Goal: Entertainment & Leisure: Browse casually

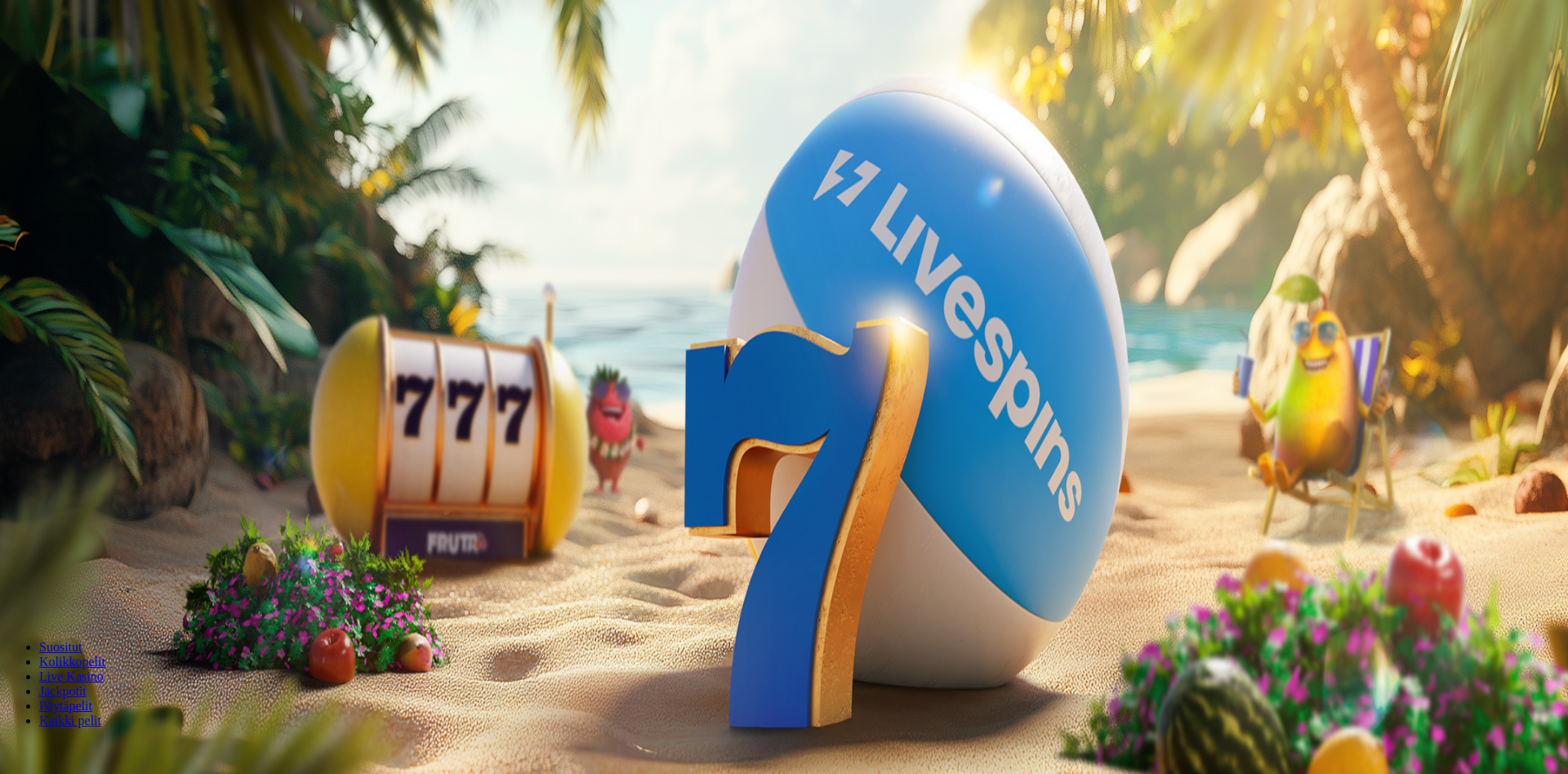
drag, startPoint x: 579, startPoint y: 483, endPoint x: 762, endPoint y: 488, distance: 183.1
click at [701, 486] on div "UUSIA HEDELMÄPELEJÄ JOKA VIIKKO 200 ILMAISKIERROSTA ENSIMMÄISELLÄ TALLETUKSELLA…" at bounding box center [784, 524] width 1556 height 177
click at [367, 538] on span "200 ILMAISKIERROSTA ENSIMMÄISELLÄ TALLETUKSELLA" at bounding box center [186, 545] width 360 height 14
click at [961, 639] on ul "Suositut Kolikkopelit Live Kasino Jackpotit Pöytäpelit Kaikki pelit" at bounding box center [784, 683] width 1556 height 88
click at [960, 639] on ul "Suositut Kolikkopelit Live Kasino Jackpotit Pöytäpelit Kaikki pelit" at bounding box center [784, 683] width 1556 height 88
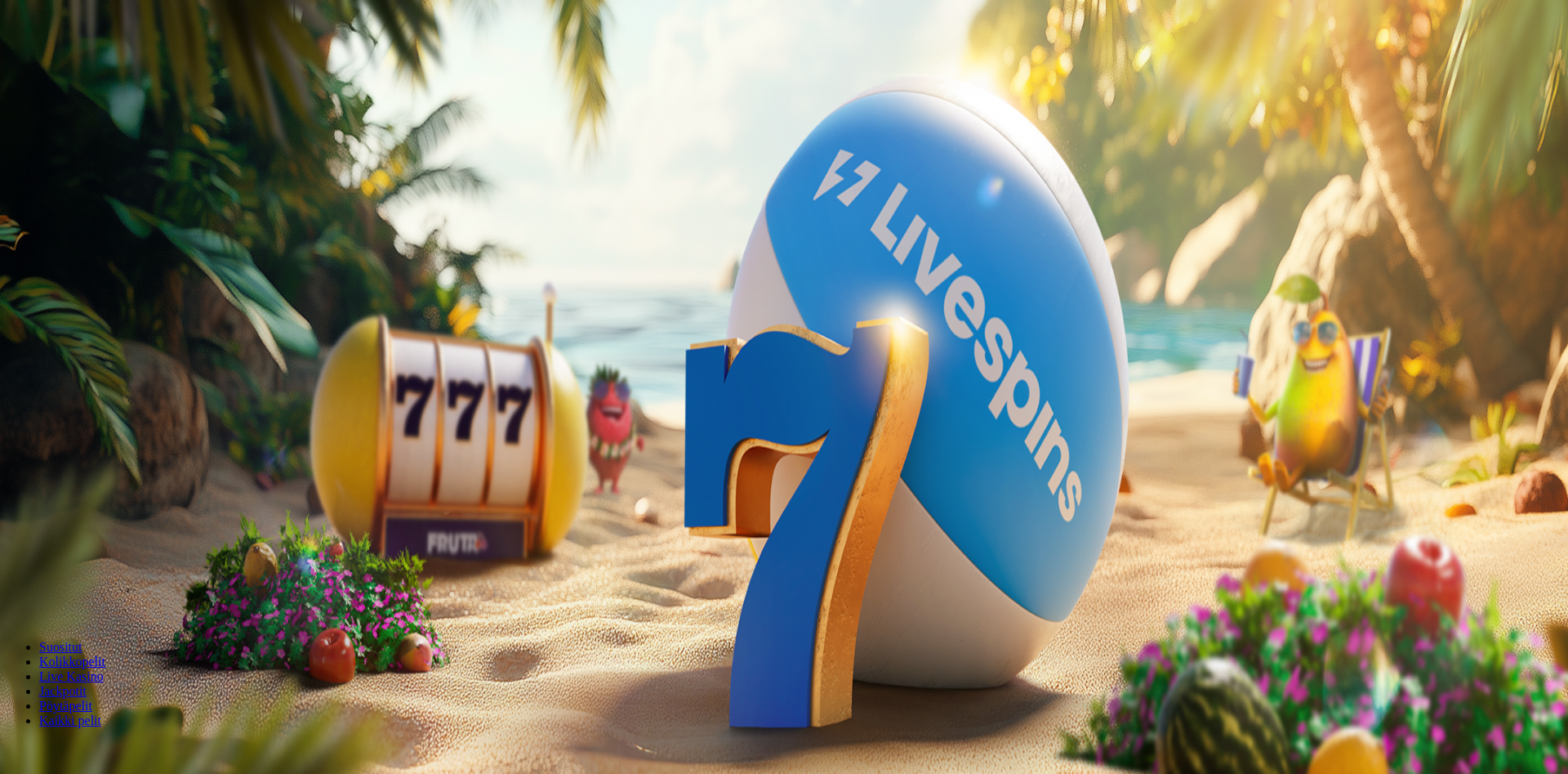
click at [109, 65] on span "Kirjaudu" at bounding box center [113, 59] width 40 height 12
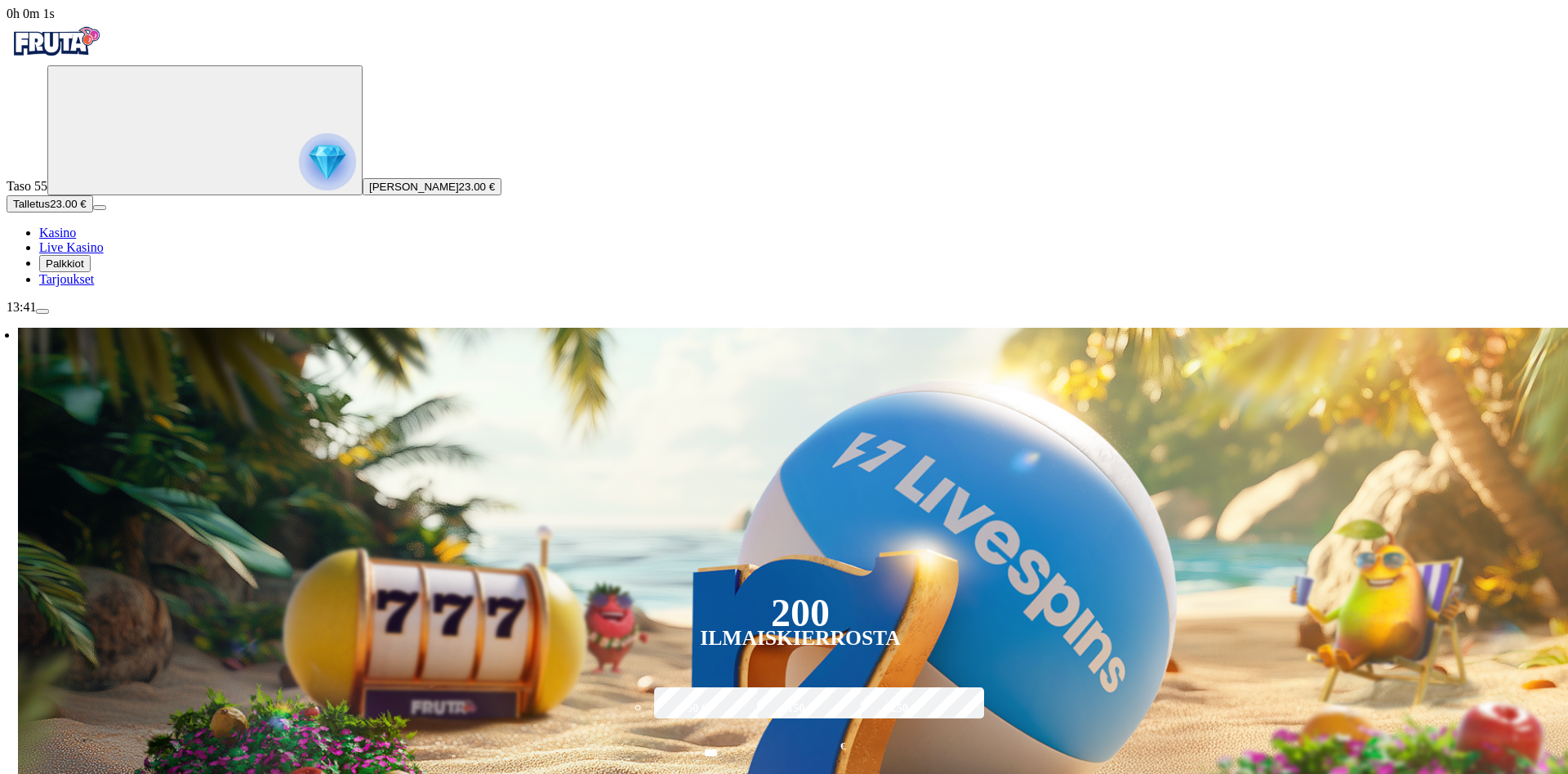
click at [369, 193] on span "[PERSON_NAME]" at bounding box center [414, 186] width 90 height 12
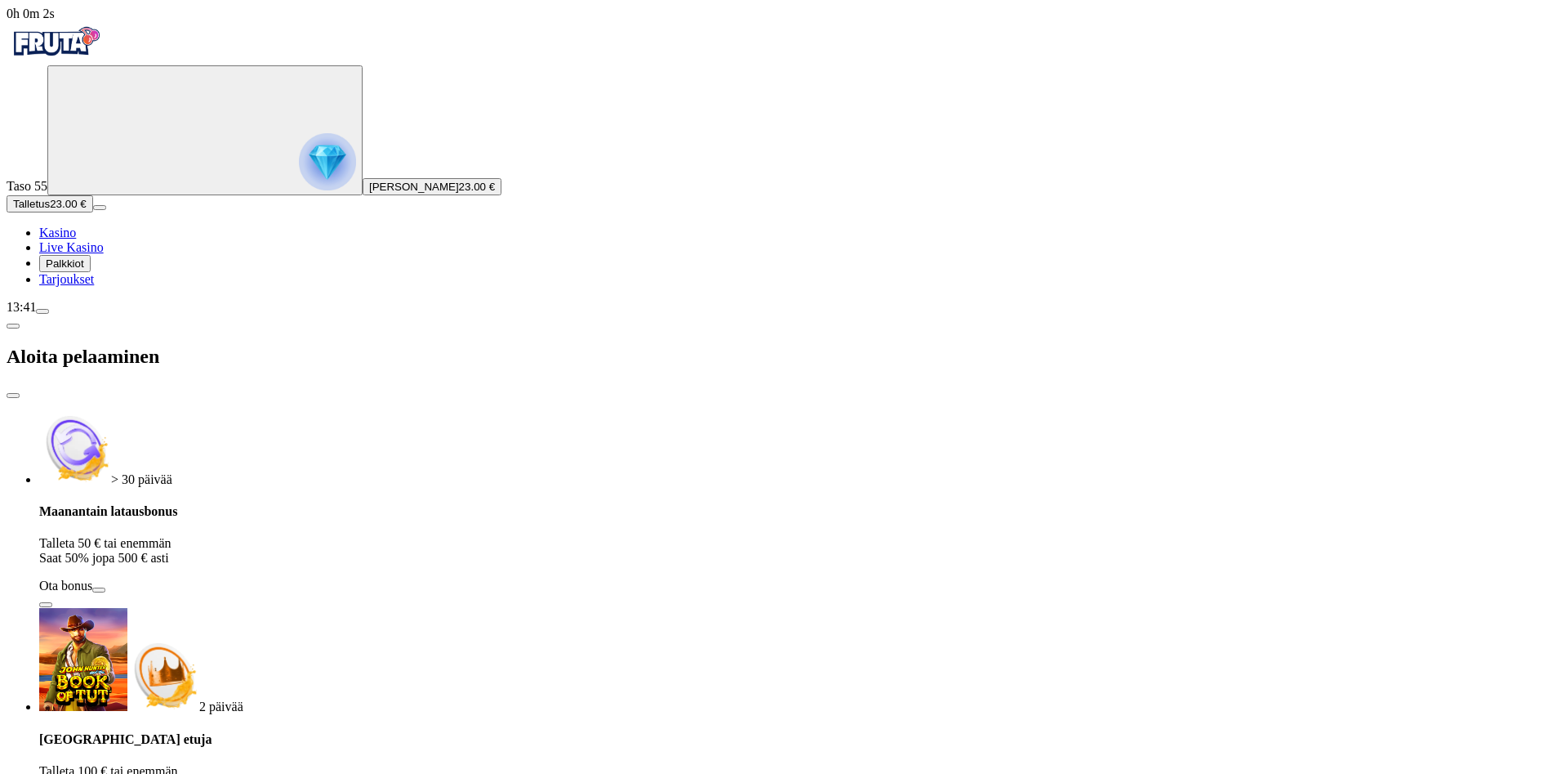
click at [369, 193] on span "[PERSON_NAME]" at bounding box center [414, 186] width 90 height 12
click at [13, 396] on span "close icon" at bounding box center [13, 396] width 0 height 0
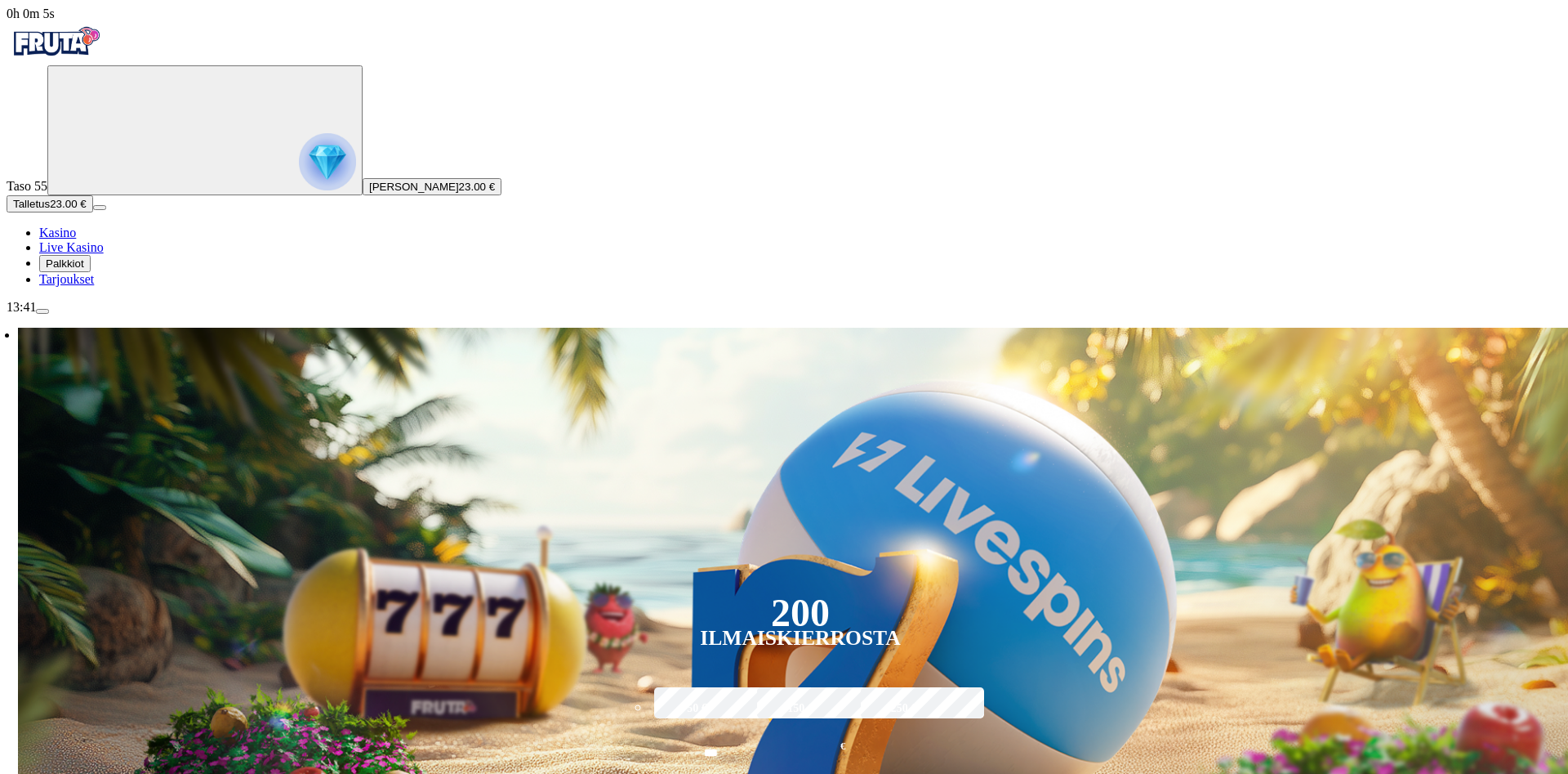
click at [42, 312] on span "menu icon" at bounding box center [42, 312] width 0 height 0
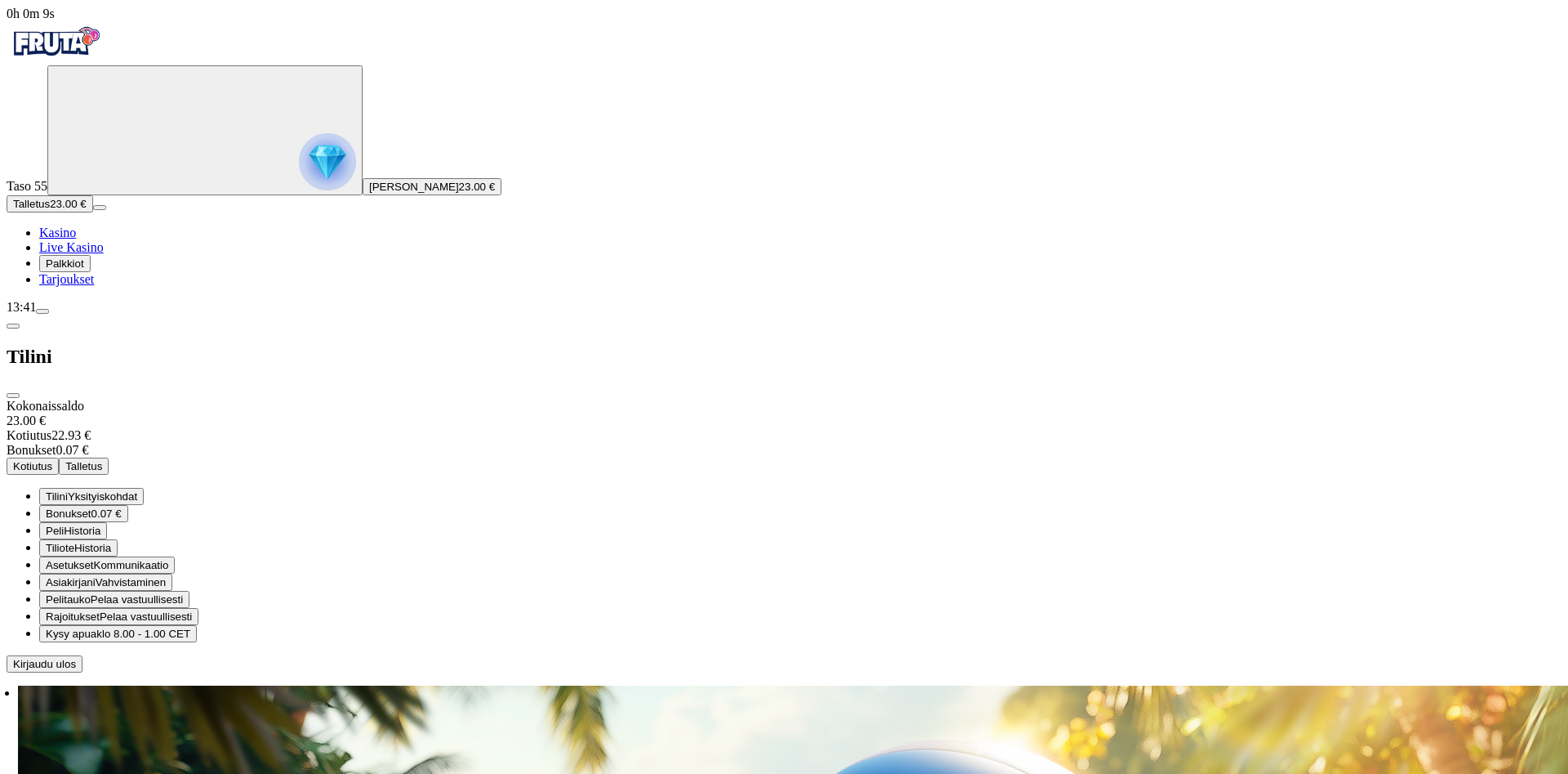
click at [13, 396] on span "close icon" at bounding box center [13, 396] width 0 height 0
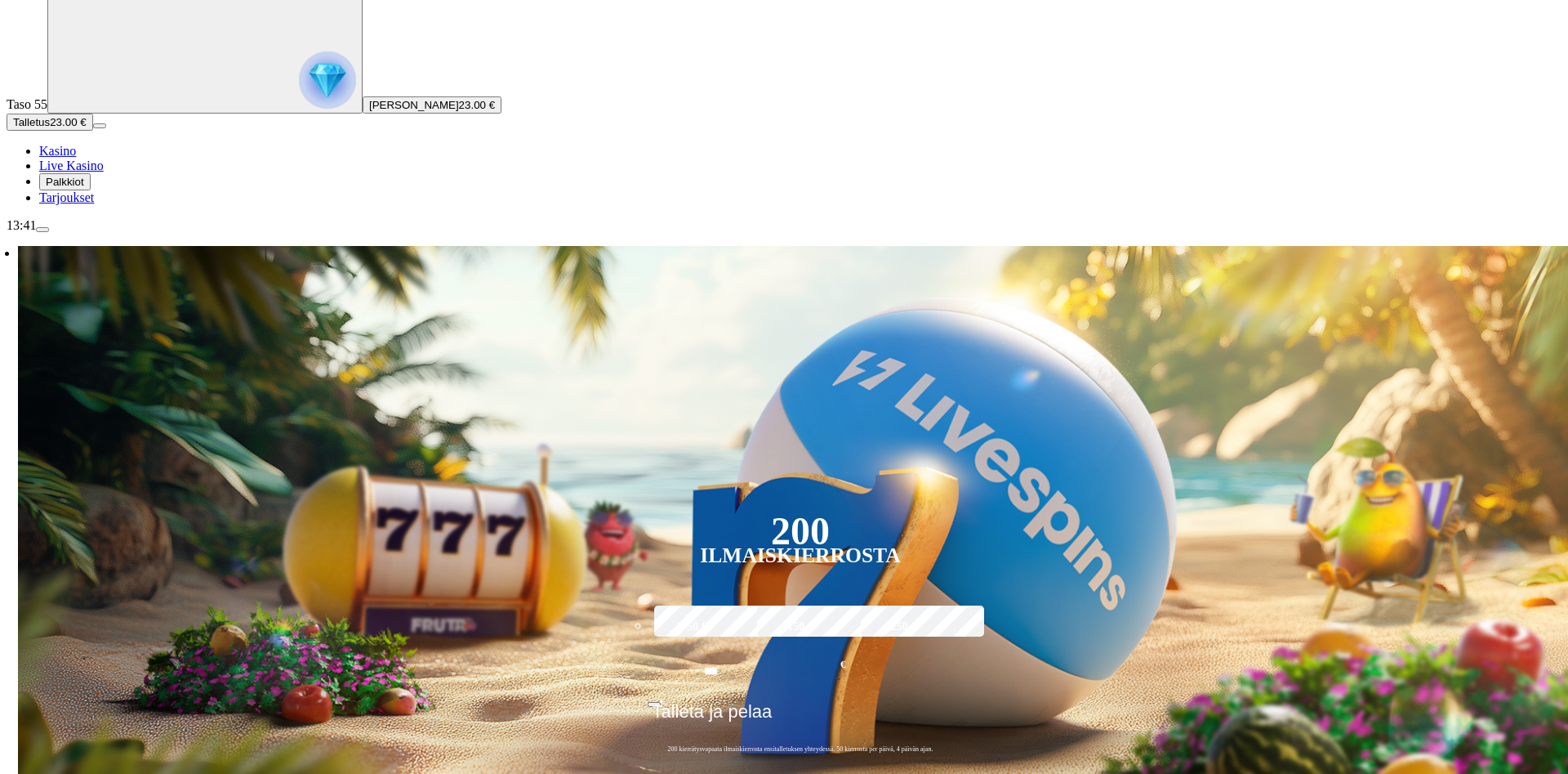
scroll to position [333, 0]
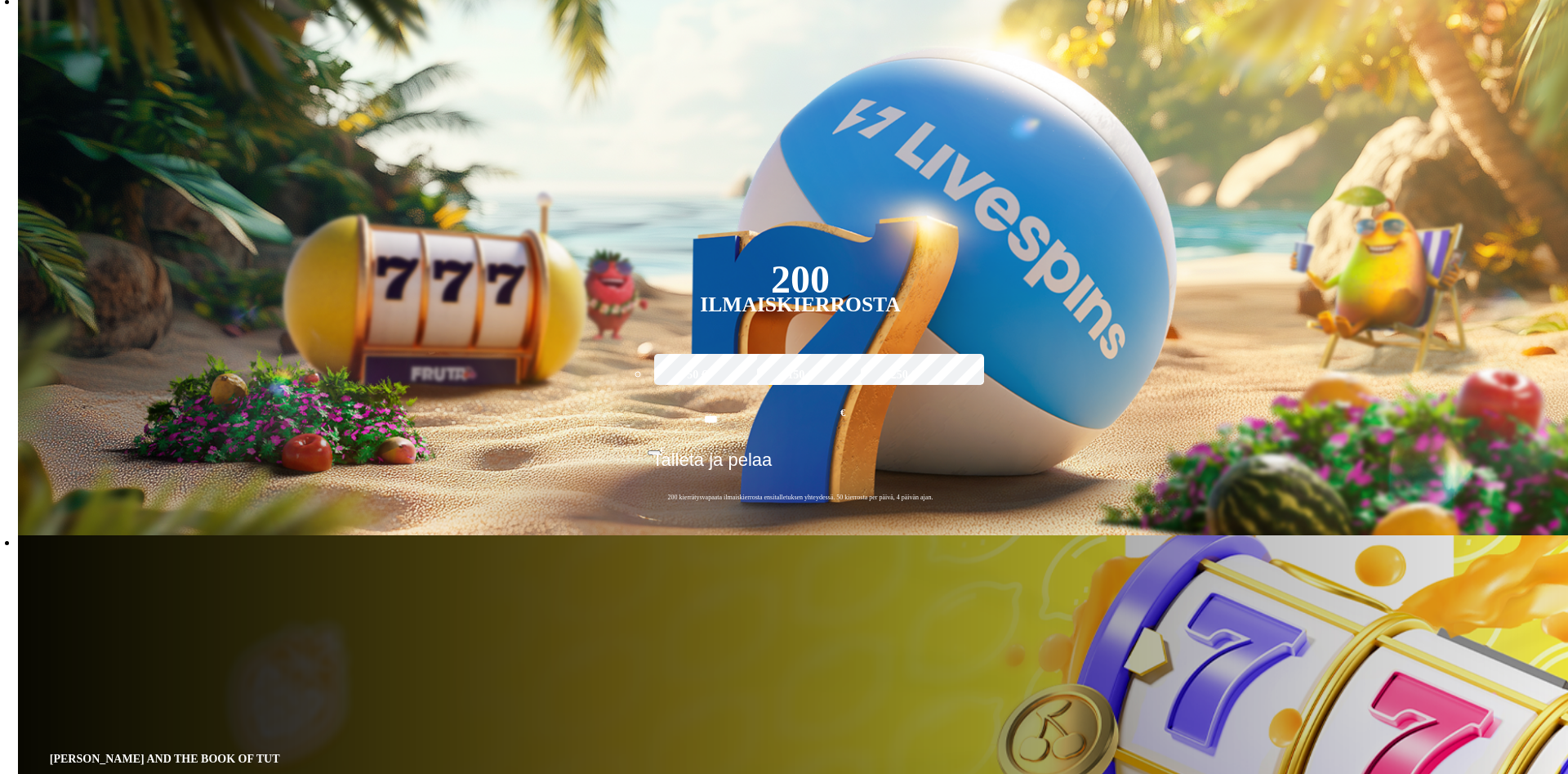
type input "*****"
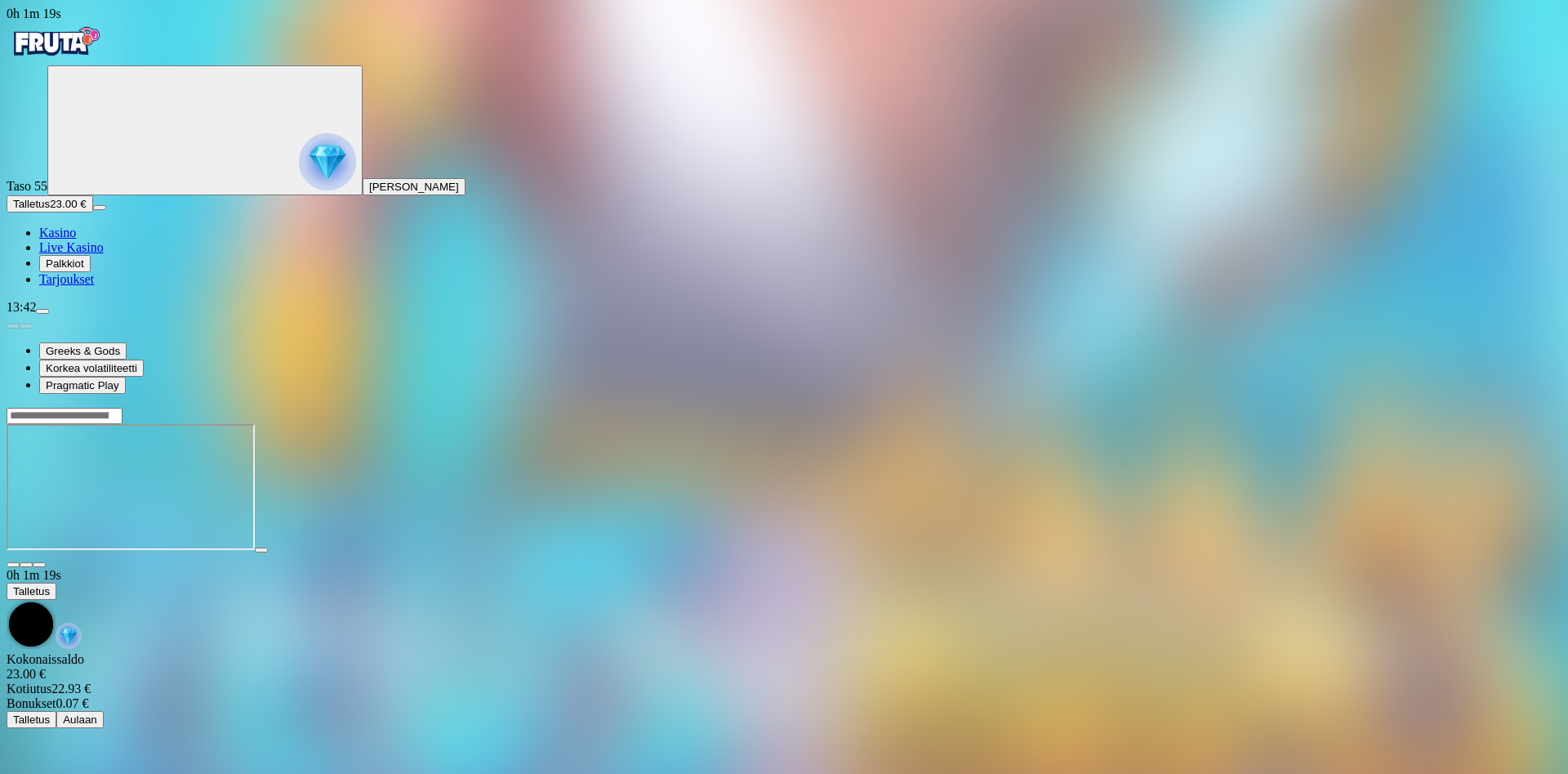
click at [122, 408] on input "Search" at bounding box center [64, 416] width 116 height 16
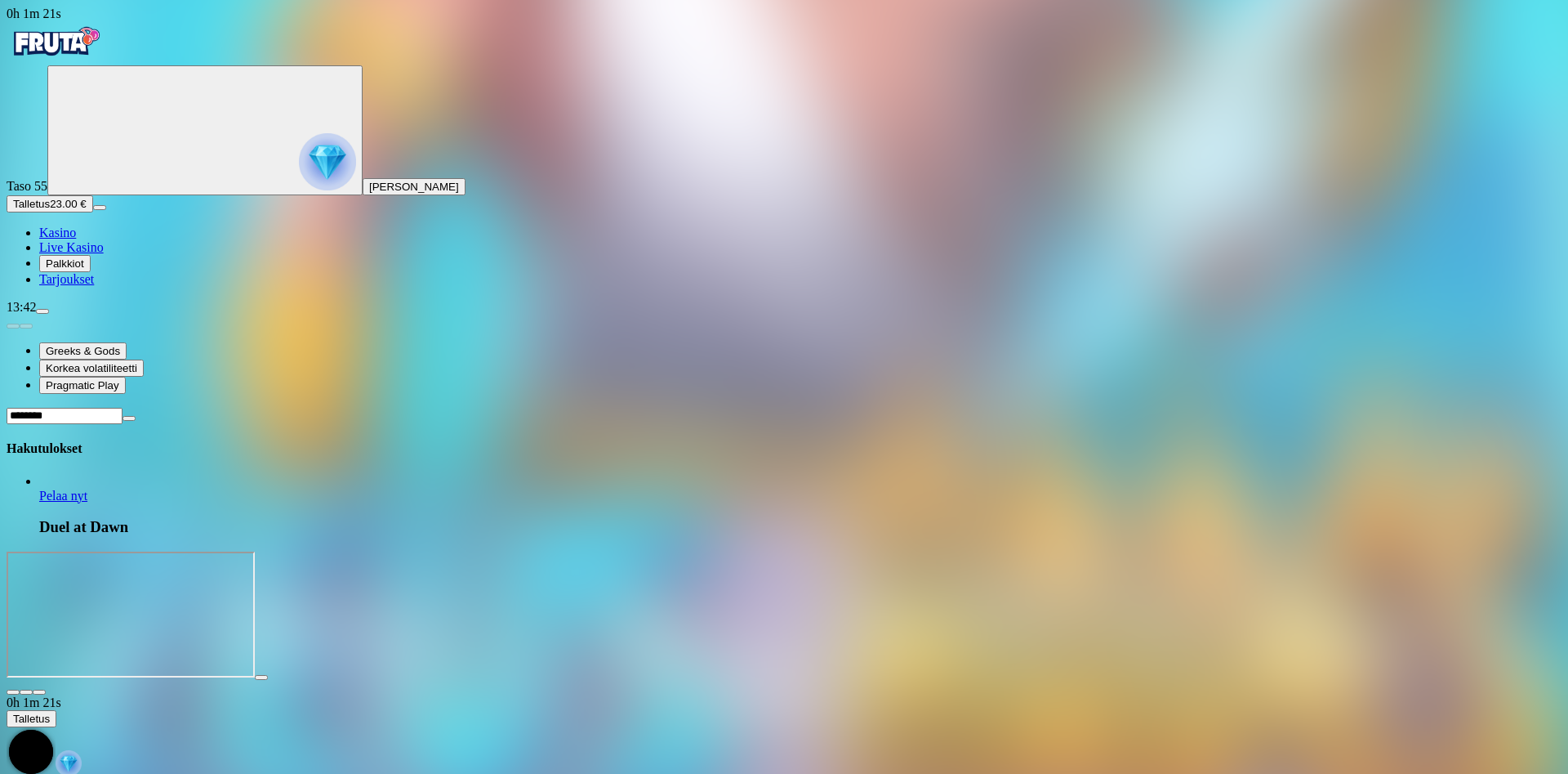
type input "*******"
click at [39, 504] on link "Duel at Dawn" at bounding box center [39, 504] width 0 height 0
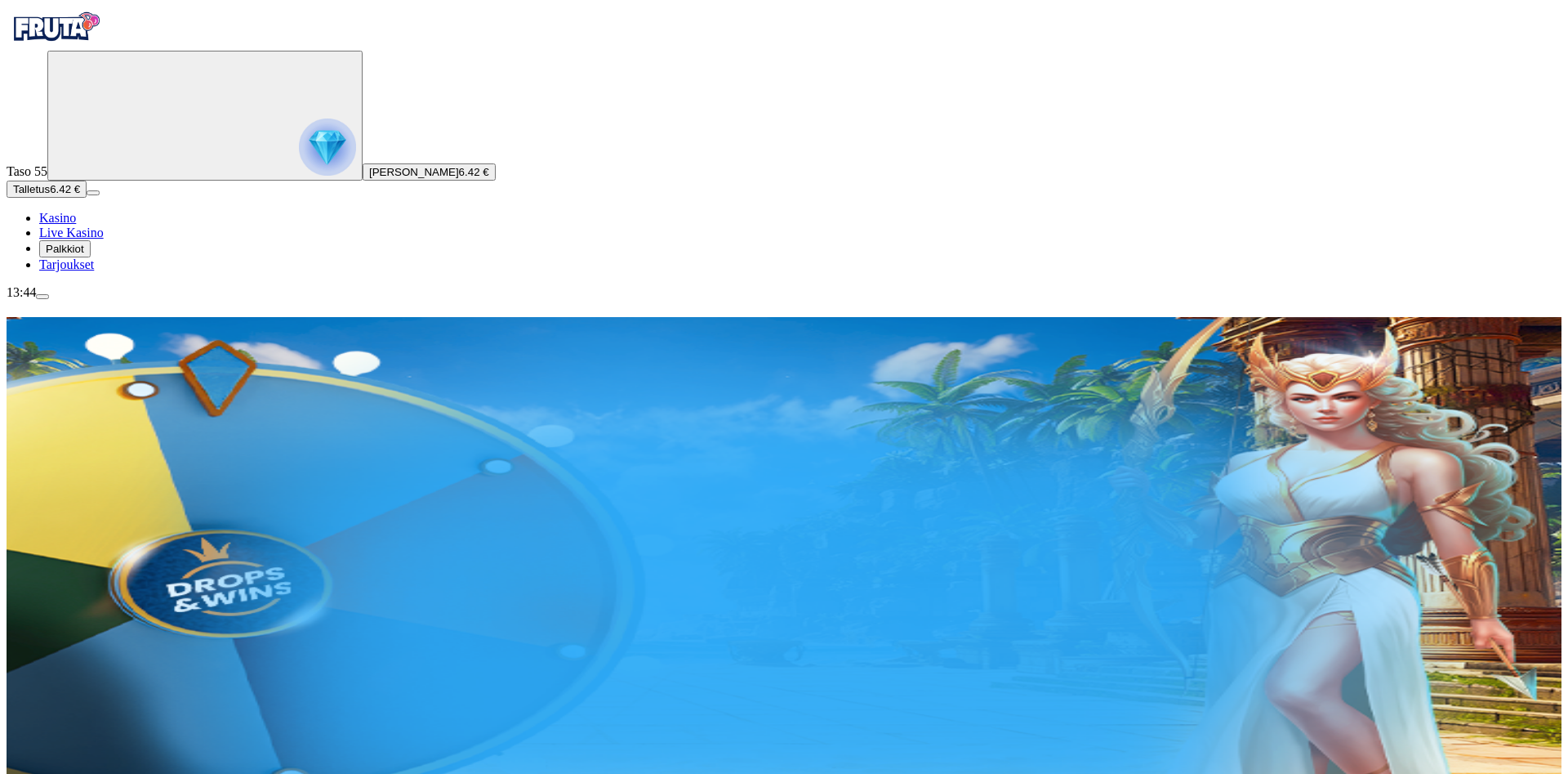
scroll to position [250, 0]
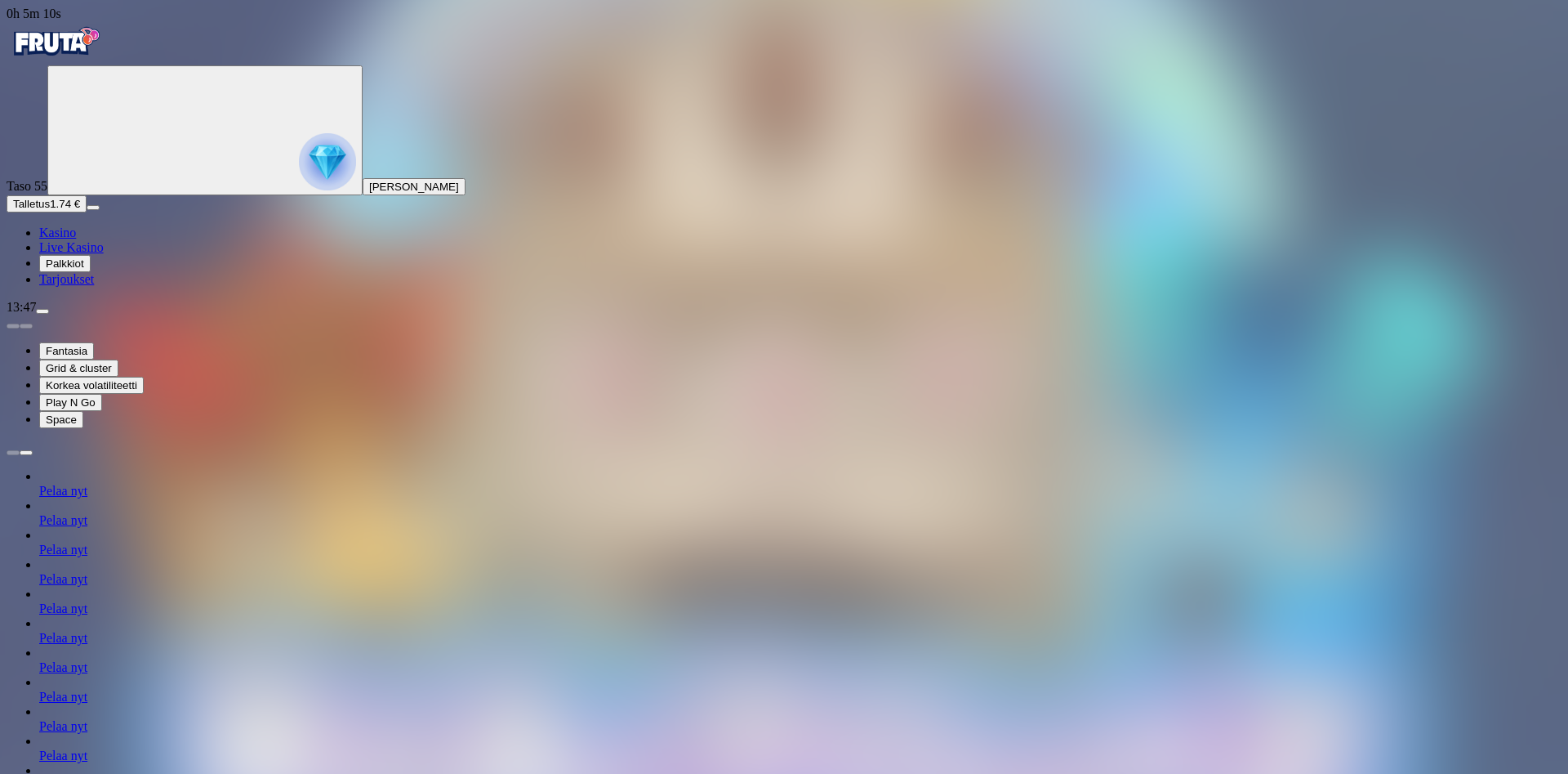
click at [70, 272] on button "Palkkiot" at bounding box center [65, 264] width 52 height 17
drag, startPoint x: 741, startPoint y: 419, endPoint x: 750, endPoint y: 419, distance: 9.0
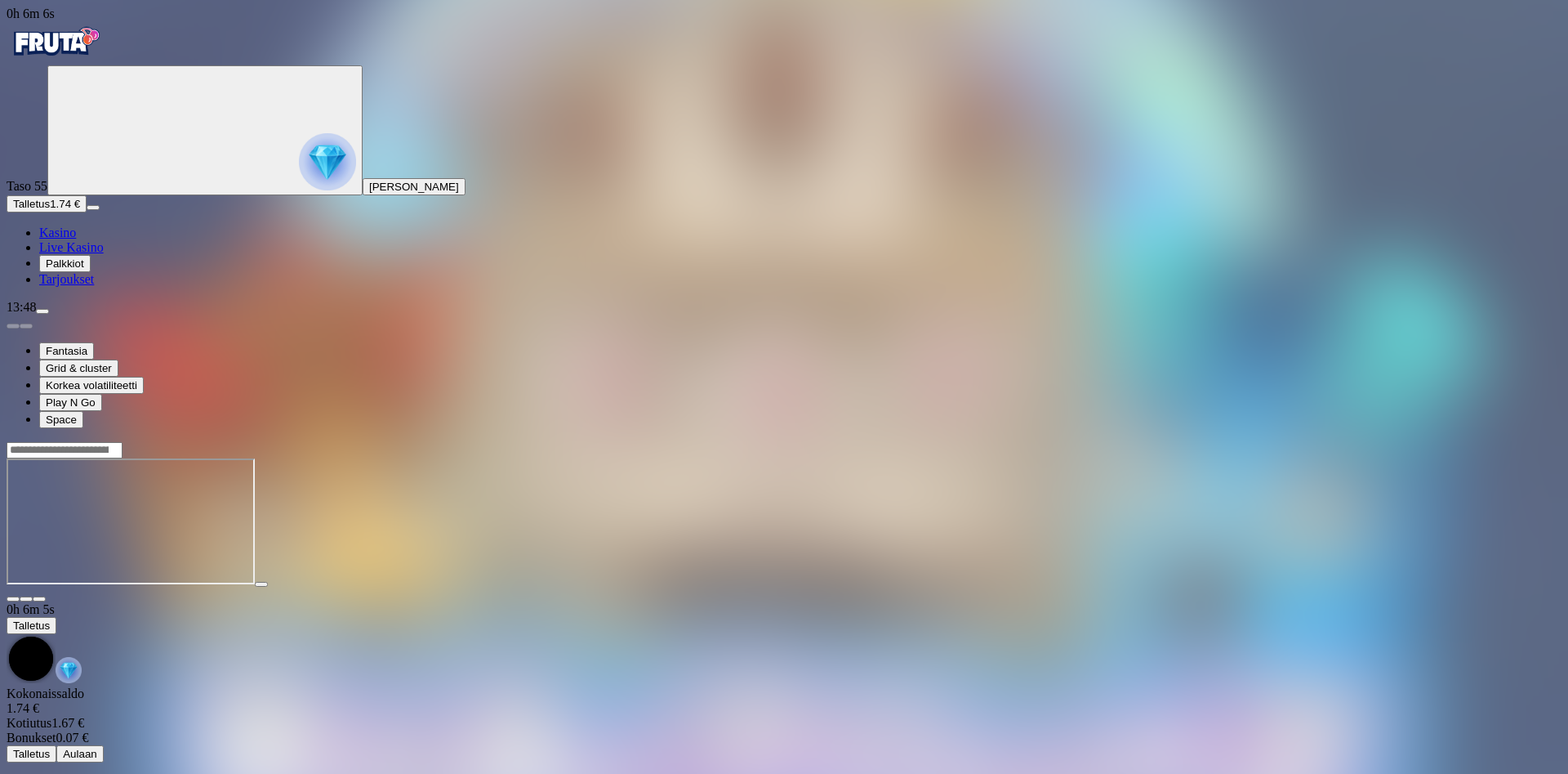
click at [84, 269] on span "Palkkiot" at bounding box center [65, 263] width 38 height 12
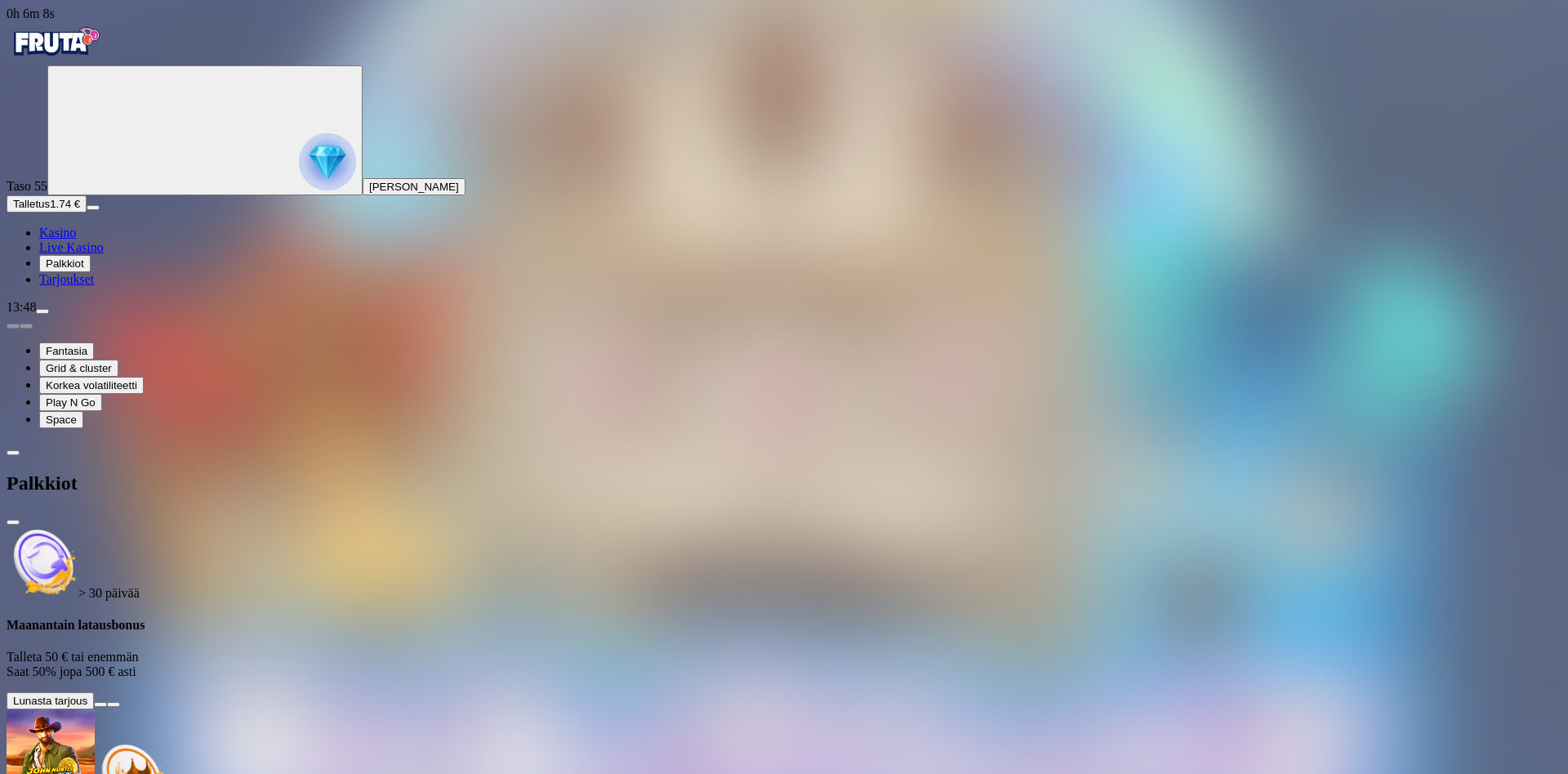
click at [107, 701] on button at bounding box center [100, 703] width 13 height 5
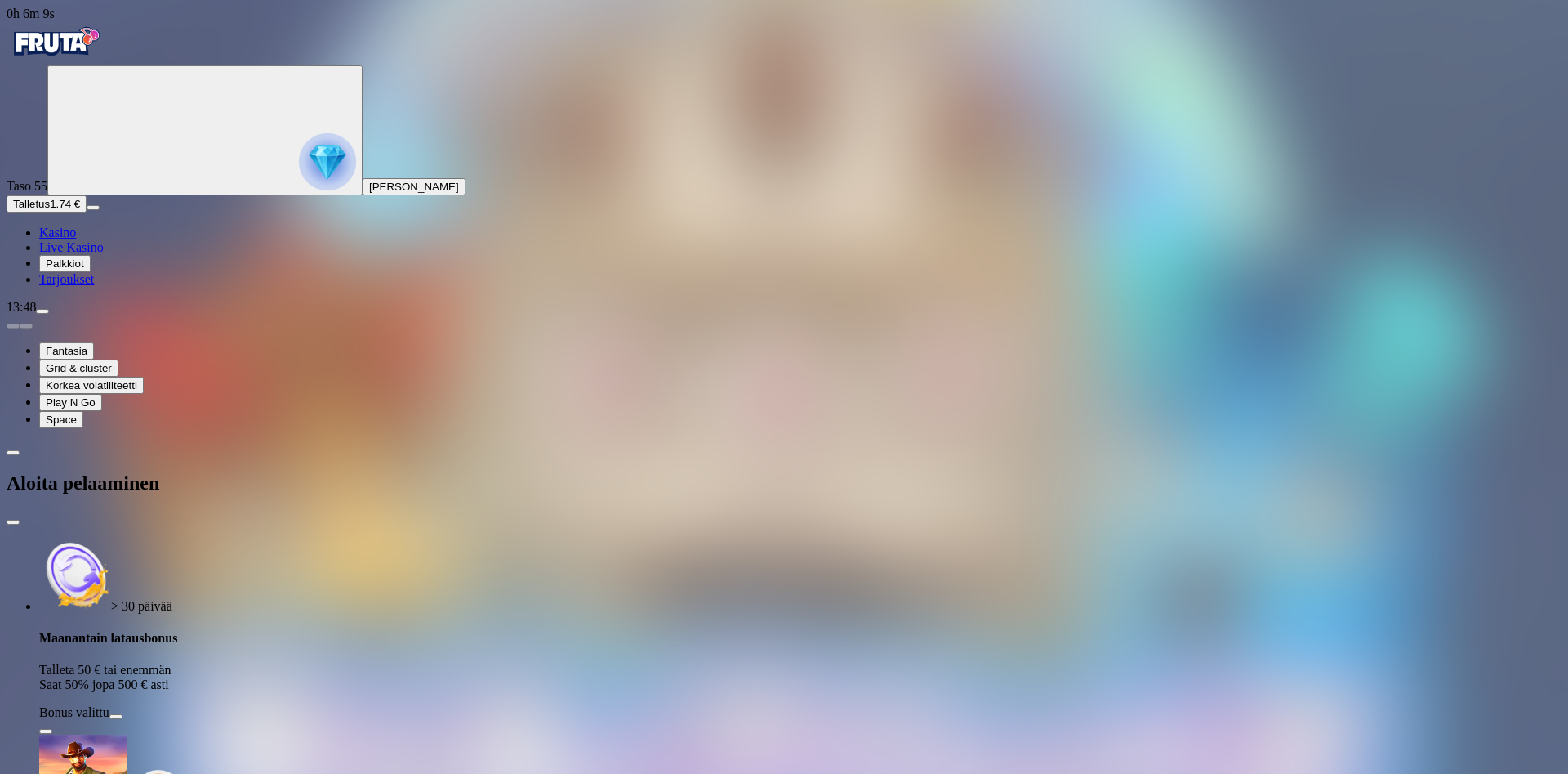
click at [46, 731] on span "info icon" at bounding box center [46, 731] width 0 height 0
drag, startPoint x: 458, startPoint y: 236, endPoint x: 501, endPoint y: 238, distance: 43.0
drag, startPoint x: 514, startPoint y: 270, endPoint x: 560, endPoint y: 270, distance: 46.0
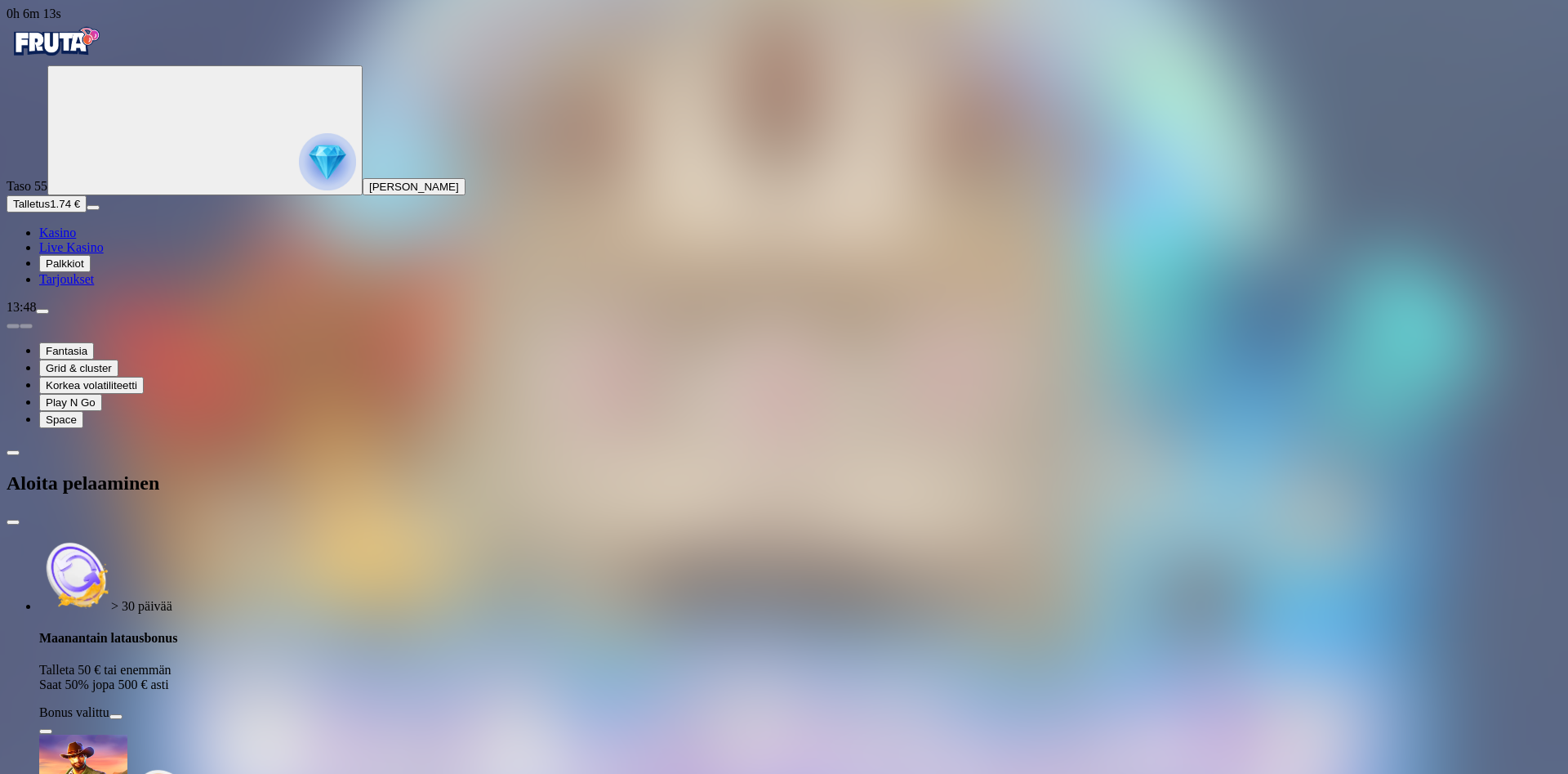
drag, startPoint x: 637, startPoint y: 271, endPoint x: 652, endPoint y: 271, distance: 15.0
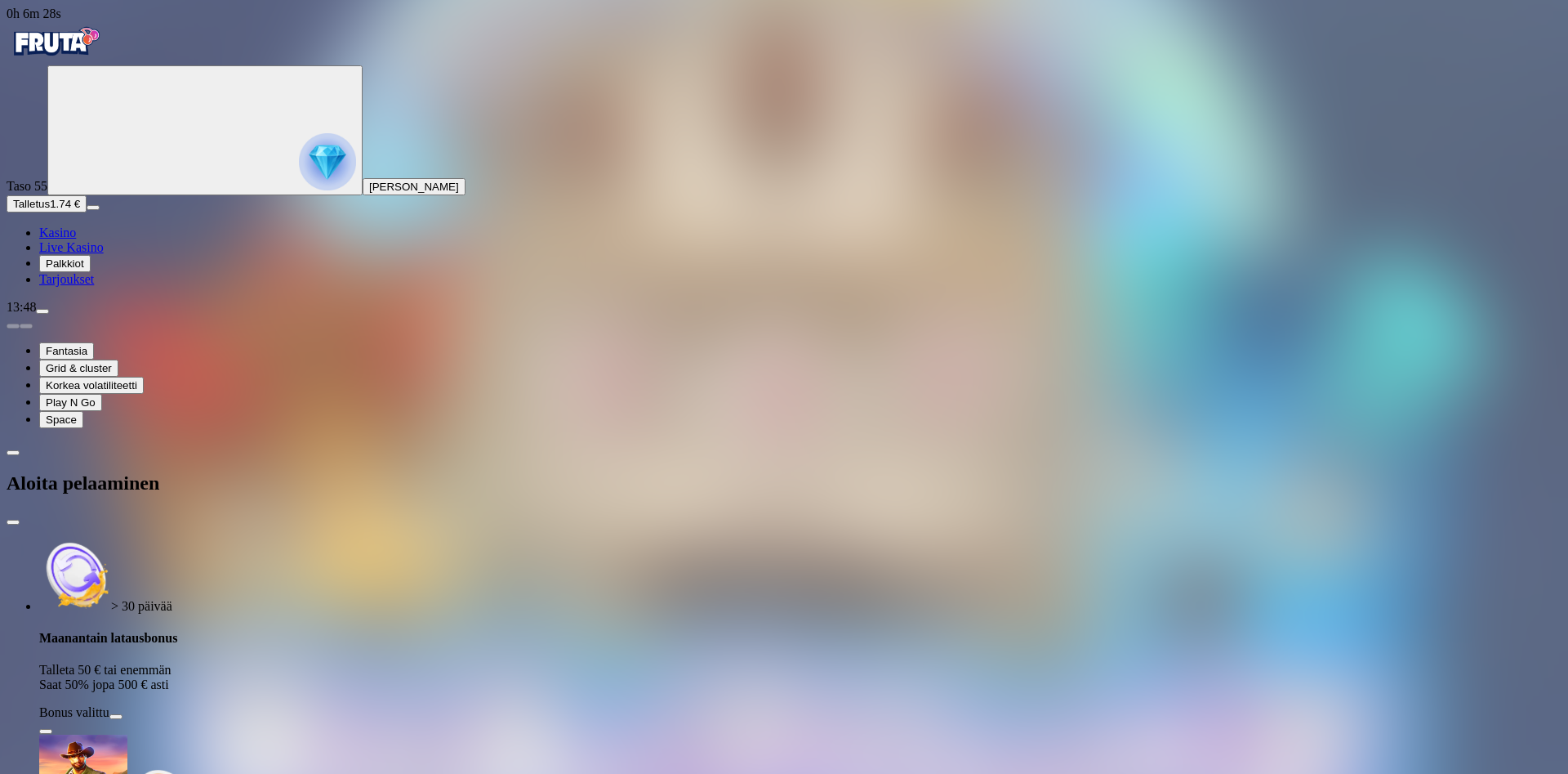
click at [71, 62] on img "Primary" at bounding box center [55, 41] width 98 height 41
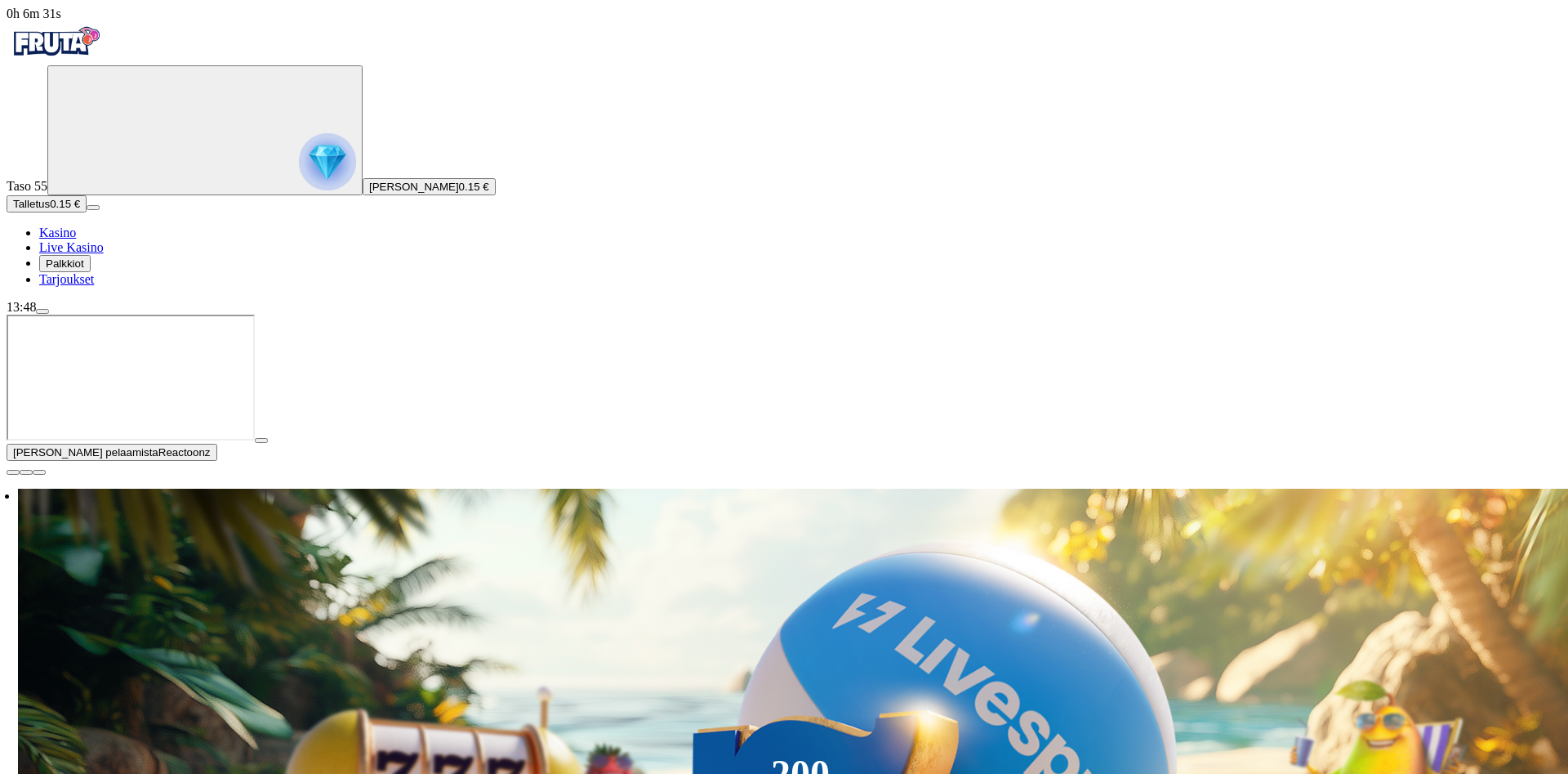
click at [13, 472] on span "close icon" at bounding box center [13, 472] width 0 height 0
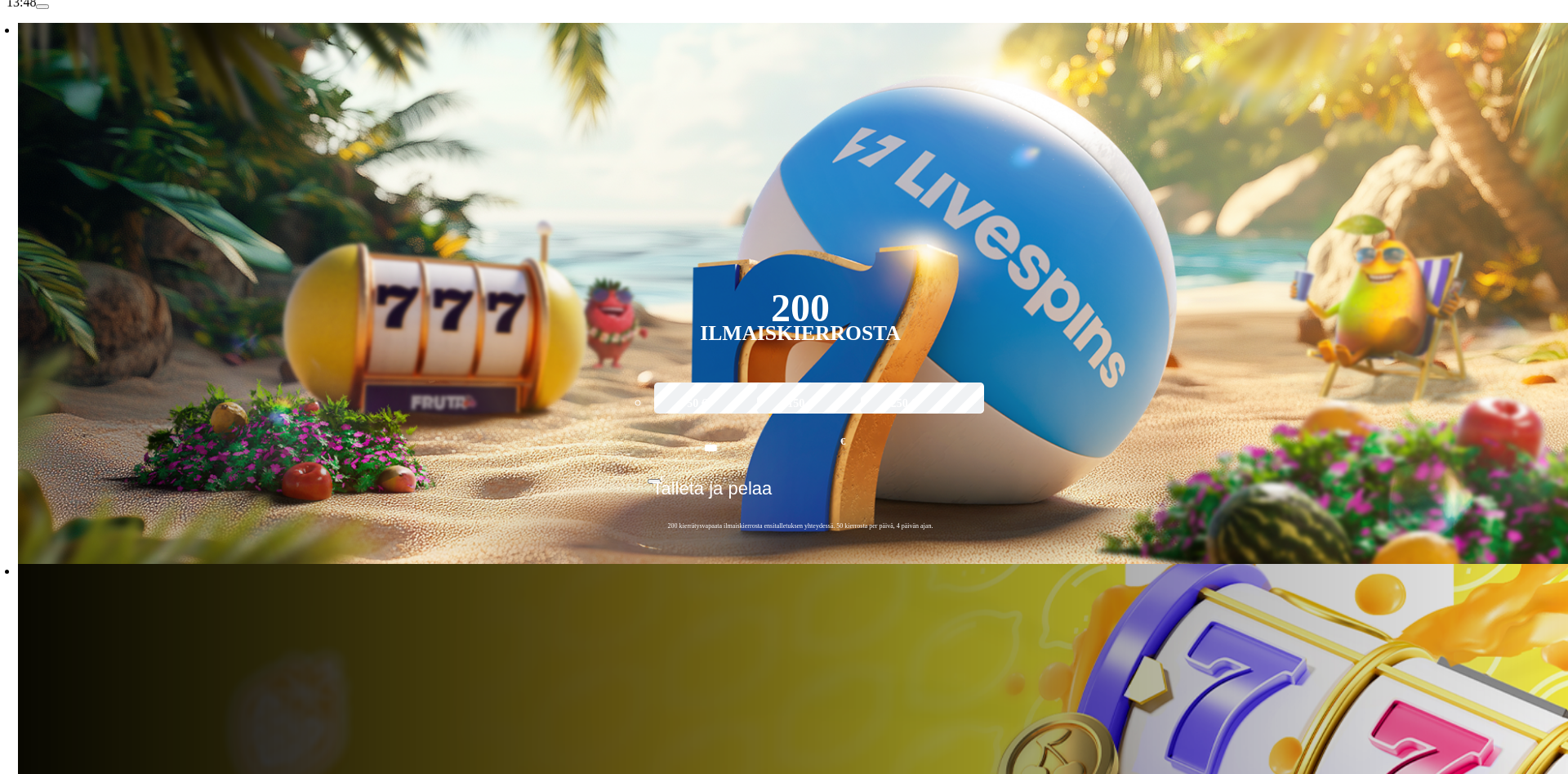
scroll to position [333, 0]
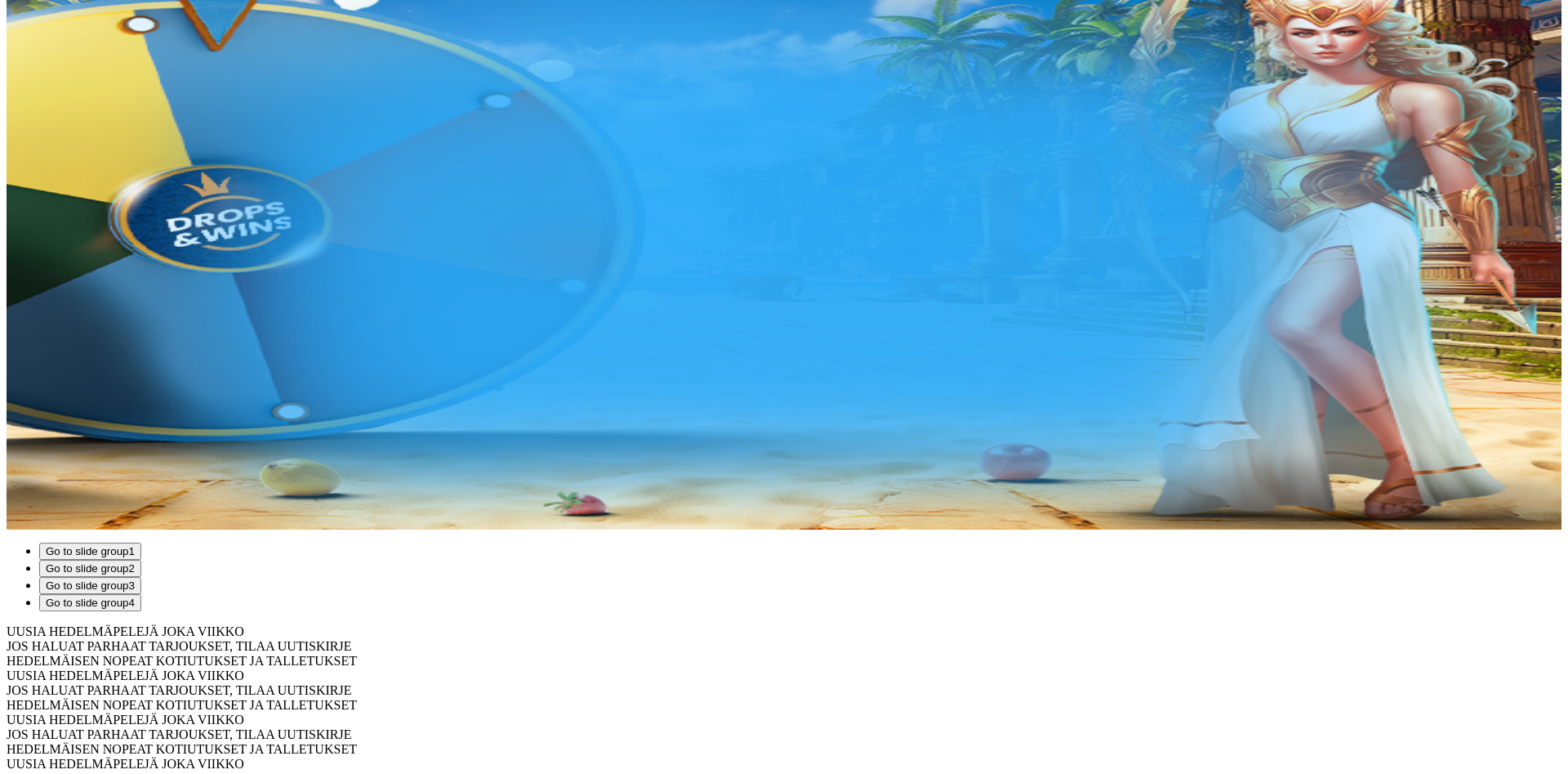
scroll to position [417, 0]
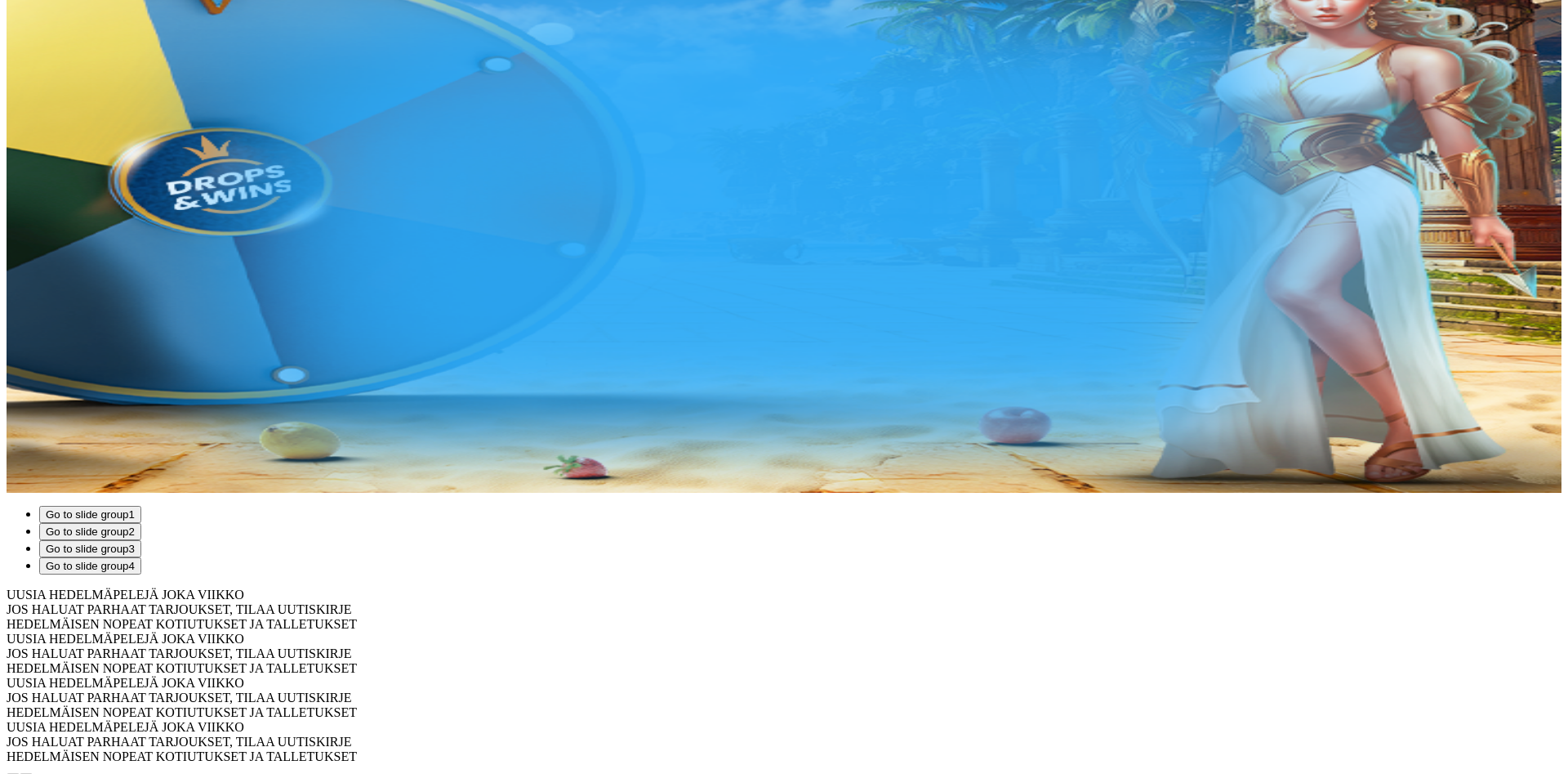
drag, startPoint x: 1331, startPoint y: 290, endPoint x: 864, endPoint y: 314, distance: 467.6
drag, startPoint x: 1357, startPoint y: 328, endPoint x: 943, endPoint y: 357, distance: 415.0
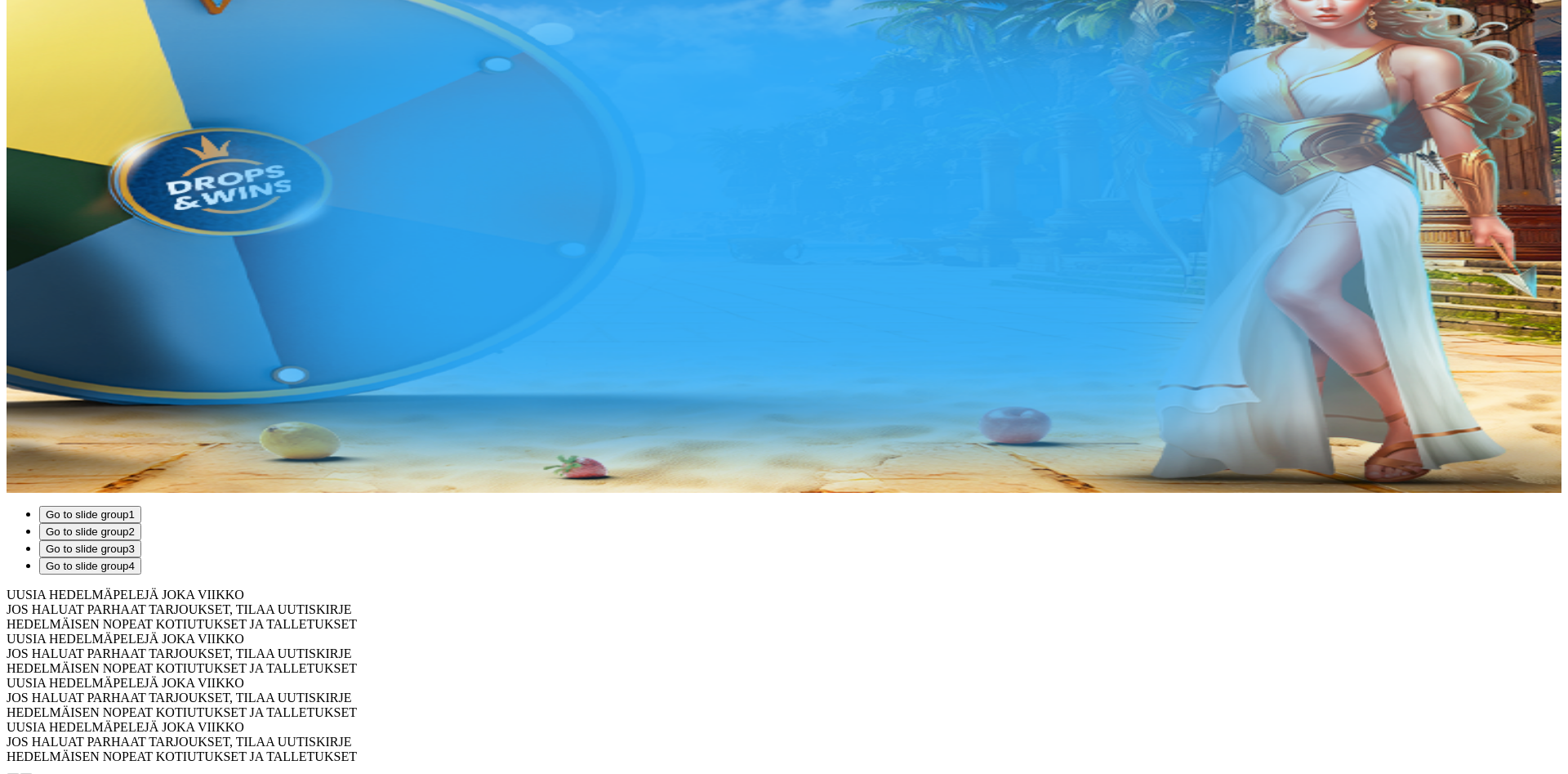
drag, startPoint x: 1214, startPoint y: 115, endPoint x: 1215, endPoint y: 123, distance: 8.1
type input "*****"
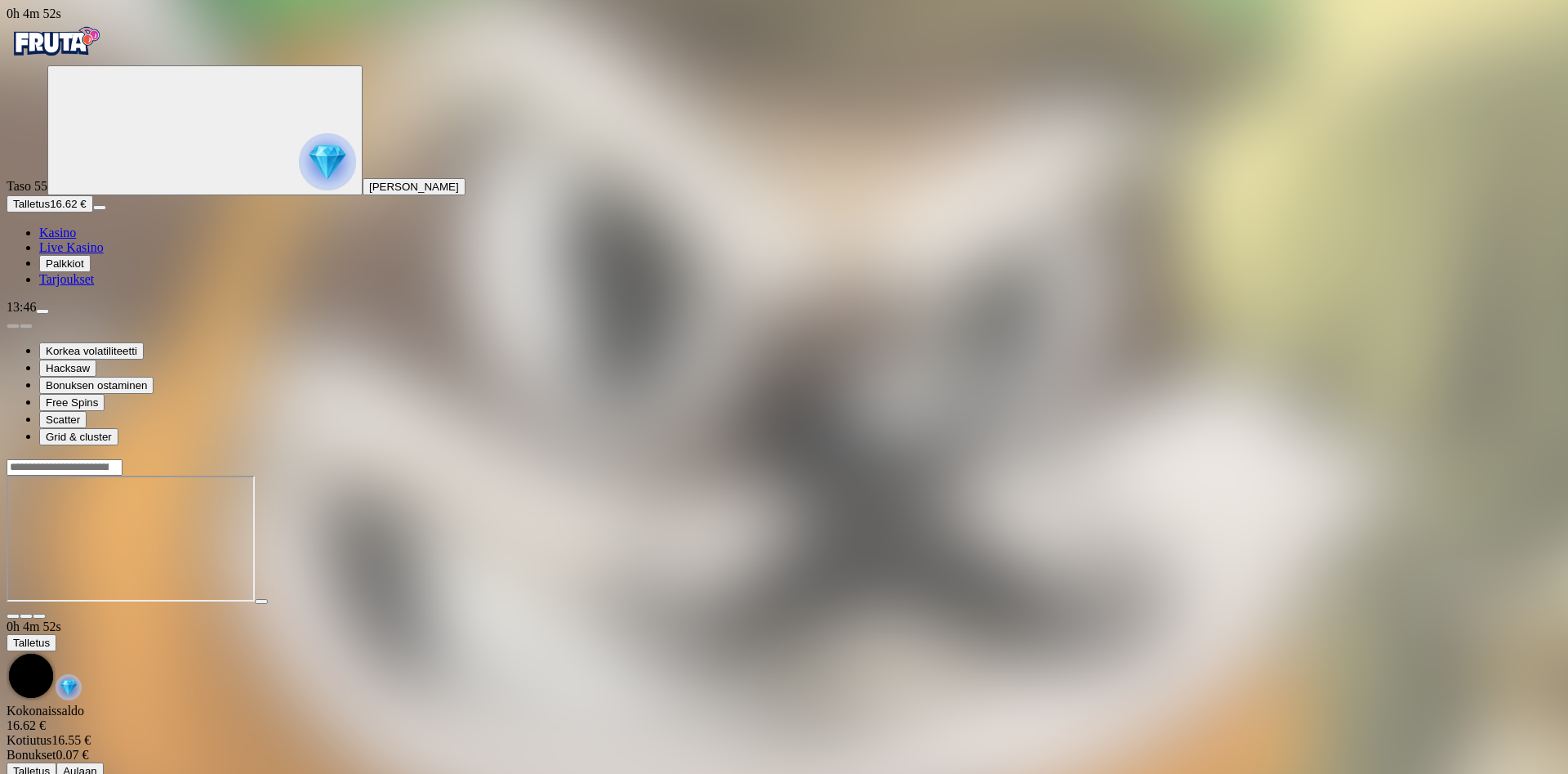
click at [104, 62] on img "Primary" at bounding box center [55, 41] width 98 height 41
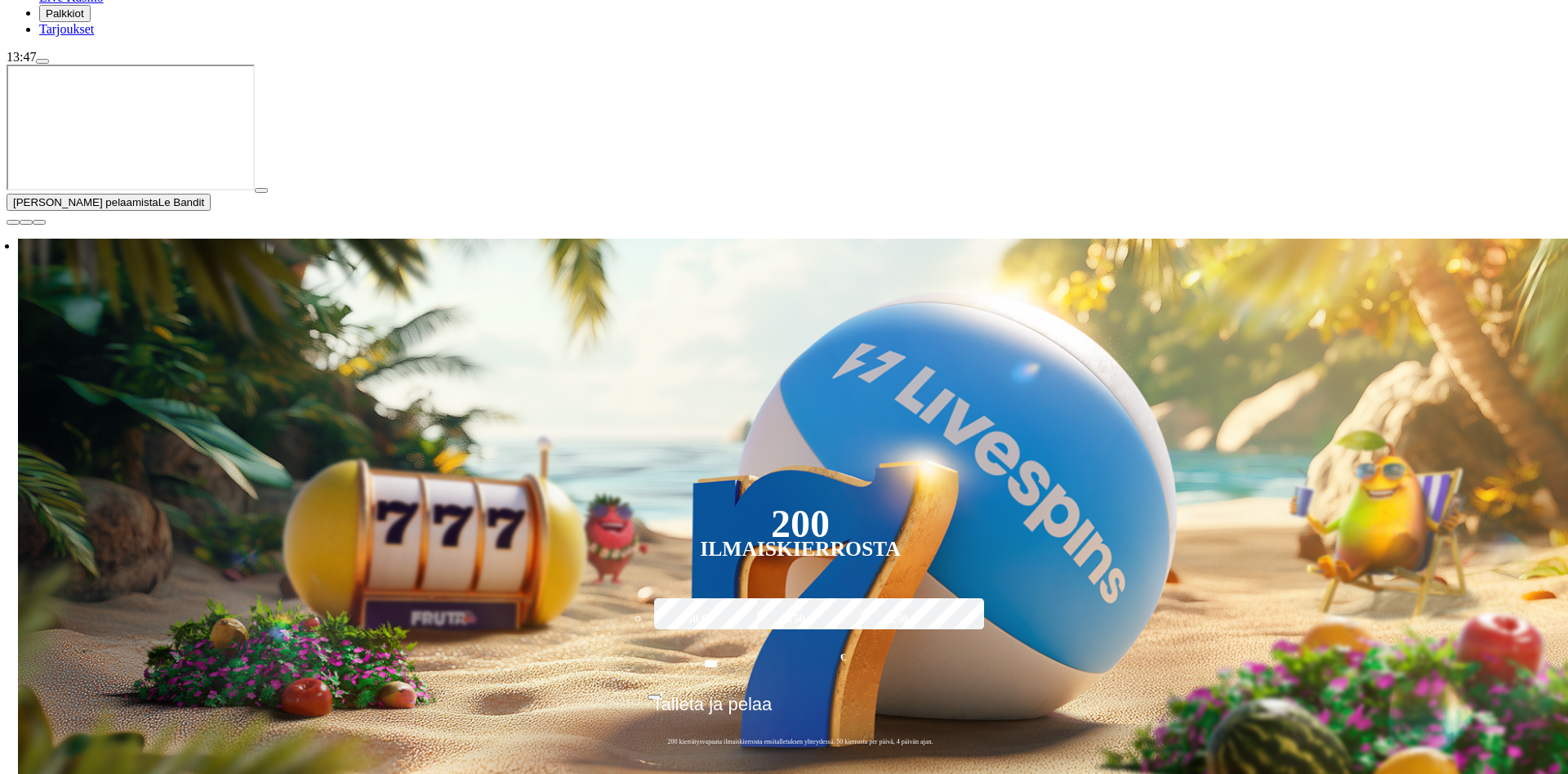
scroll to position [500, 0]
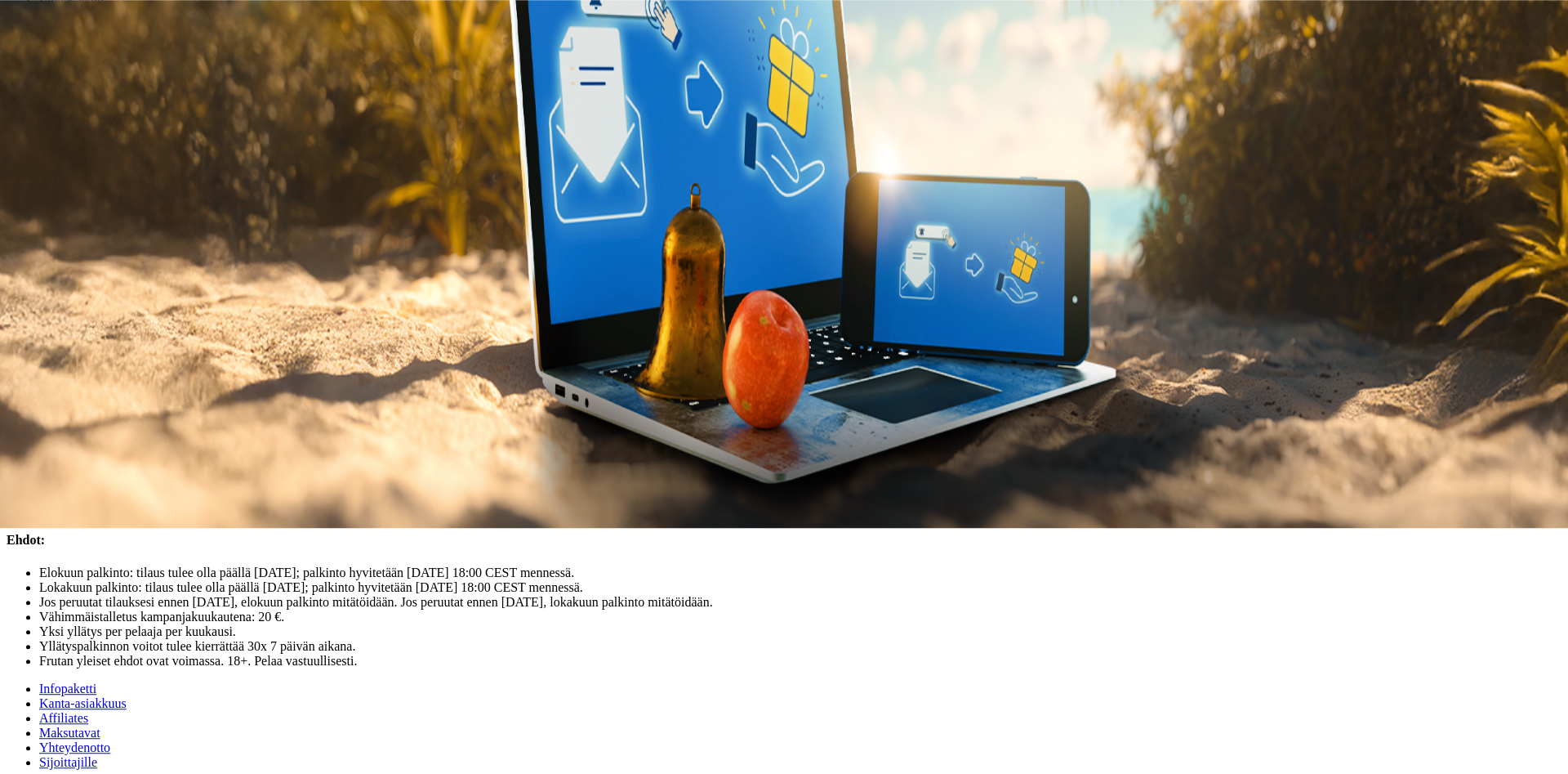
drag, startPoint x: 602, startPoint y: 241, endPoint x: 605, endPoint y: 264, distance: 23.2
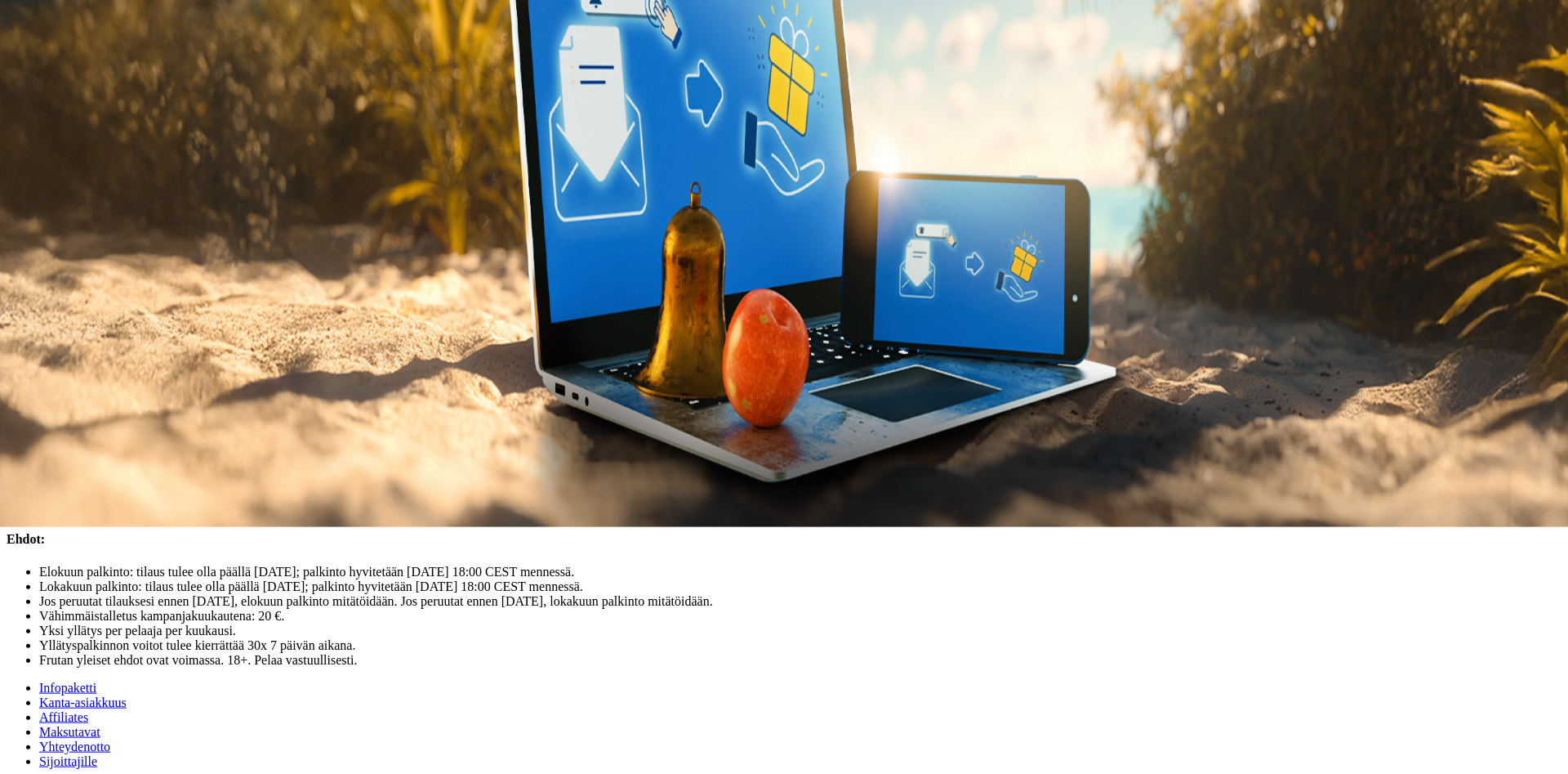
click at [546, 271] on p "1) Elokuun tilaajat: jos tilasit uutiskirjeen elokuussa ja talletit vähintään 2…" at bounding box center [784, 256] width 1556 height 30
click at [614, 271] on p "1) Elokuun tilaajat: jos tilasit uutiskirjeen elokuussa ja talletit vähintään 2…" at bounding box center [784, 256] width 1556 height 30
click at [735, 383] on div "Syysyllätys vain tilaajille 🍂 Frutan uutiskirjetilaajille on luvassa kaksinverr…" at bounding box center [784, 417] width 1556 height 502
drag, startPoint x: 848, startPoint y: 367, endPoint x: 921, endPoint y: 367, distance: 73.0
click at [860, 271] on p "1) Elokuun tilaajat: jos tilasit uutiskirjeen elokuussa ja talletit vähintään 2…" at bounding box center [784, 256] width 1556 height 30
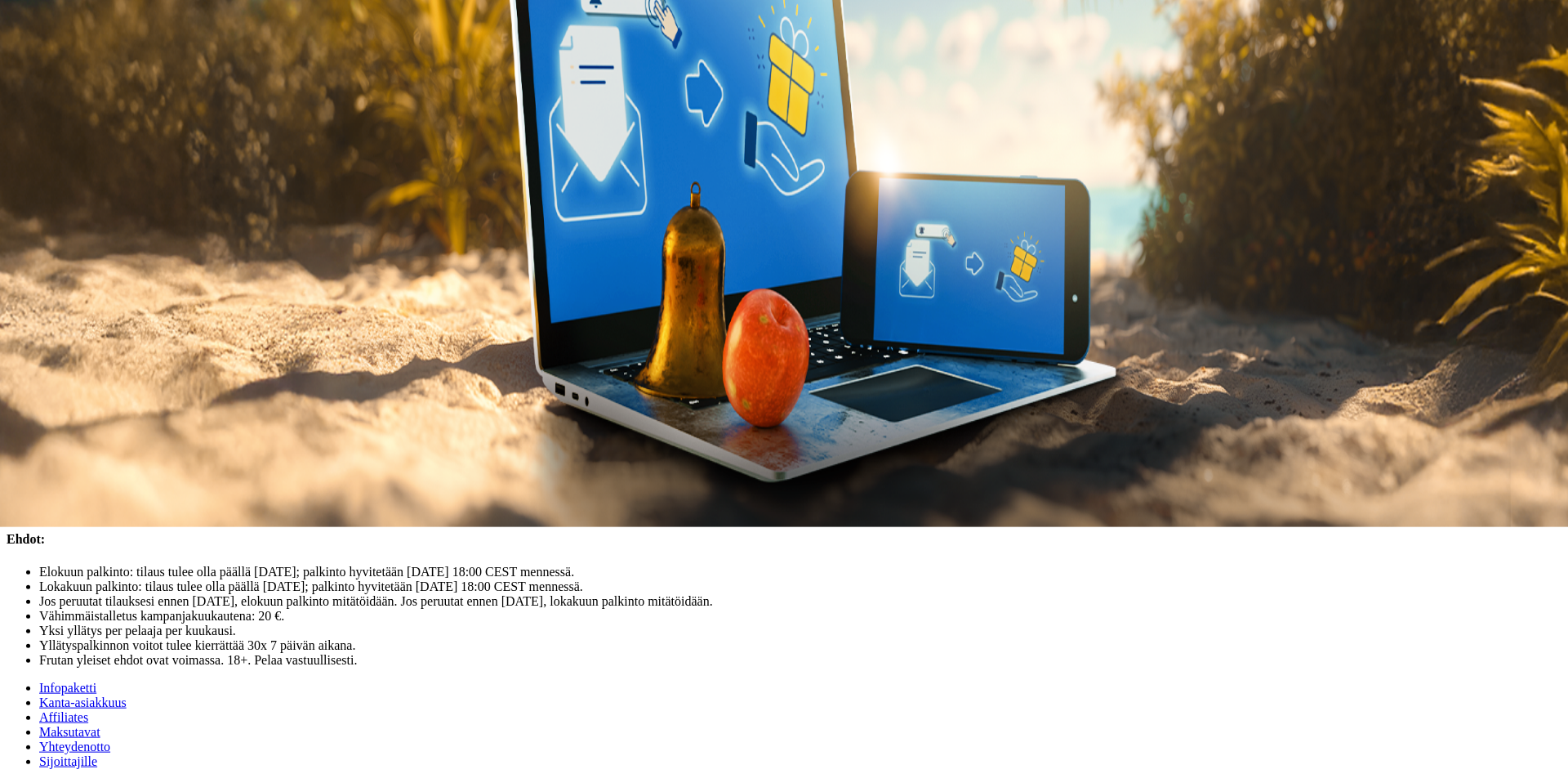
click at [946, 271] on p "1) Elokuun tilaajat: jos tilasit uutiskirjeen elokuussa ja talletit vähintään 2…" at bounding box center [784, 256] width 1556 height 30
click at [945, 404] on div "Syysyllätys vain tilaajille 🍂 Frutan uutiskirjetilaajille on luvassa kaksinverr…" at bounding box center [784, 417] width 1556 height 502
drag, startPoint x: 426, startPoint y: 347, endPoint x: 614, endPoint y: 358, distance: 188.3
click at [577, 271] on p "1) Elokuun tilaajat: jos tilasit uutiskirjeen elokuussa ja talletit vähintään 2…" at bounding box center [784, 256] width 1556 height 30
click at [614, 271] on p "1) Elokuun tilaajat: jos tilasit uutiskirjeen elokuussa ja talletit vähintään 2…" at bounding box center [784, 256] width 1556 height 30
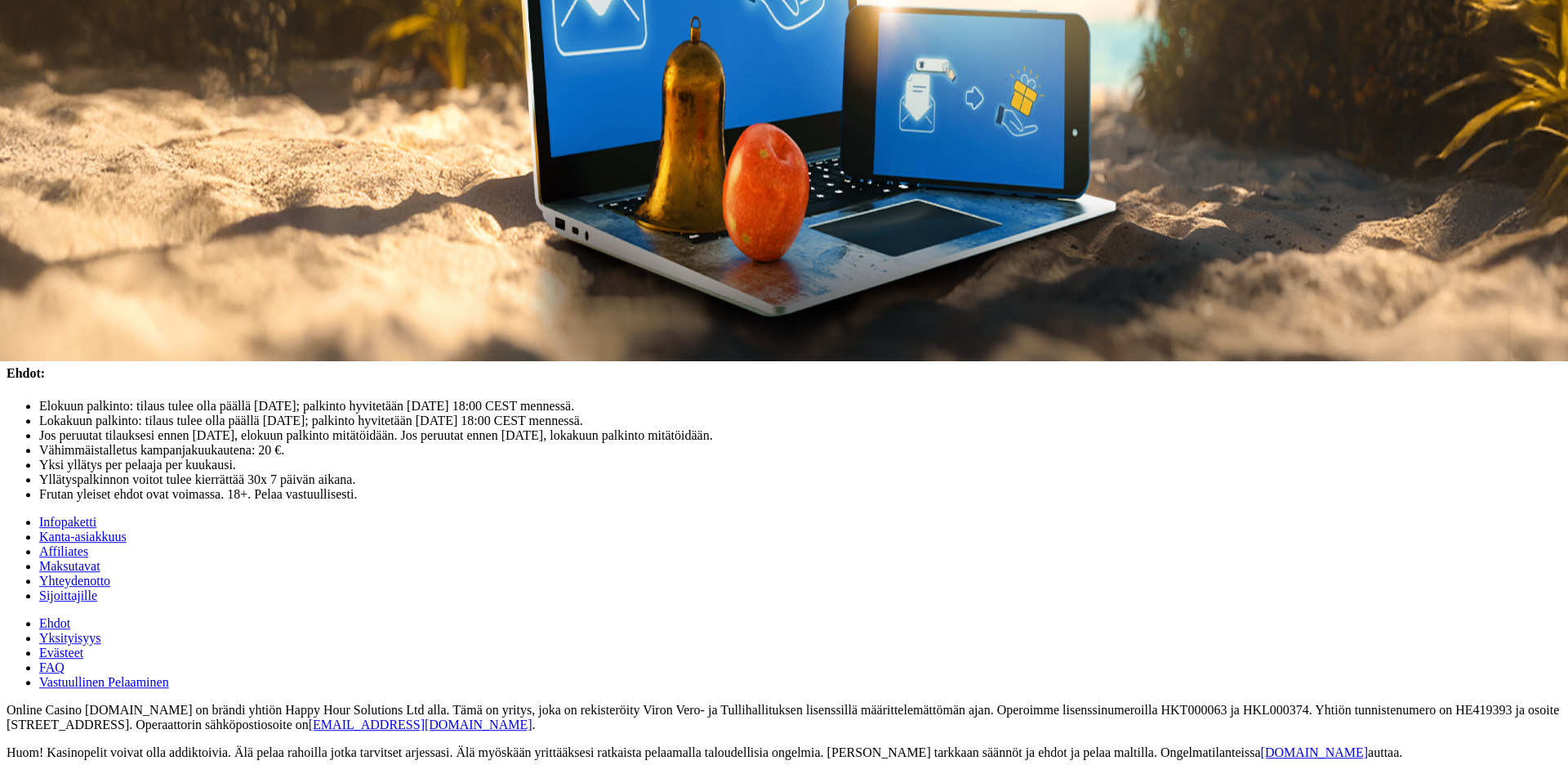
scroll to position [414, 0]
drag, startPoint x: 494, startPoint y: 411, endPoint x: 608, endPoint y: 412, distance: 114.0
click at [548, 261] on li "Elokuun palkinto 3.9.: tilaus päällä elokuussa + vähintään 20 € talletus elokuu…" at bounding box center [801, 252] width 1523 height 14
drag, startPoint x: 613, startPoint y: 413, endPoint x: 630, endPoint y: 404, distance: 19.2
click at [616, 261] on li "Elokuun palkinto 3.9.: tilaus päällä elokuussa + vähintään 20 € talletus elokuu…" at bounding box center [801, 252] width 1523 height 14
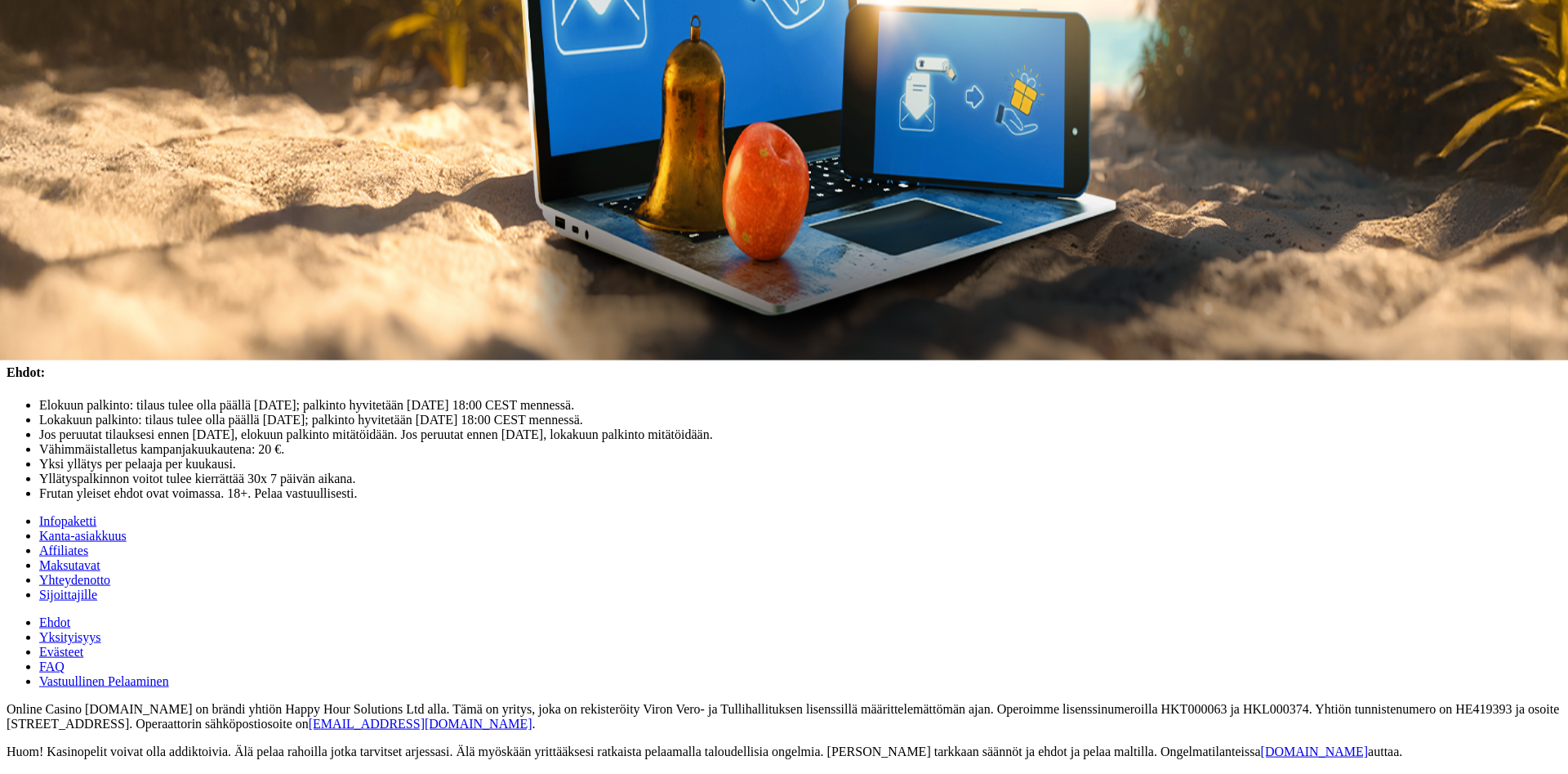
click at [650, 230] on h3 "Miten varmistat yllätyksesi?" at bounding box center [784, 221] width 1556 height 18
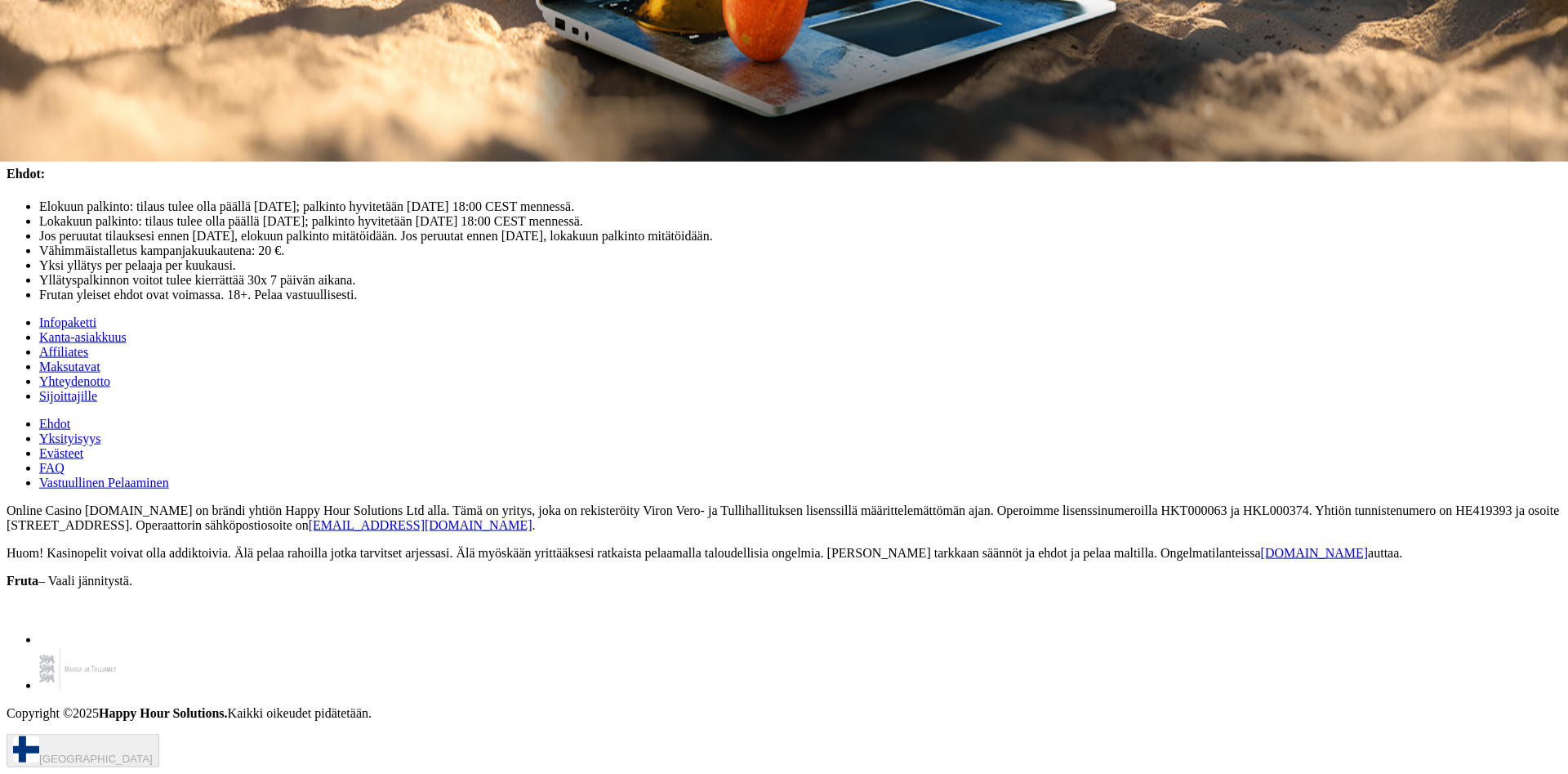
click at [117, 147] on span "Pidä tilaus aktiivisena" at bounding box center [65, 140] width 104 height 12
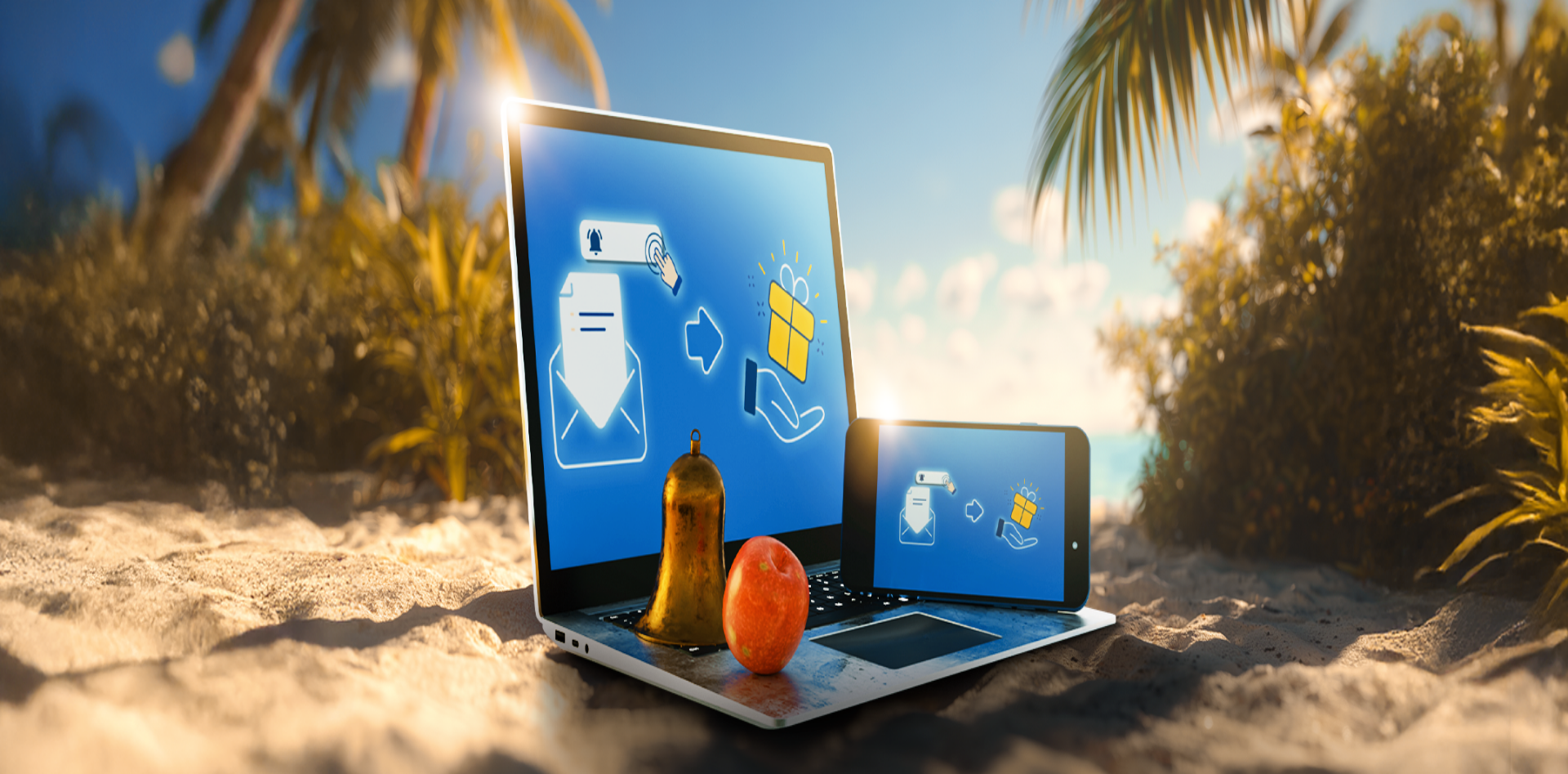
click at [20, 324] on button "button" at bounding box center [13, 326] width 13 height 5
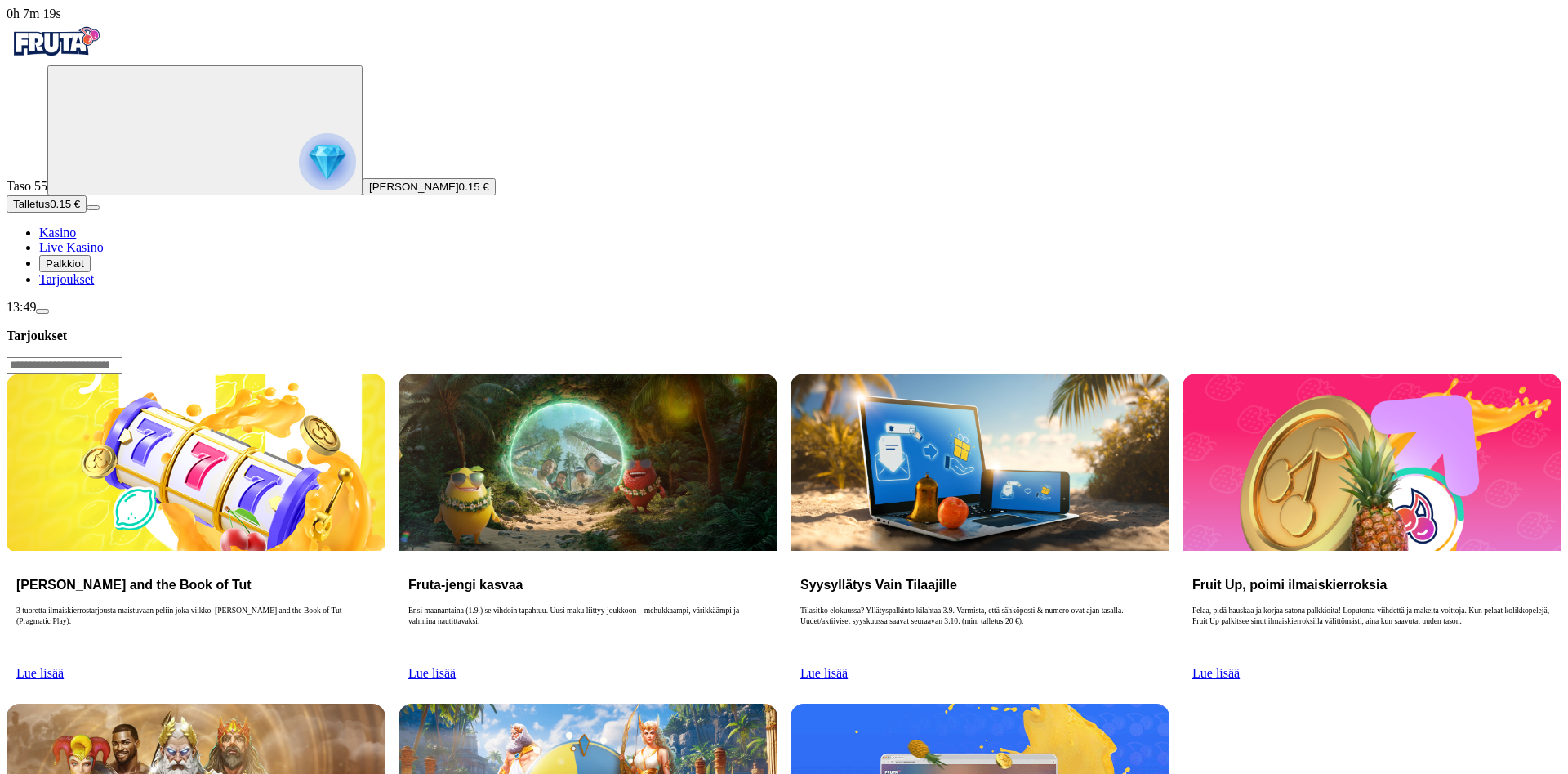
click at [91, 272] on button "Palkkiot" at bounding box center [65, 264] width 52 height 17
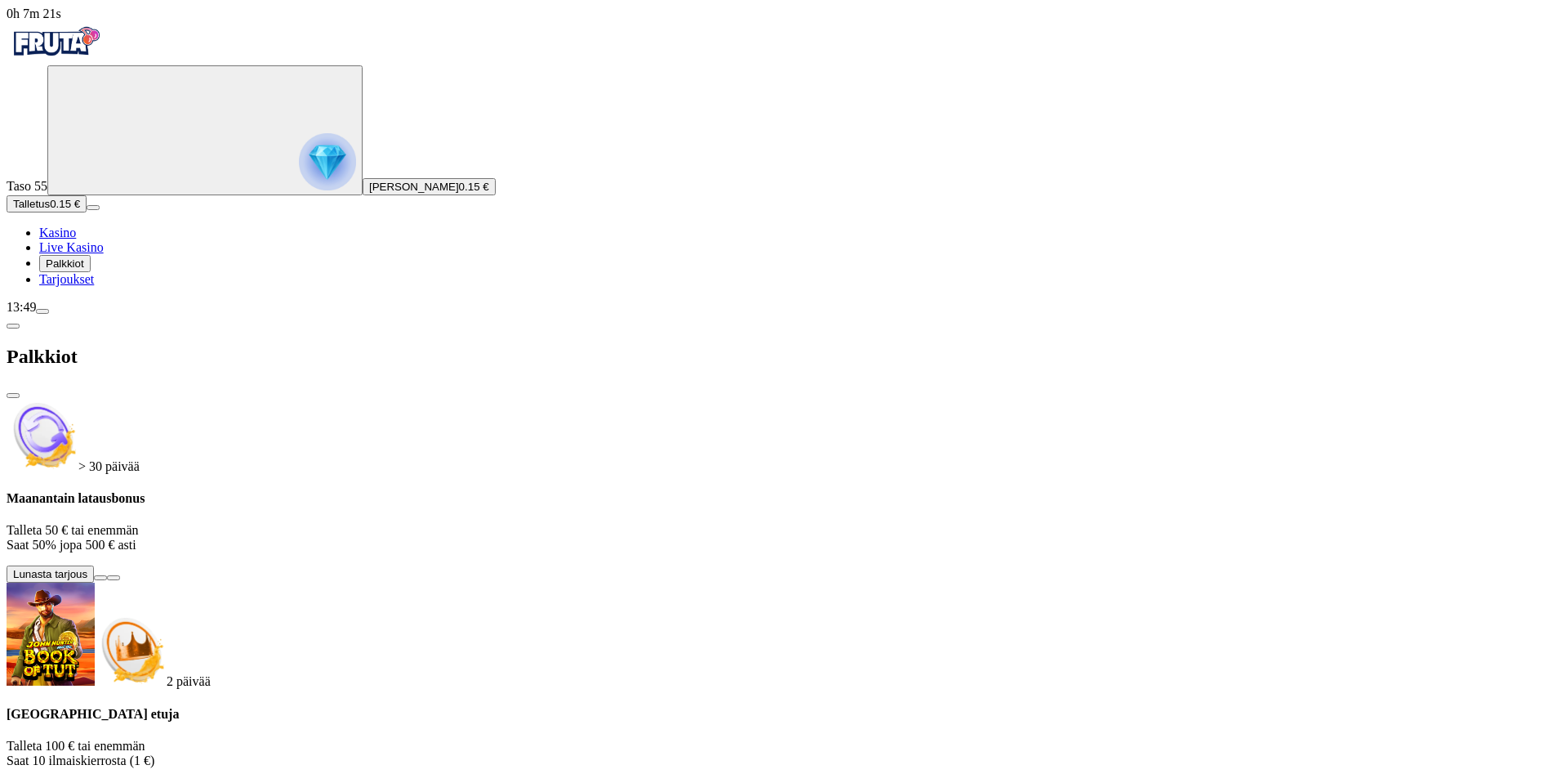
scroll to position [9, 0]
click at [107, 575] on button at bounding box center [100, 577] width 13 height 5
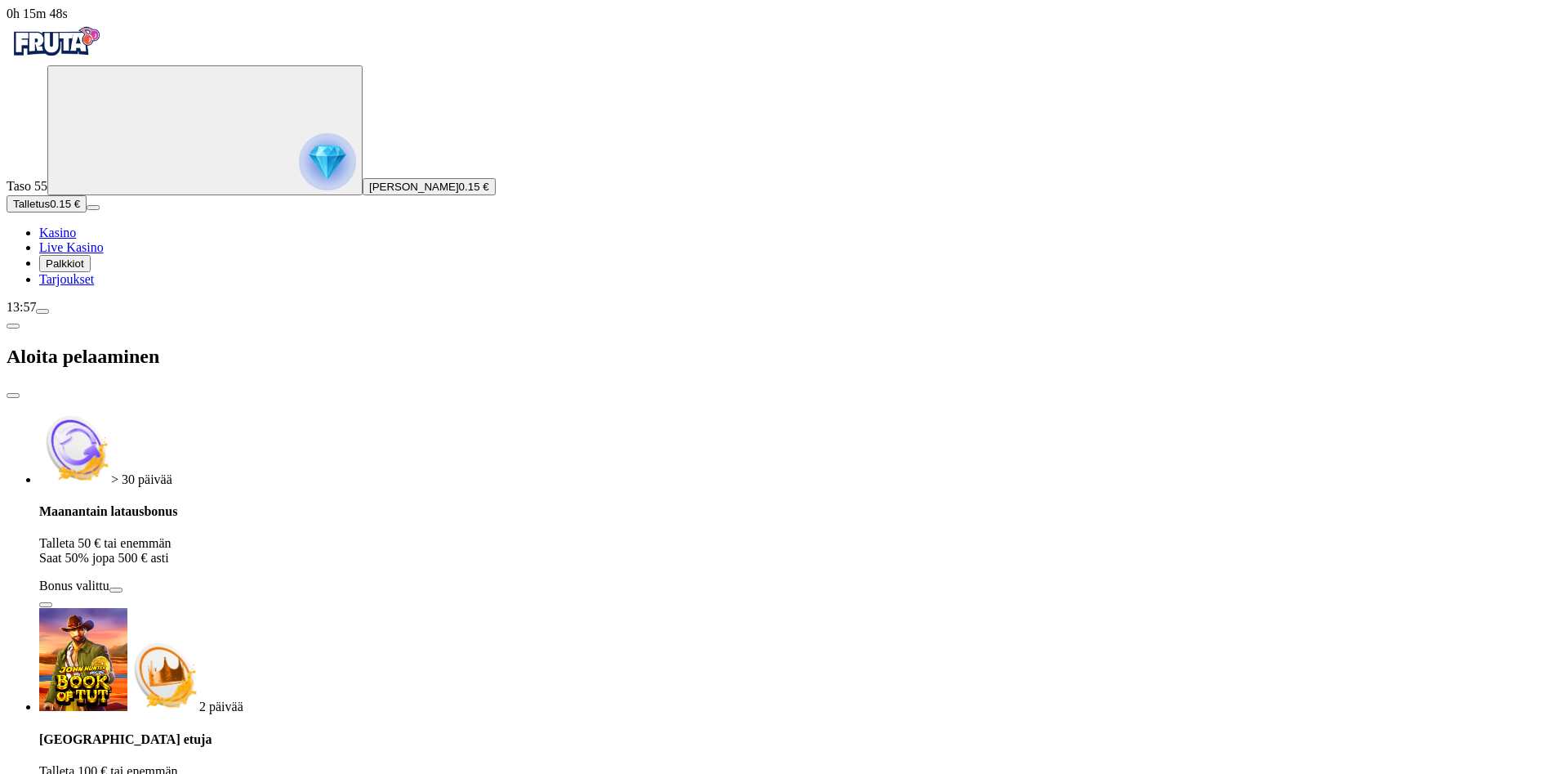
drag, startPoint x: 263, startPoint y: 316, endPoint x: 285, endPoint y: 386, distance: 73.4
drag, startPoint x: 279, startPoint y: 385, endPoint x: 194, endPoint y: 378, distance: 85.3
drag, startPoint x: 261, startPoint y: 387, endPoint x: 144, endPoint y: 386, distance: 117.0
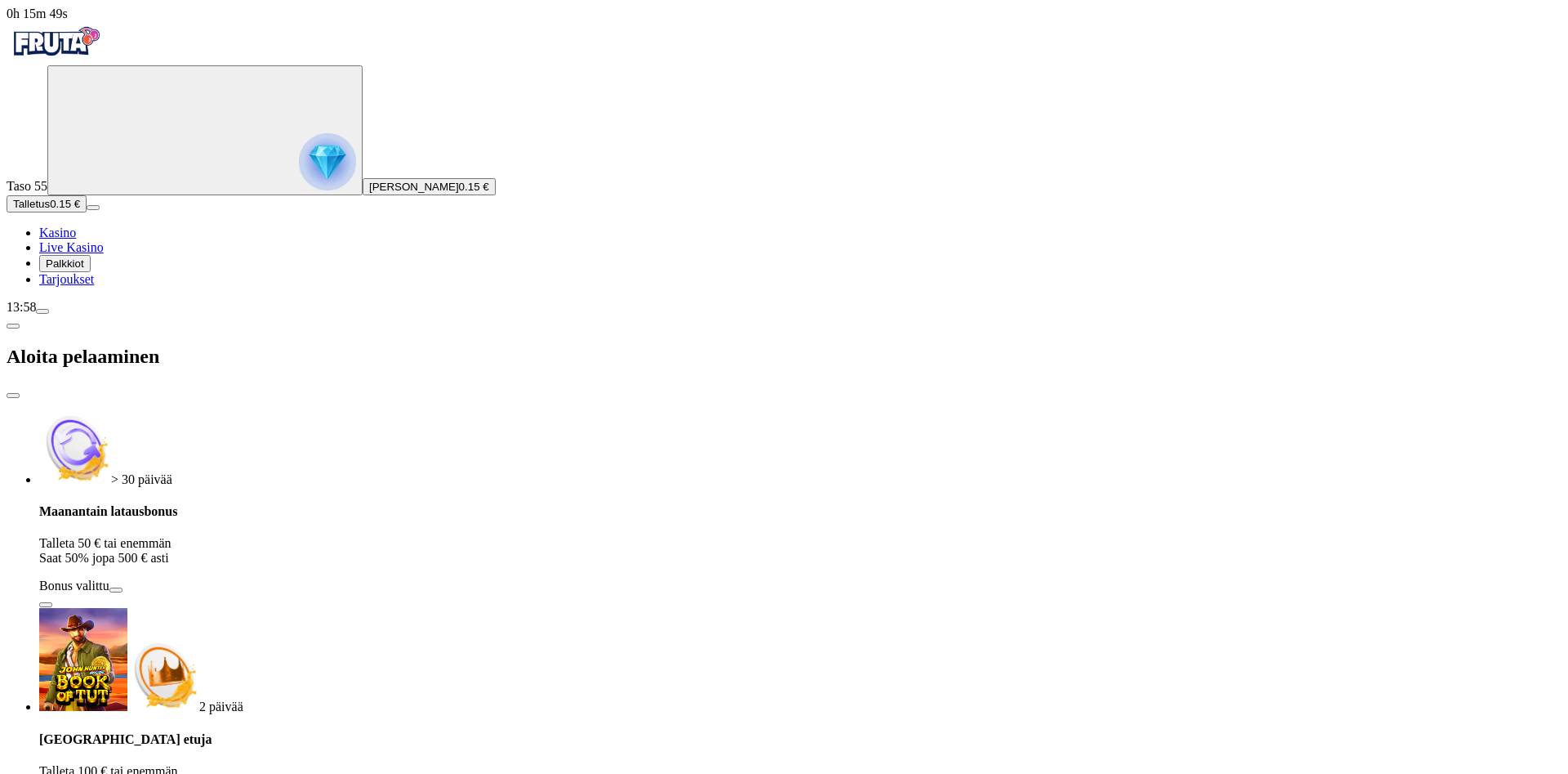
drag, startPoint x: 202, startPoint y: 388, endPoint x: 170, endPoint y: 385, distance: 32.1
type input "**"
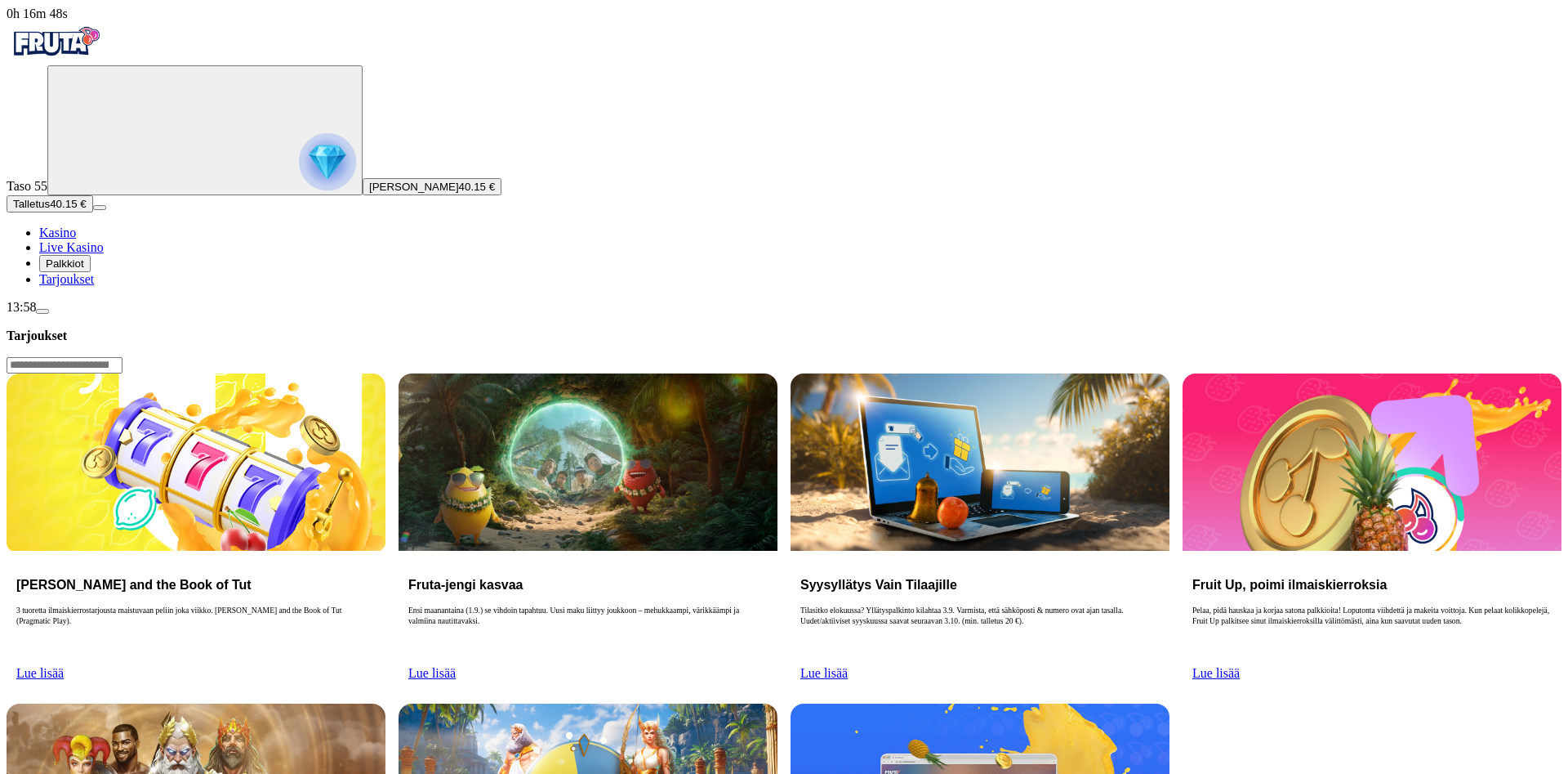
click at [299, 190] on img "Primary" at bounding box center [328, 161] width 57 height 57
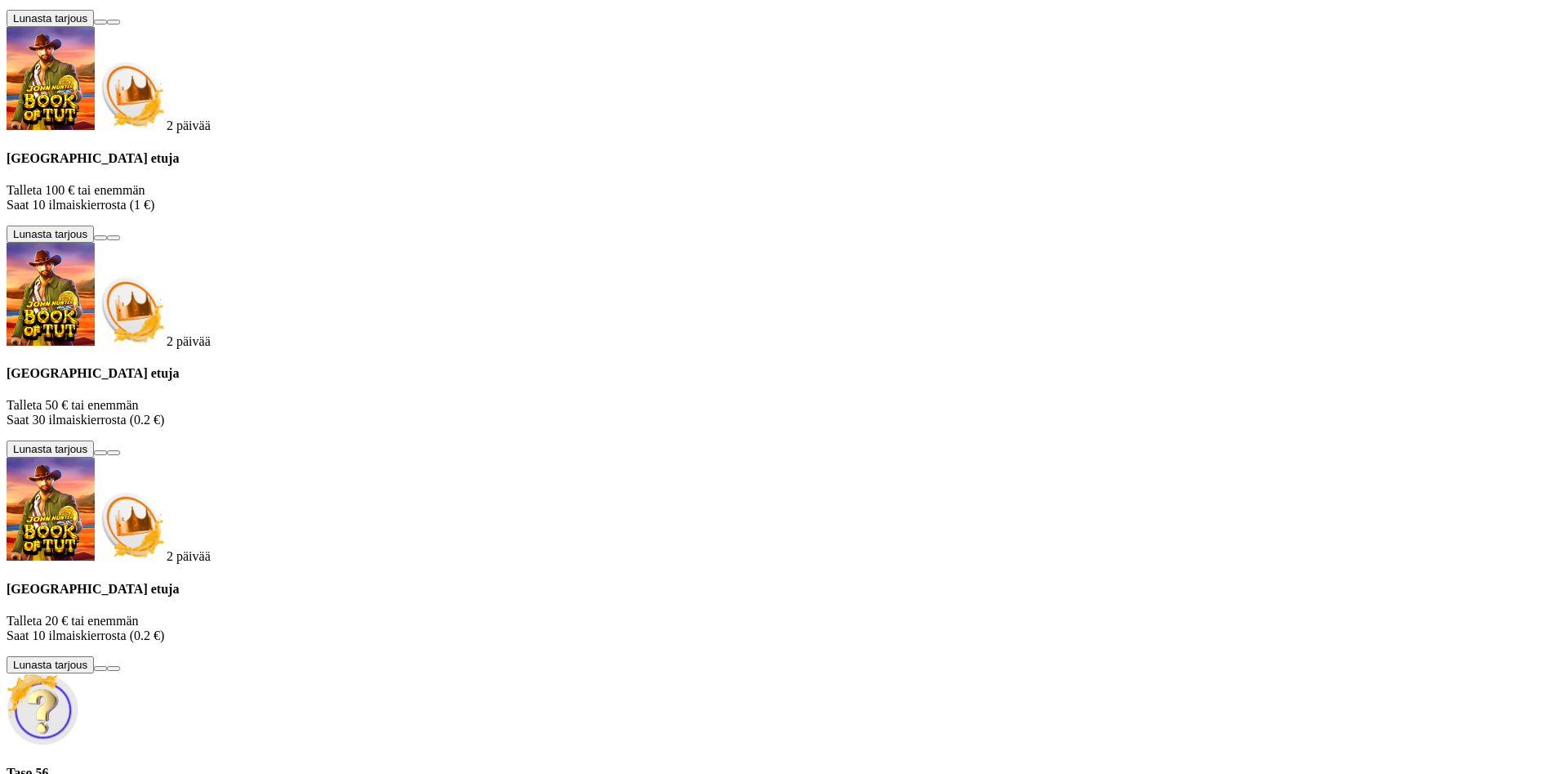
click at [107, 25] on button at bounding box center [100, 22] width 13 height 5
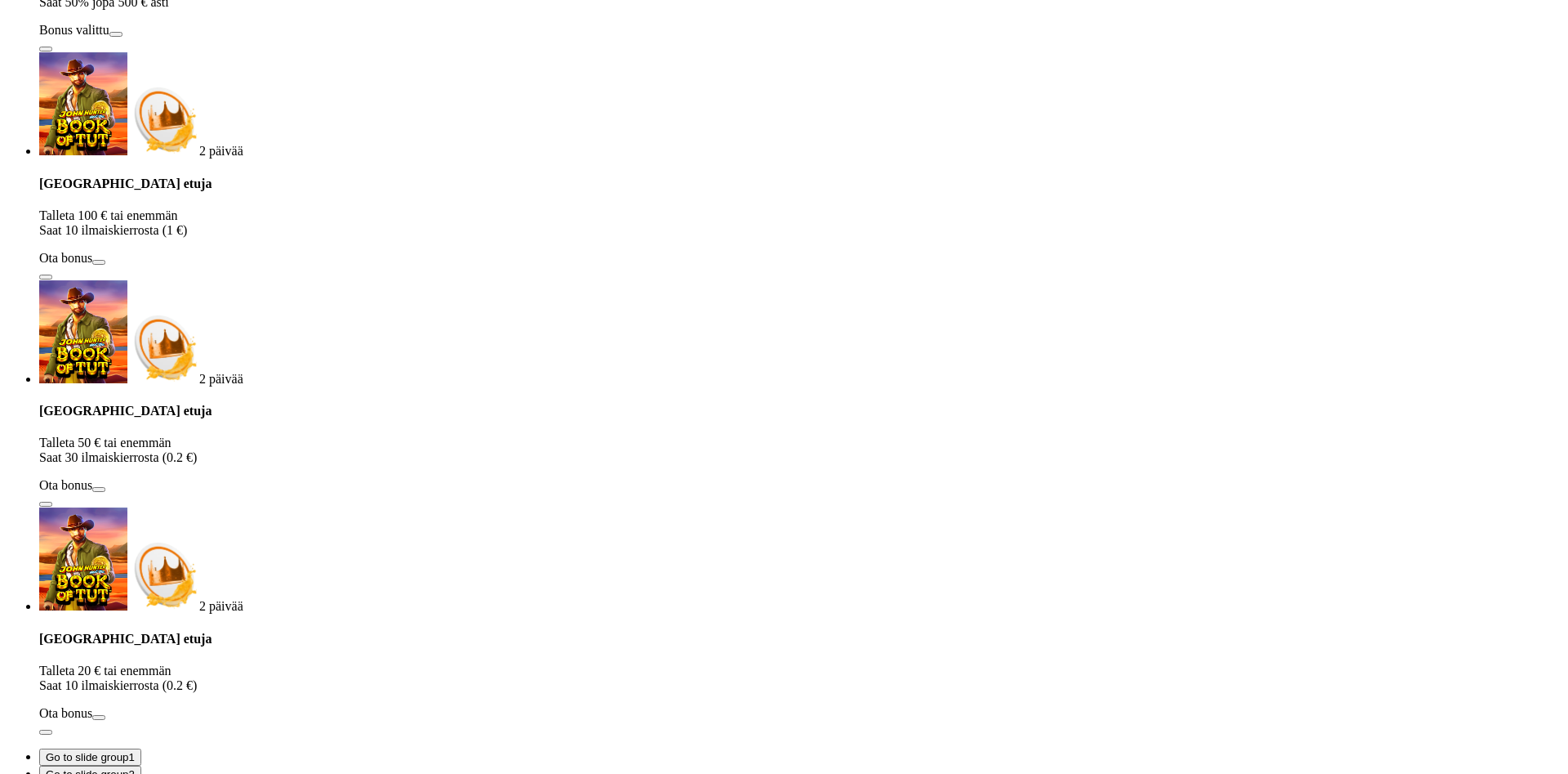
drag, startPoint x: 379, startPoint y: 127, endPoint x: 377, endPoint y: 116, distance: 11.2
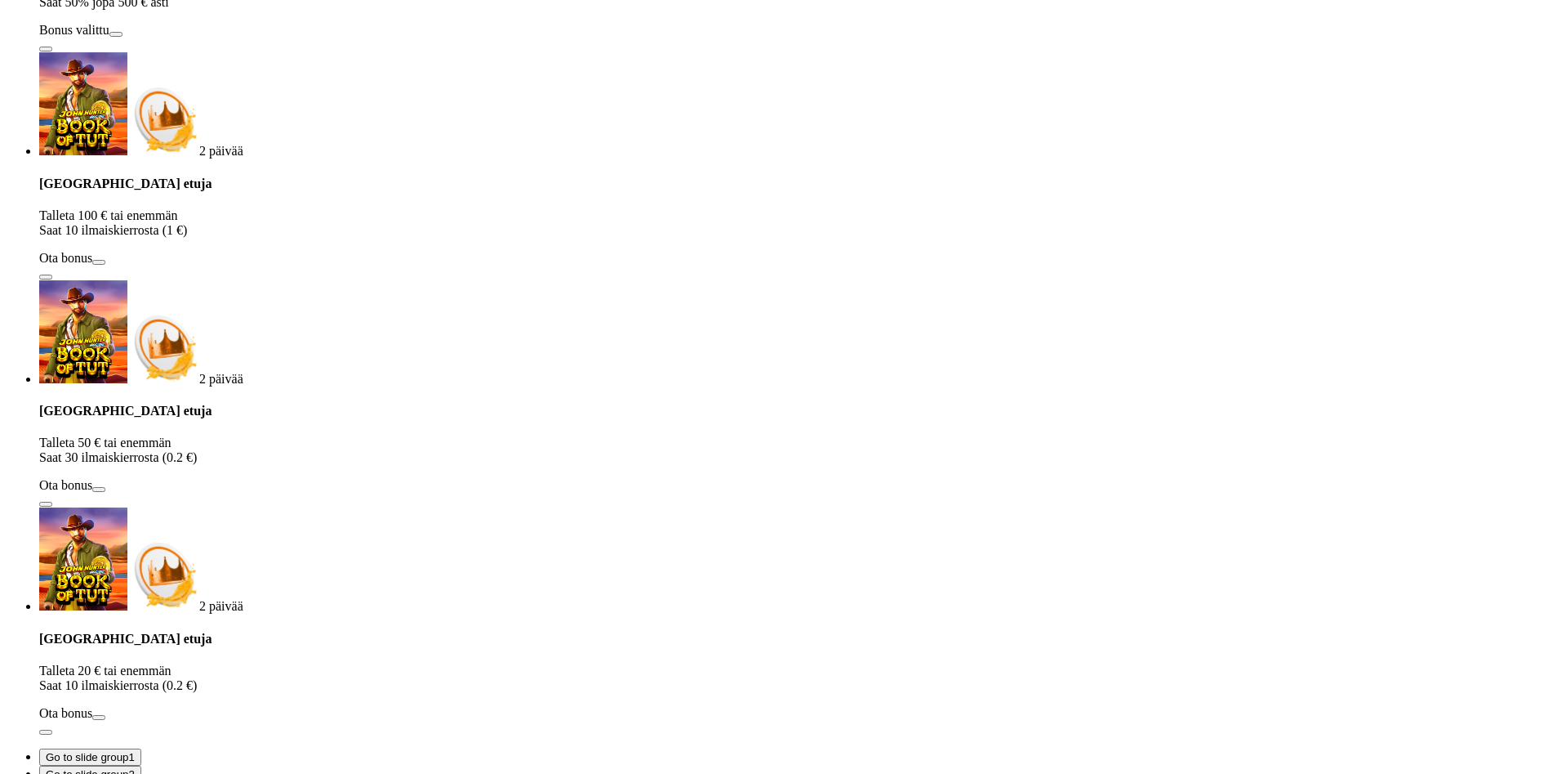
click at [377, 53] on div "Maanantain latausbonus Talleta 50 € tai enemmän Saat 50% jopa 500 € asti Bonus …" at bounding box center [801, 0] width 1523 height 104
click at [515, 53] on div "Maanantain latausbonus Talleta 50 € tai enemmän Saat 50% jopa 500 € asti Bonus …" at bounding box center [801, 0] width 1523 height 104
click at [46, 49] on span "info icon" at bounding box center [46, 49] width 0 height 0
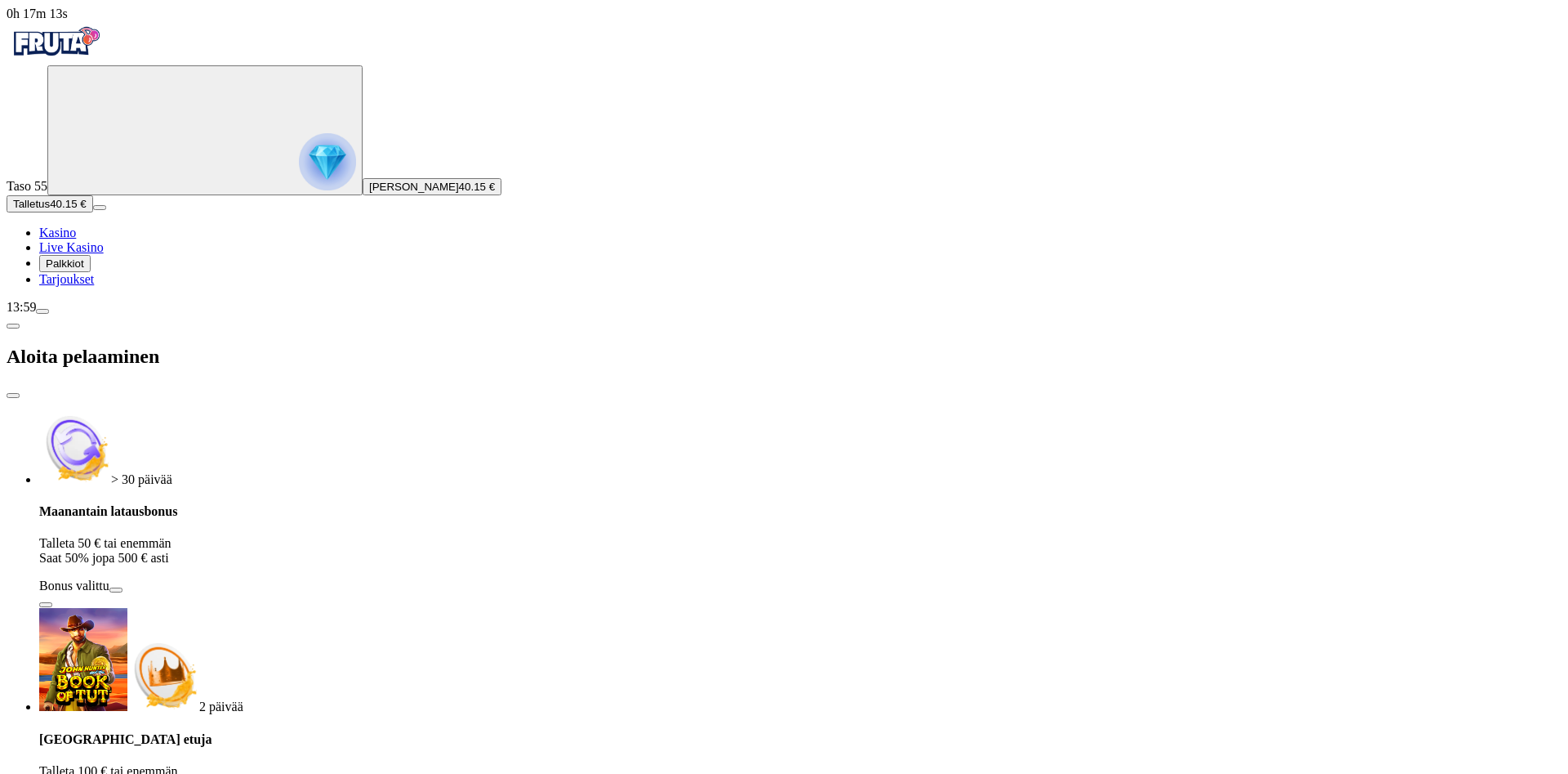
click at [83, 62] on img "Primary" at bounding box center [55, 41] width 98 height 41
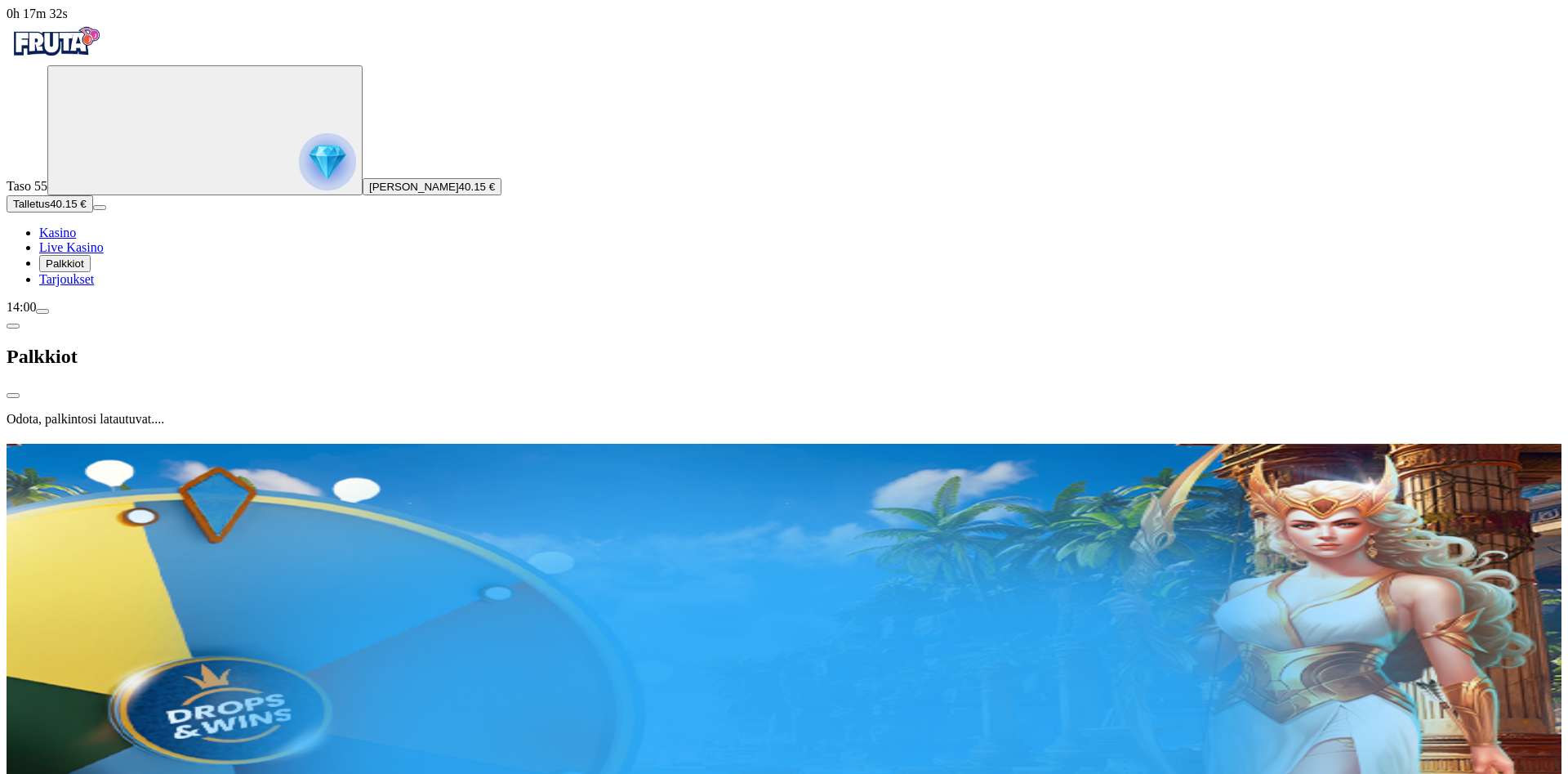
scroll to position [878, 0]
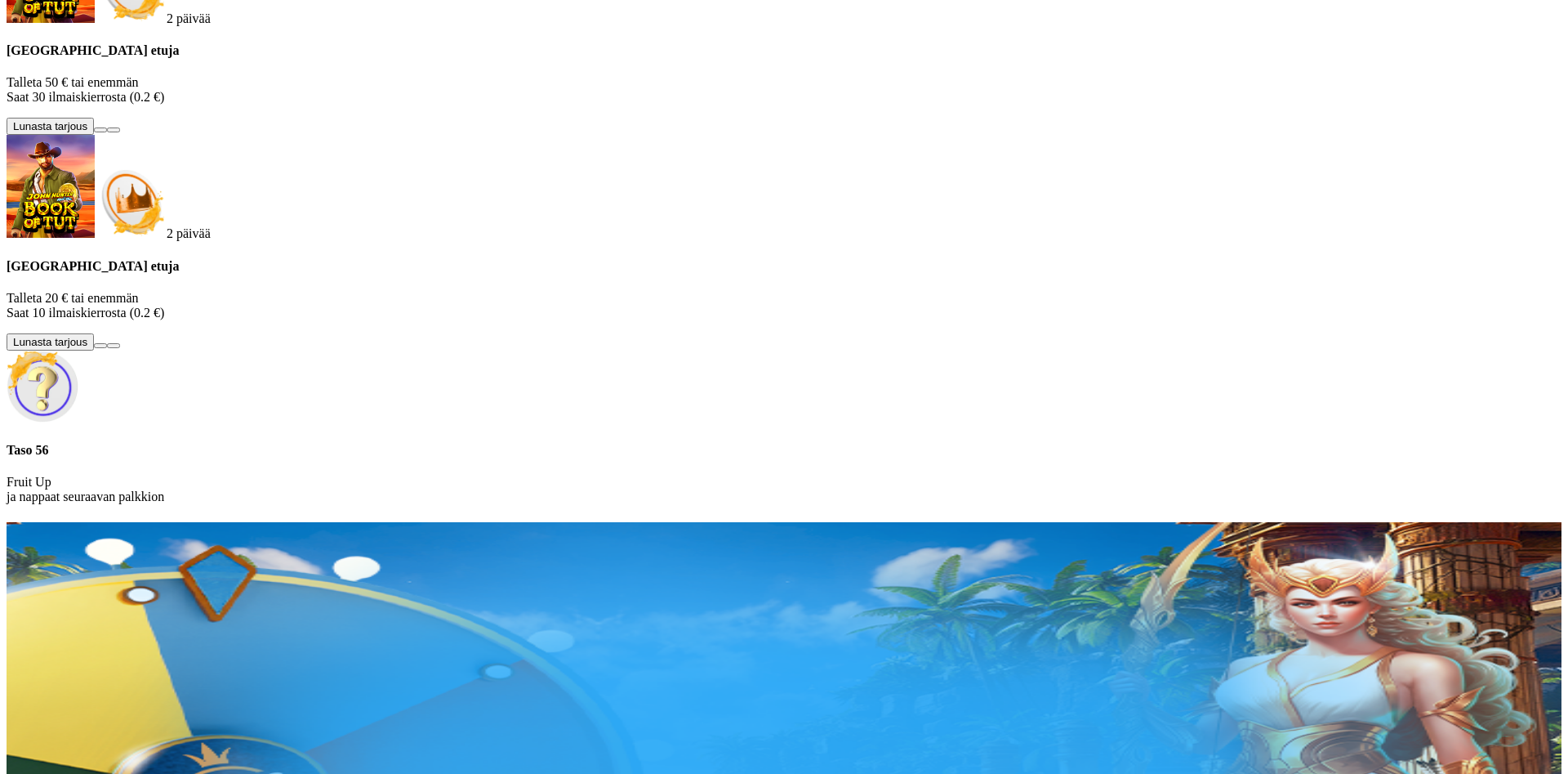
drag, startPoint x: 274, startPoint y: 93, endPoint x: 432, endPoint y: 104, distance: 158.4
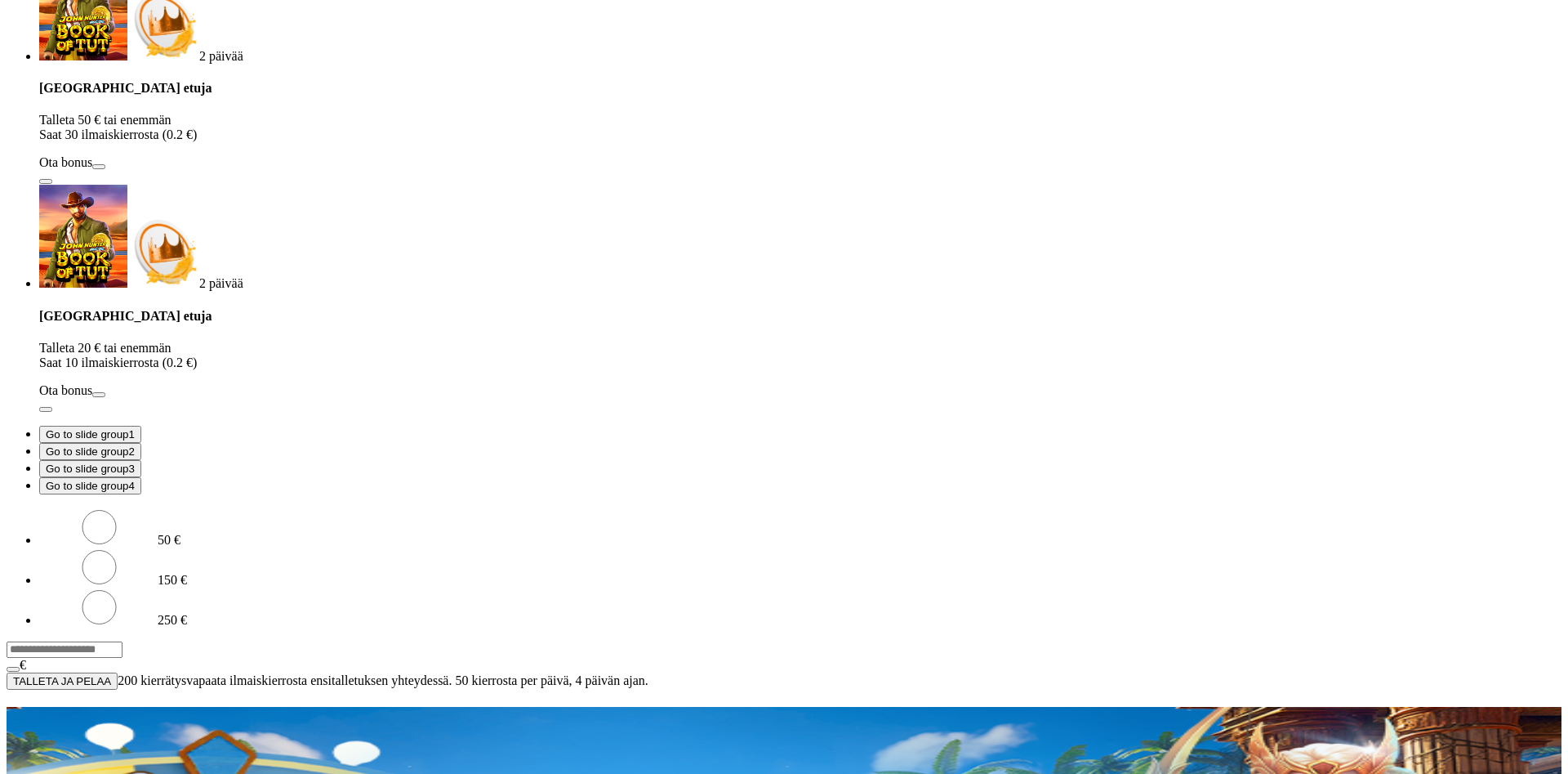
click span "close icon"
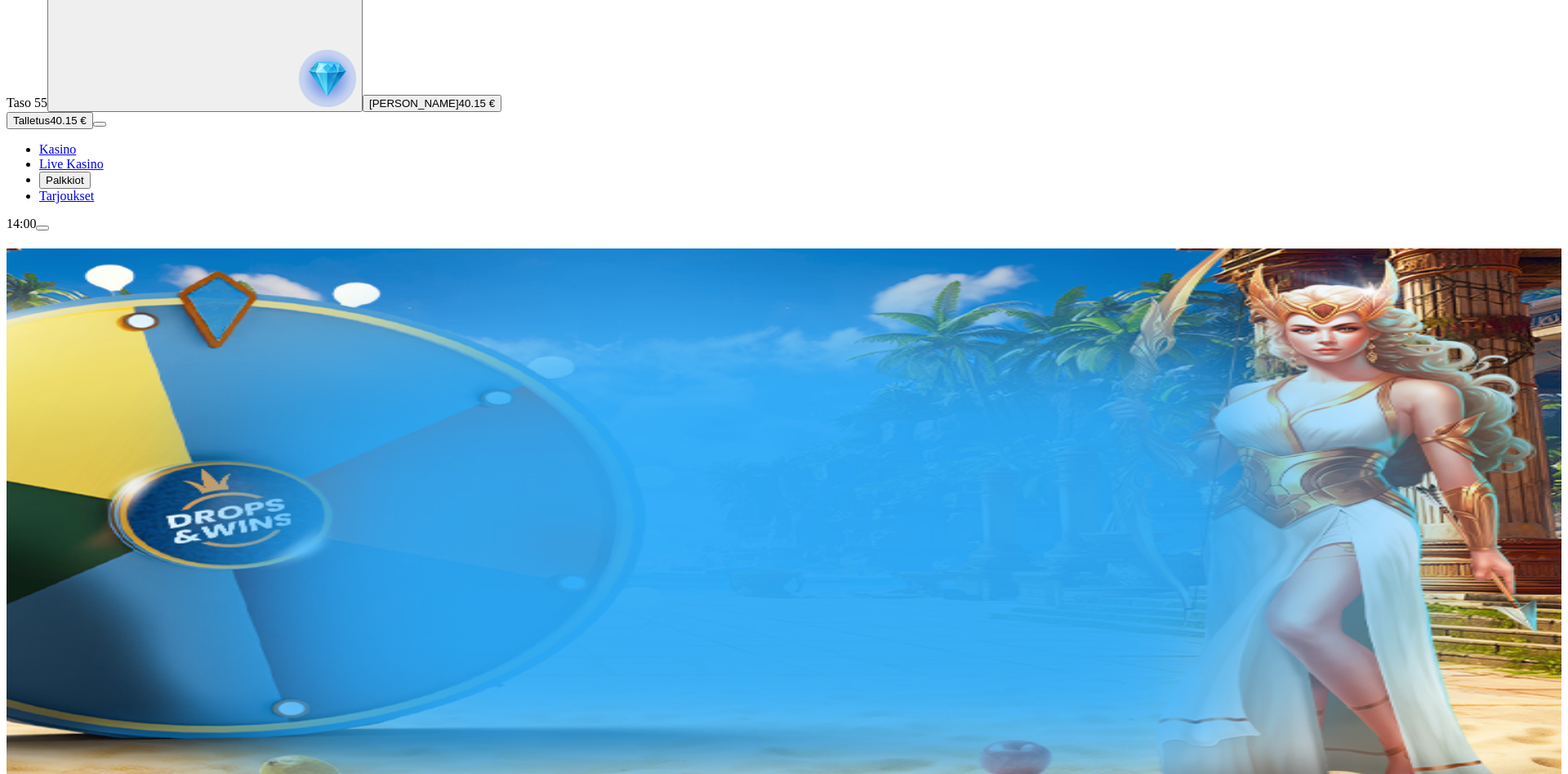
scroll to position [333, 0]
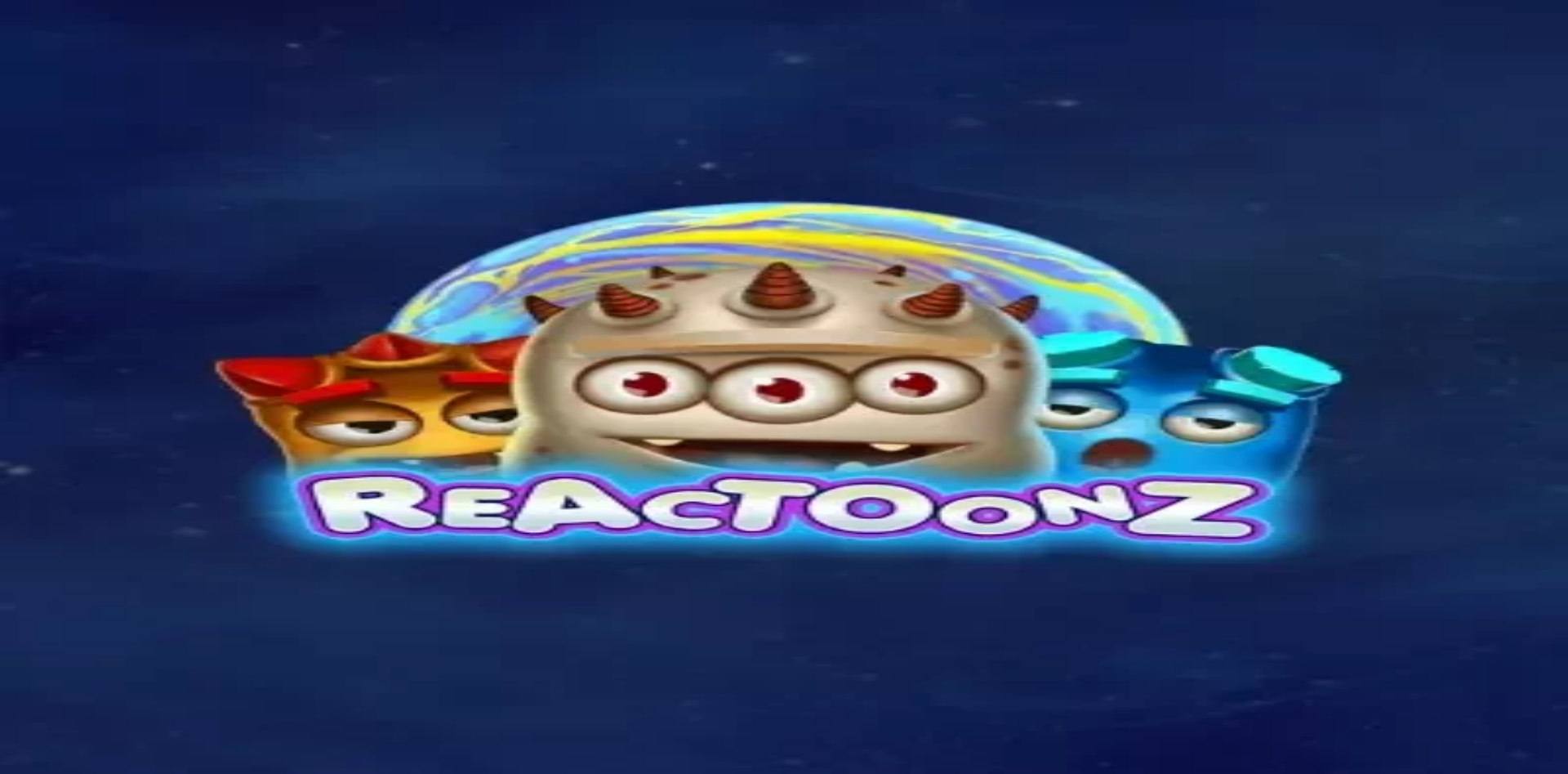
click at [122, 442] on input "Search" at bounding box center [64, 450] width 116 height 16
type input "******"
click at [39, 538] on link "SixSixSix" at bounding box center [39, 538] width 0 height 0
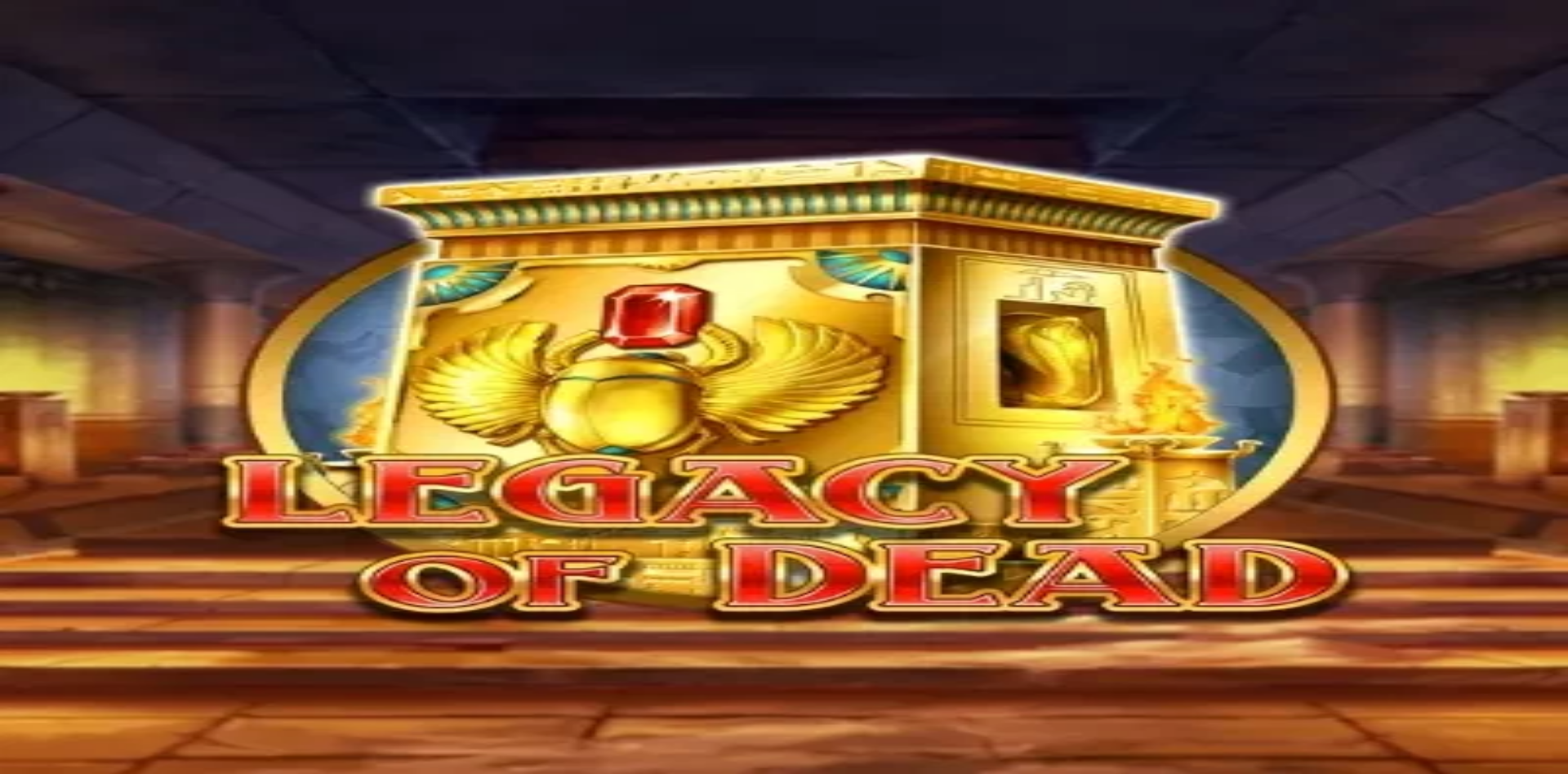
click at [242, 441] on div at bounding box center [784, 522] width 1556 height 161
click at [13, 599] on span "close icon" at bounding box center [13, 599] width 0 height 0
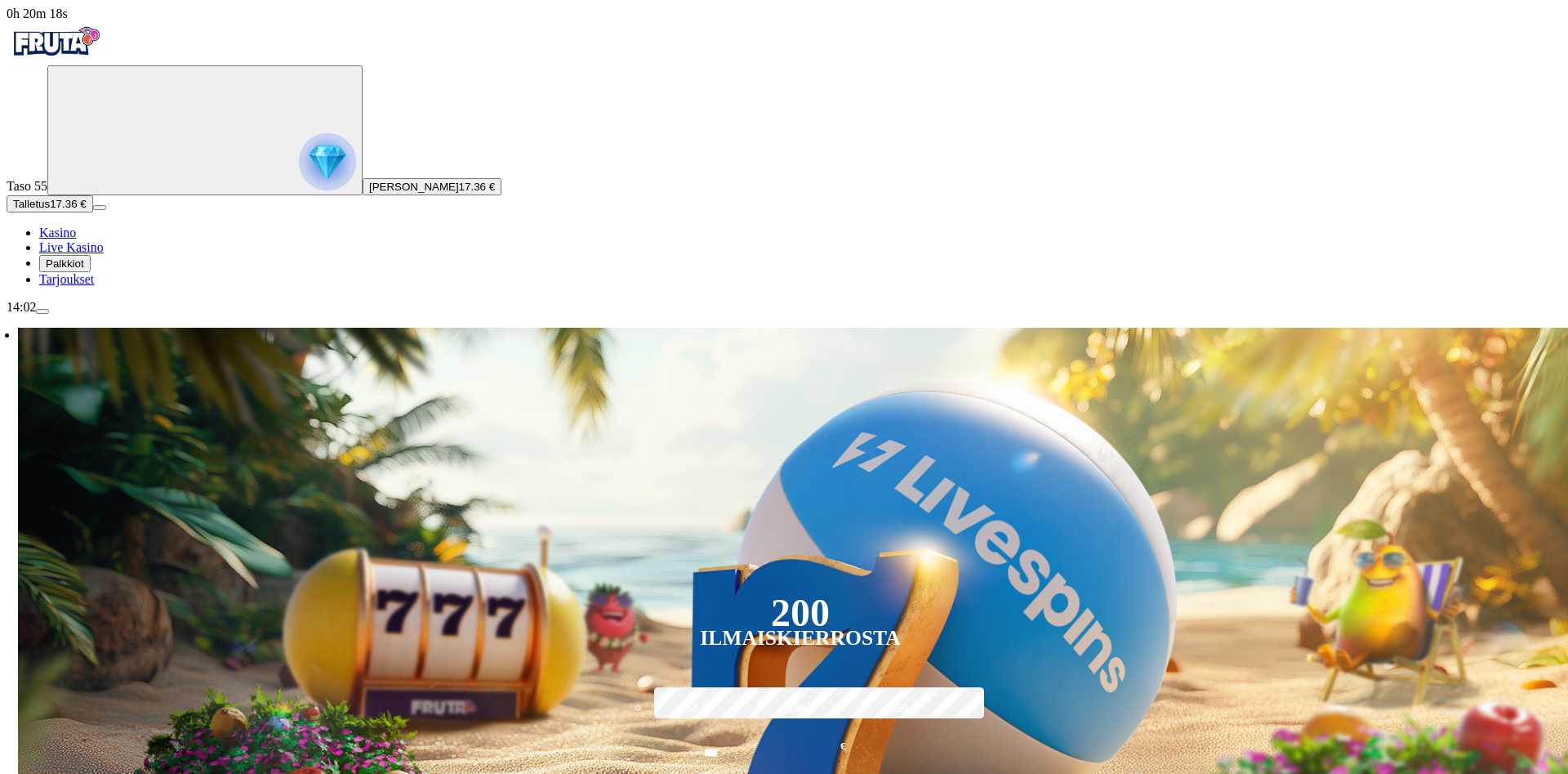
scroll to position [333, 0]
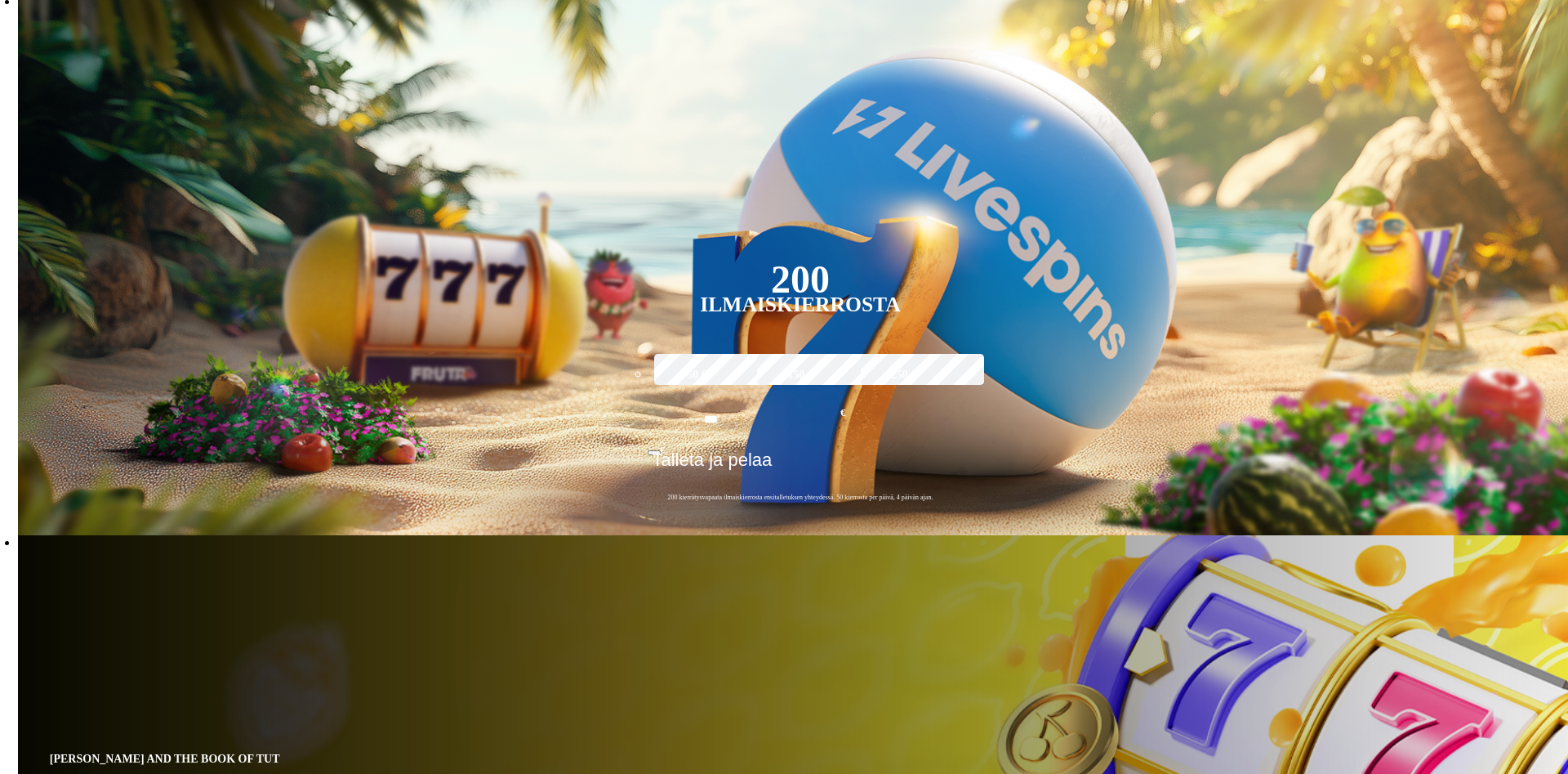
drag, startPoint x: 1416, startPoint y: 382, endPoint x: 673, endPoint y: 422, distance: 744.1
drag, startPoint x: 508, startPoint y: 358, endPoint x: 785, endPoint y: 363, distance: 277.0
drag, startPoint x: 1090, startPoint y: 374, endPoint x: 719, endPoint y: 352, distance: 371.7
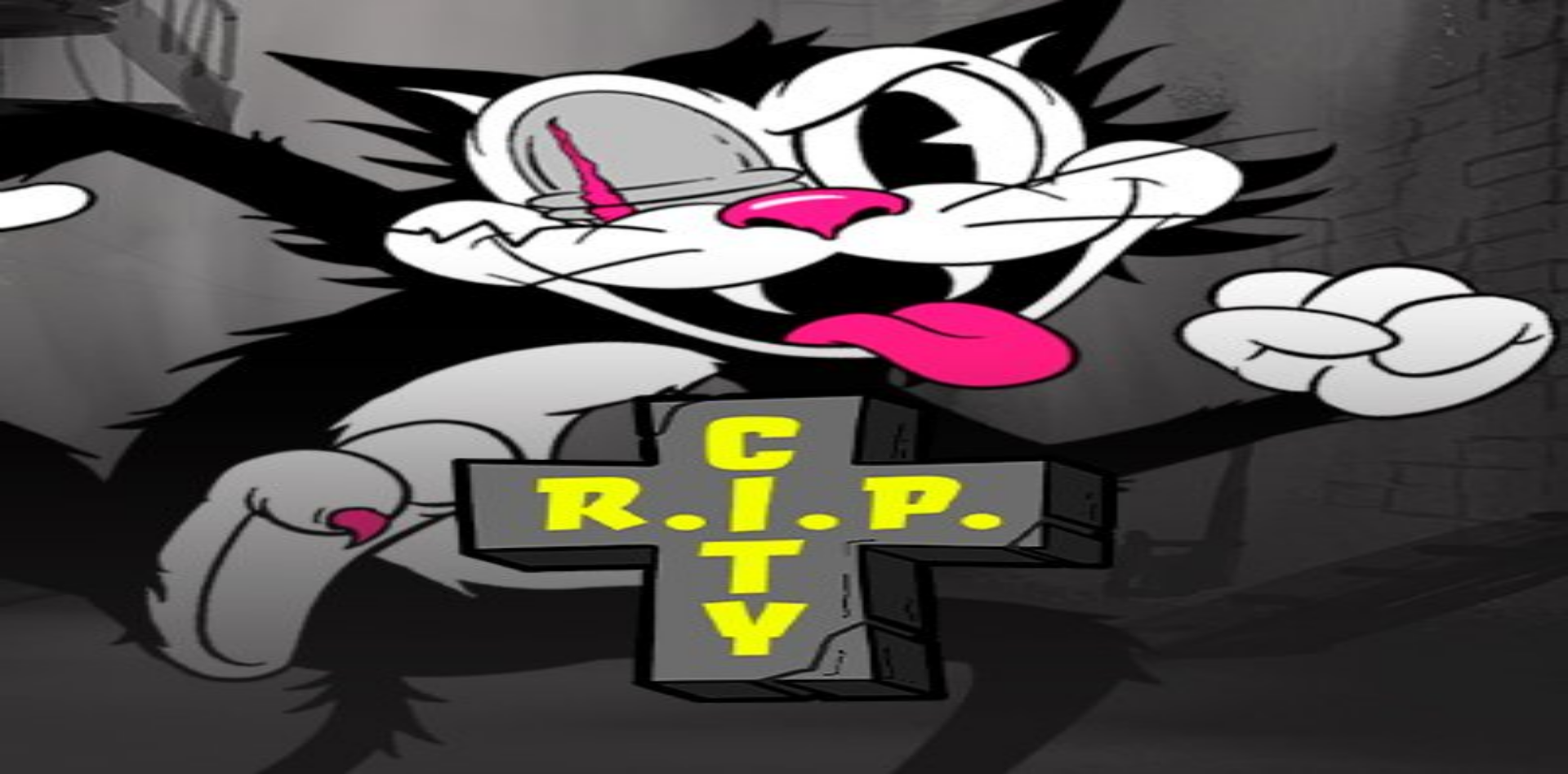
click at [122, 459] on input "Search" at bounding box center [64, 466] width 116 height 16
type input "***"
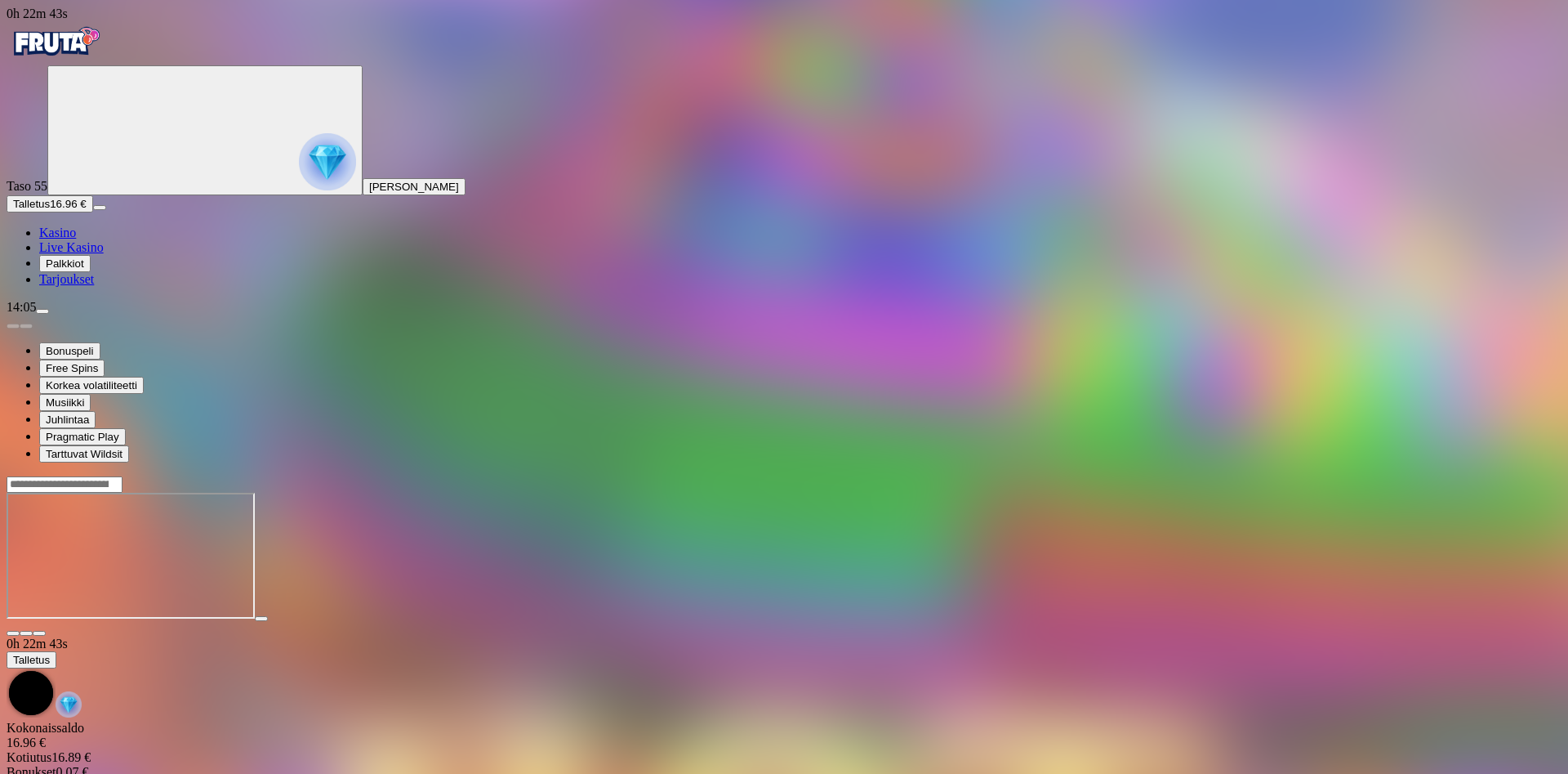
click at [1209, 476] on div at bounding box center [784, 484] width 1556 height 17
click at [122, 476] on input "Search" at bounding box center [64, 484] width 116 height 16
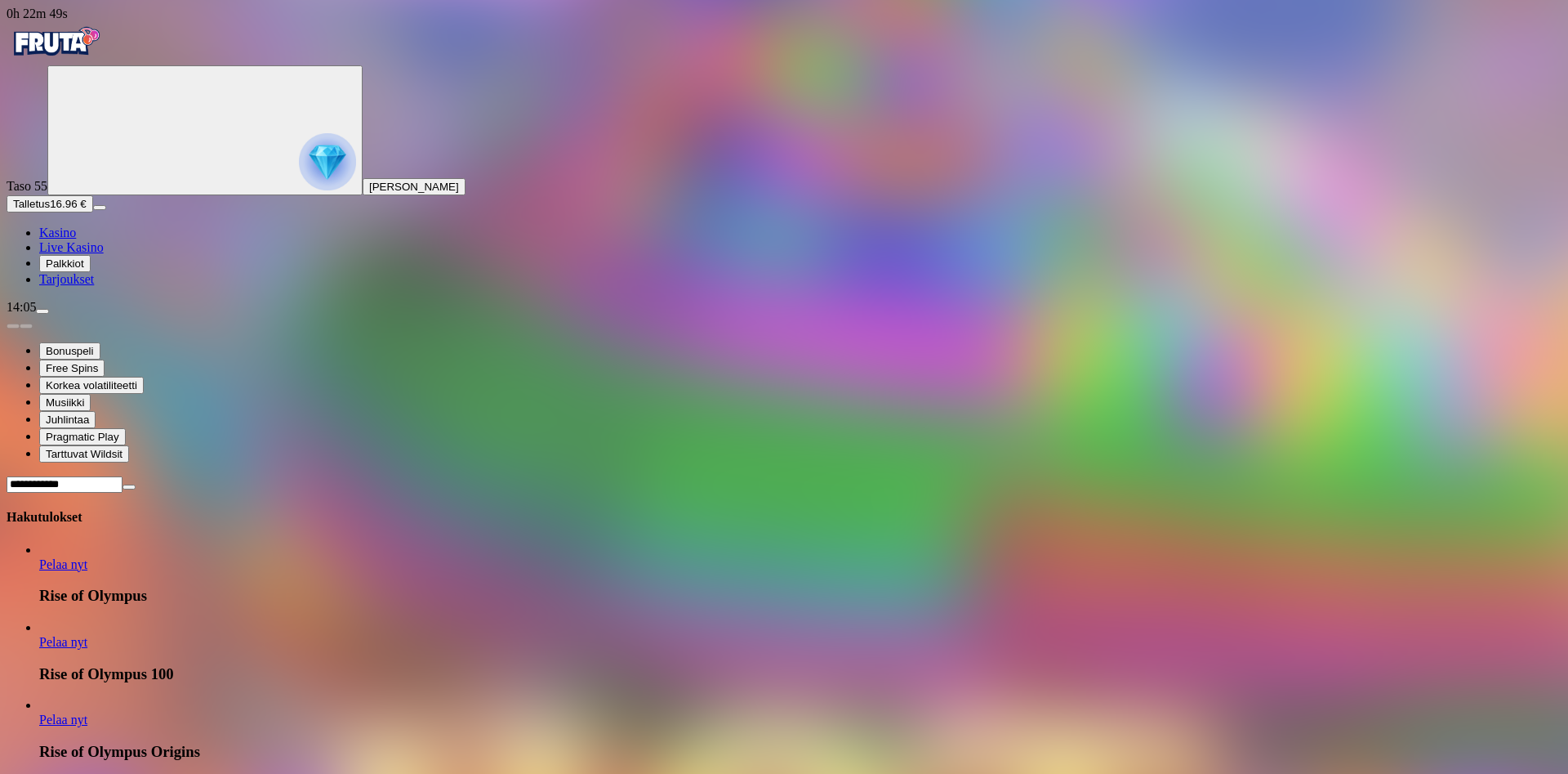
type input "**********"
click at [87, 634] on span "Pelaa nyt" at bounding box center [63, 641] width 48 height 14
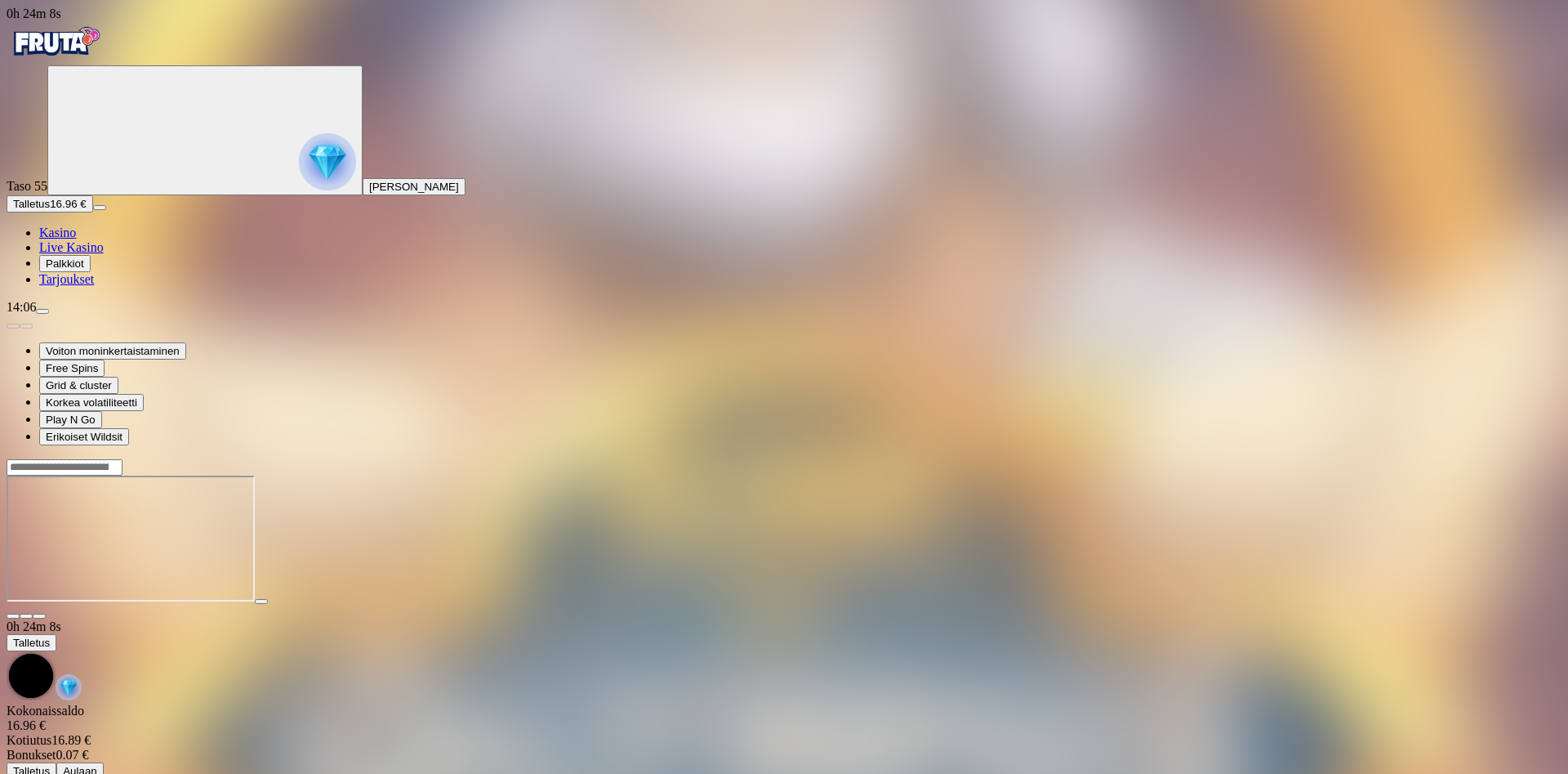
click at [122, 459] on input "Search" at bounding box center [64, 466] width 116 height 16
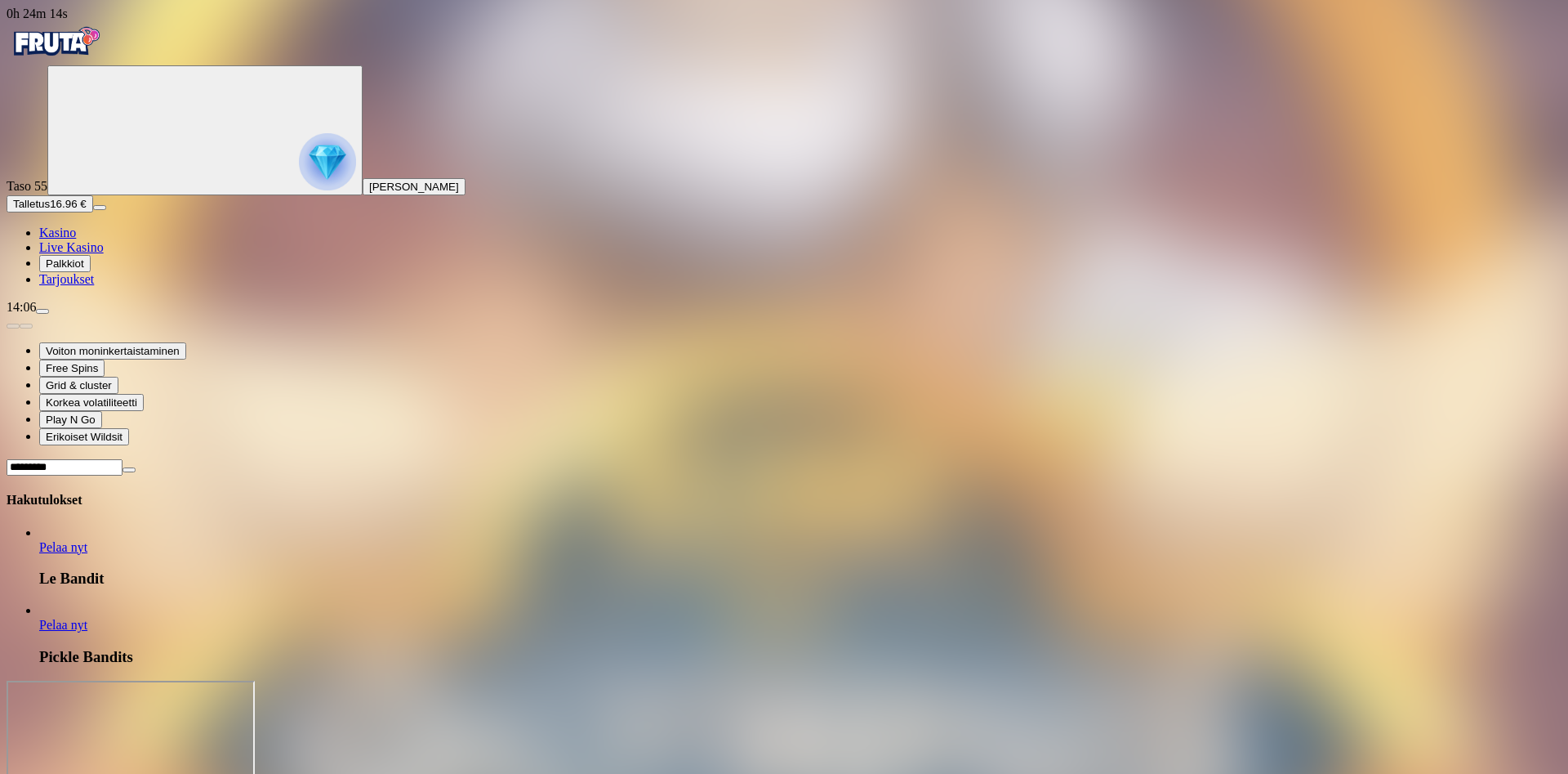
type input "*********"
click at [87, 540] on link "Pelaa nyt" at bounding box center [63, 547] width 48 height 14
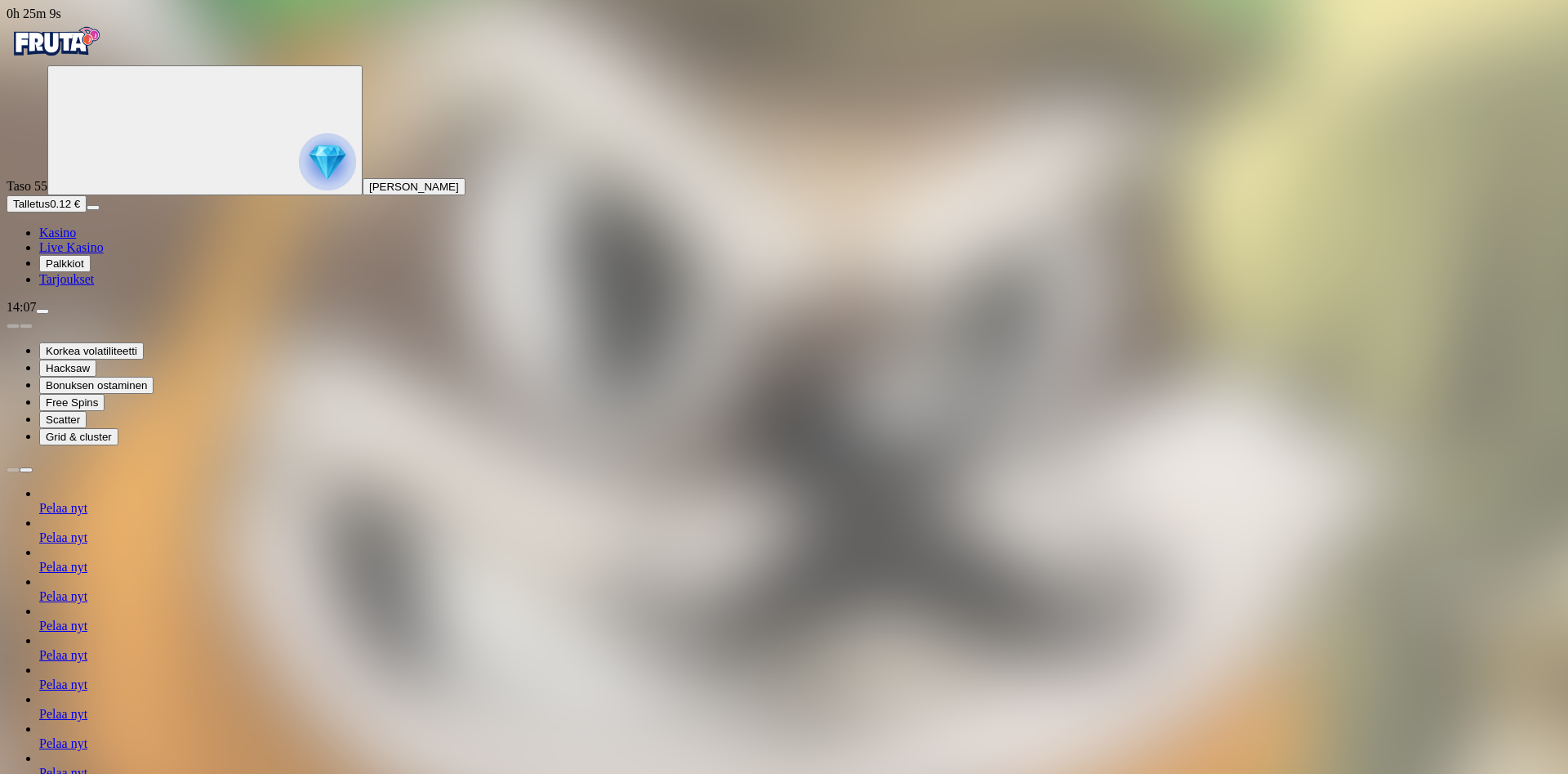
type input "******"
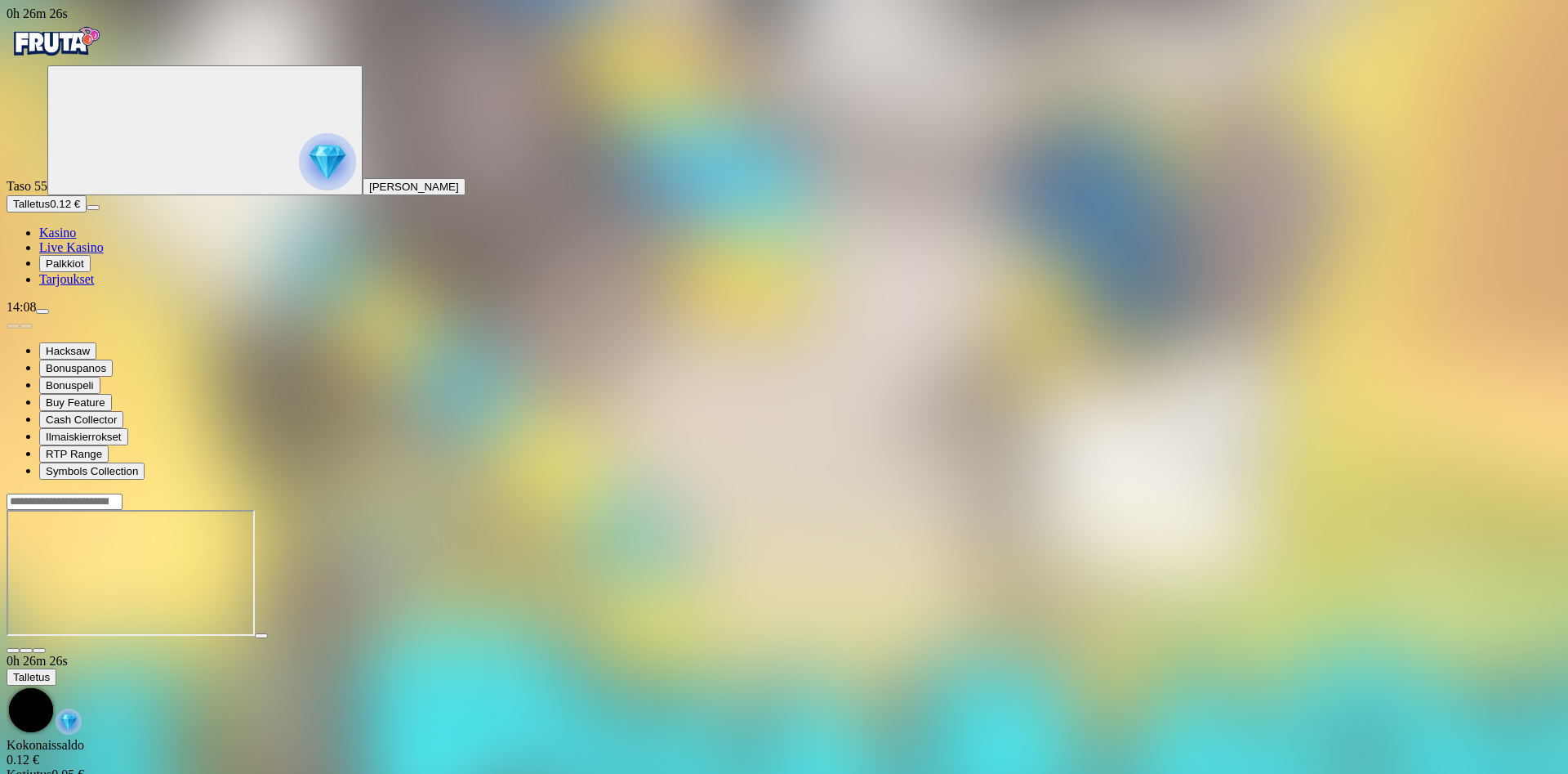
click at [810, 639] on div at bounding box center [784, 573] width 1556 height 129
click at [1118, 493] on div at bounding box center [784, 502] width 1556 height 17
click at [122, 493] on input "Search" at bounding box center [64, 501] width 116 height 16
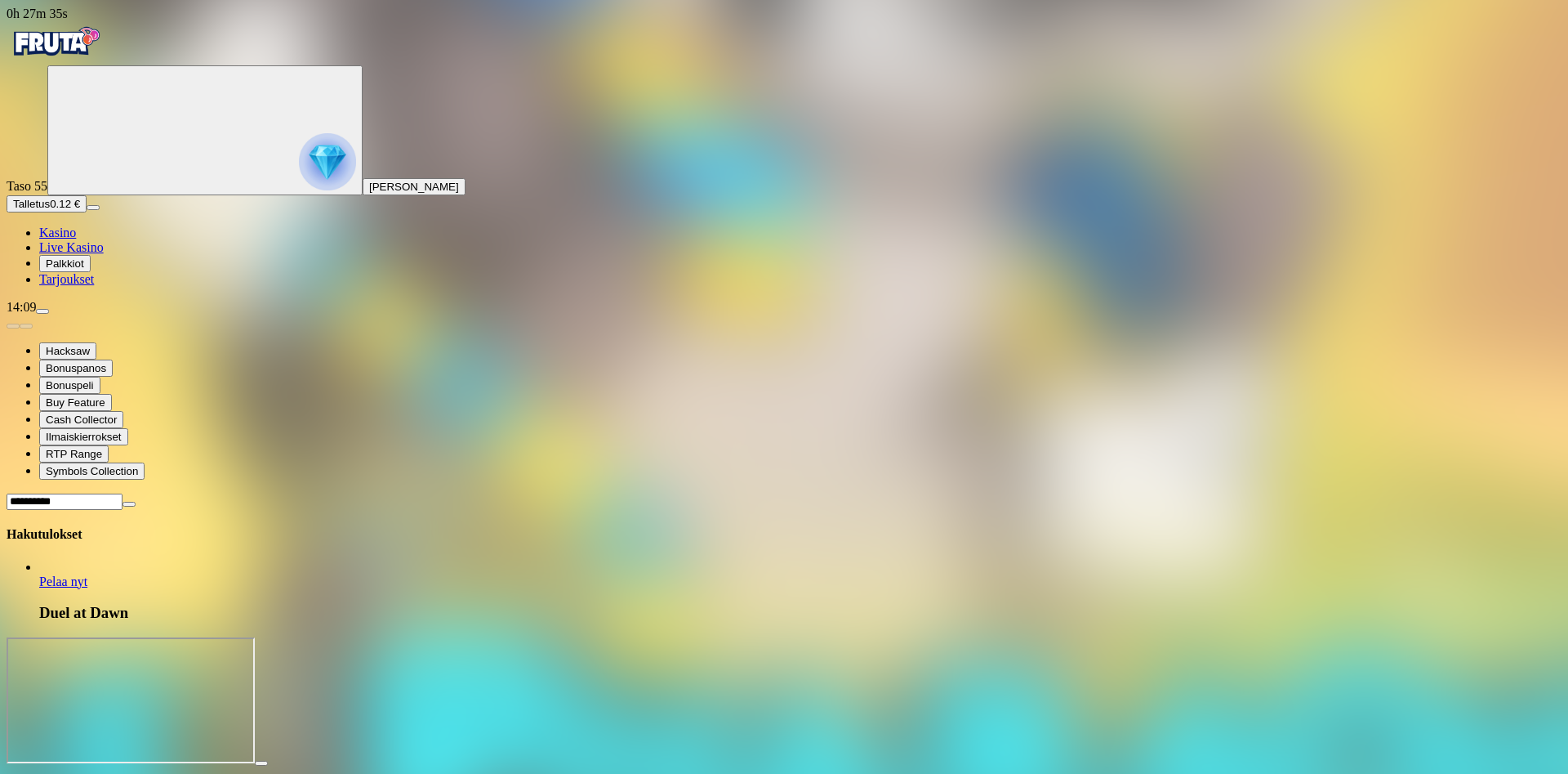
type input "**********"
click at [39, 589] on link "Duel at Dawn" at bounding box center [39, 589] width 0 height 0
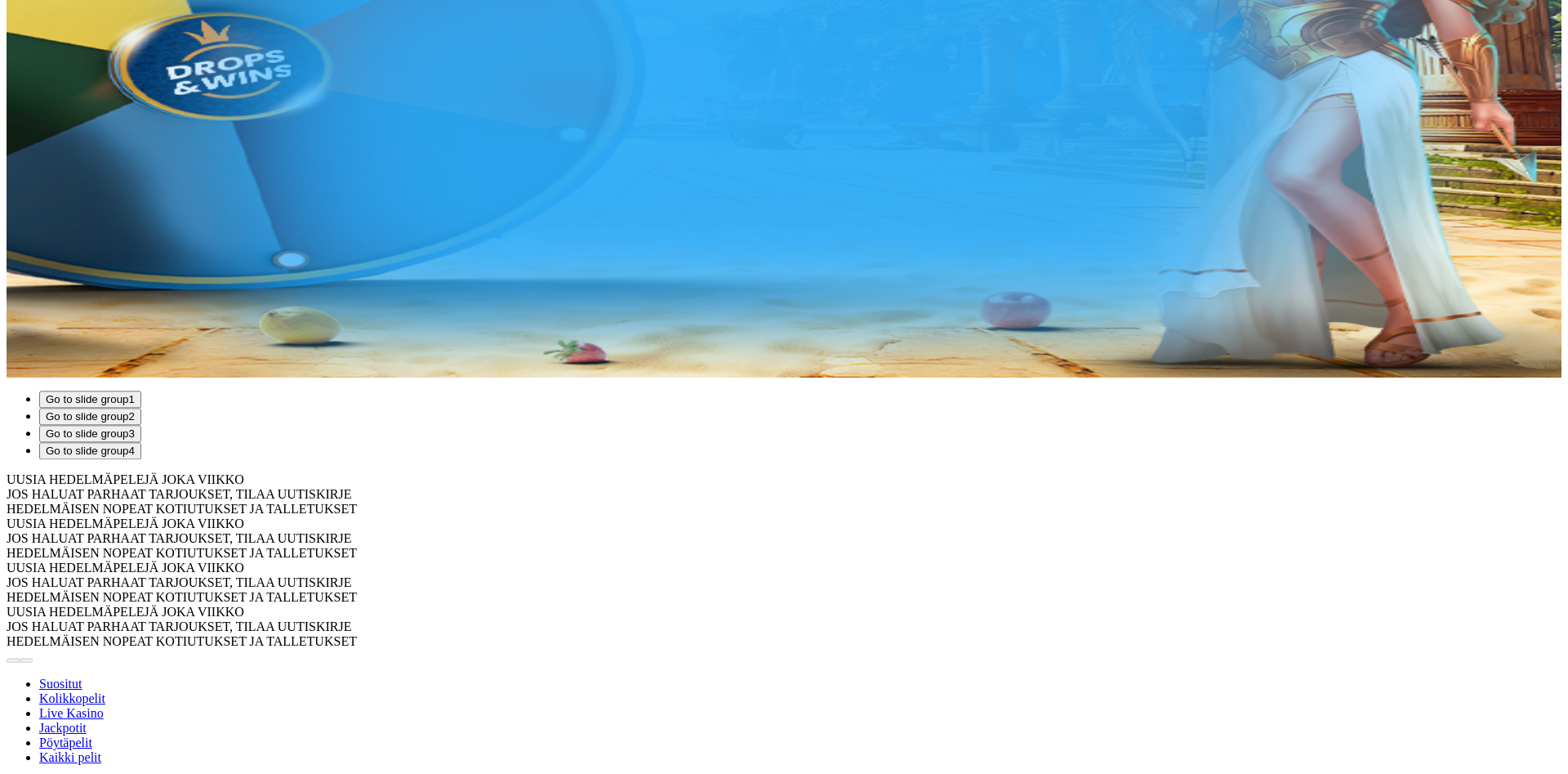
scroll to position [500, 0]
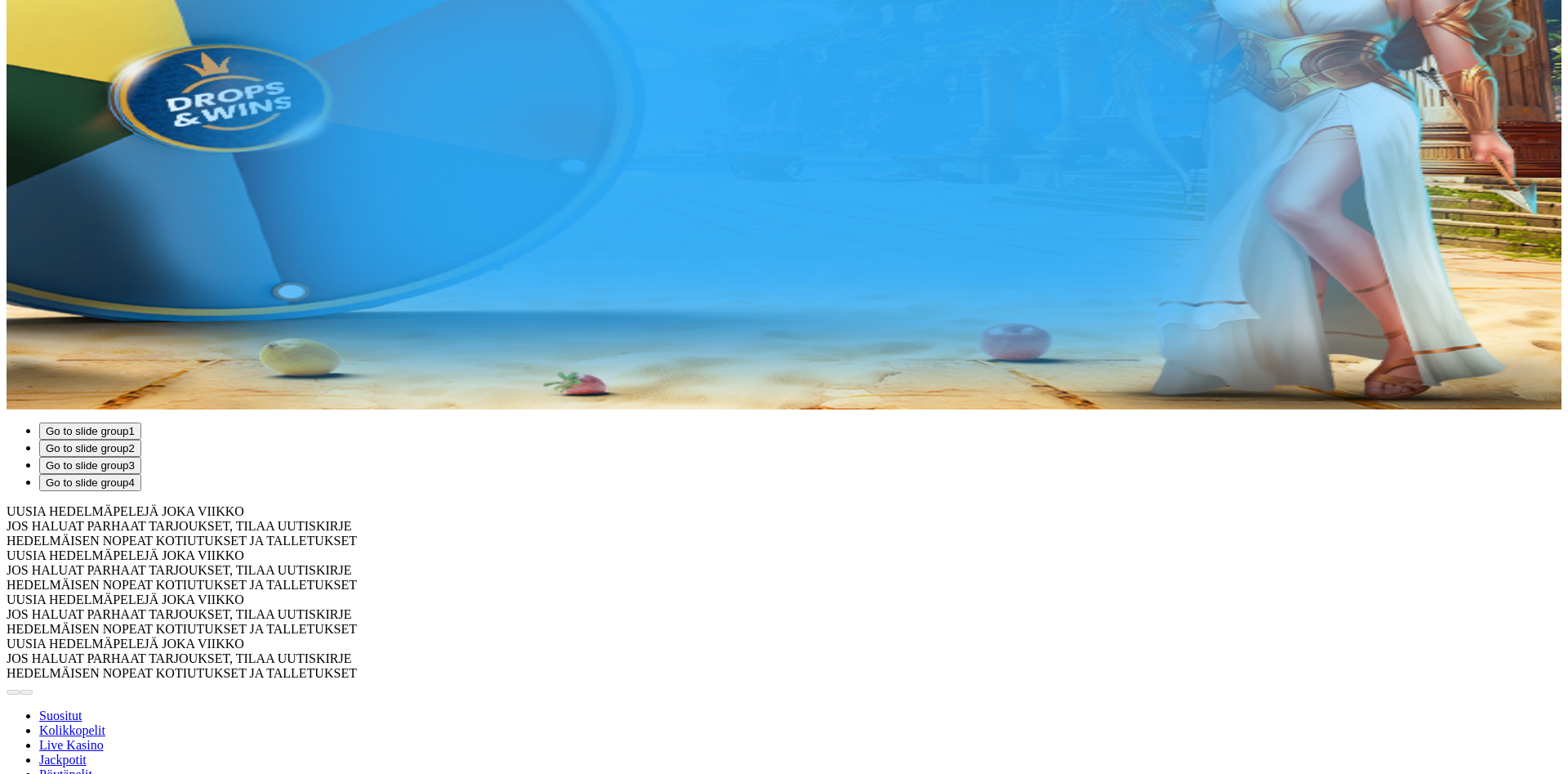
type input "*********"
